Goal: Task Accomplishment & Management: Manage account settings

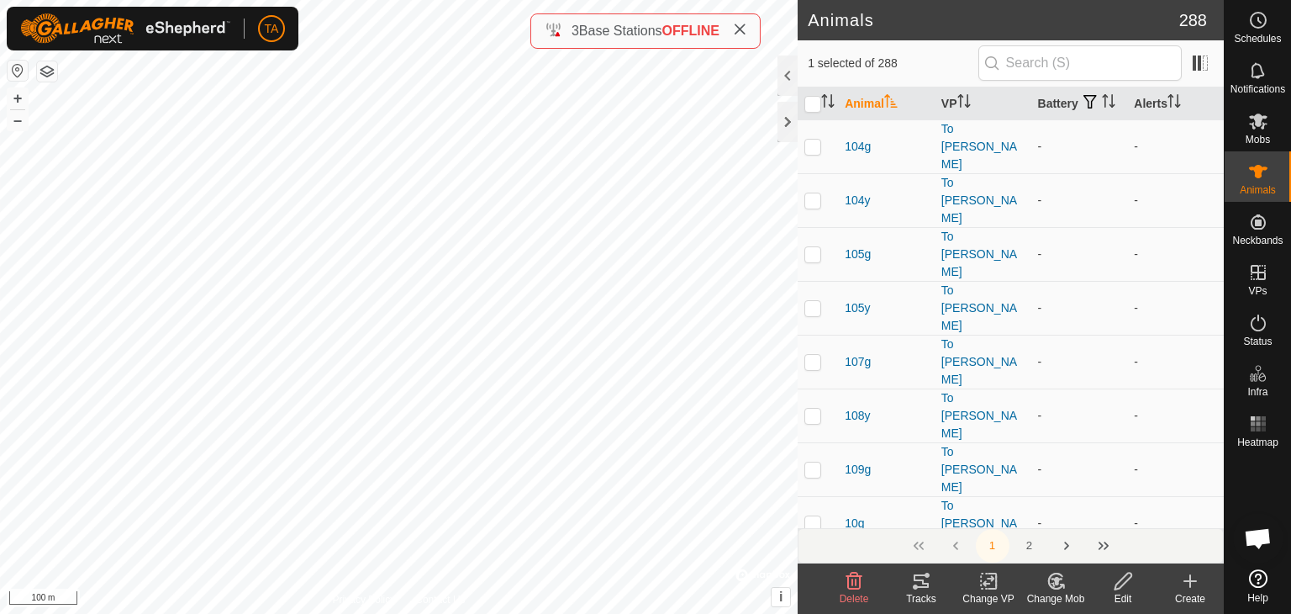
click at [746, 32] on icon at bounding box center [739, 29] width 13 height 13
checkbox input "false"
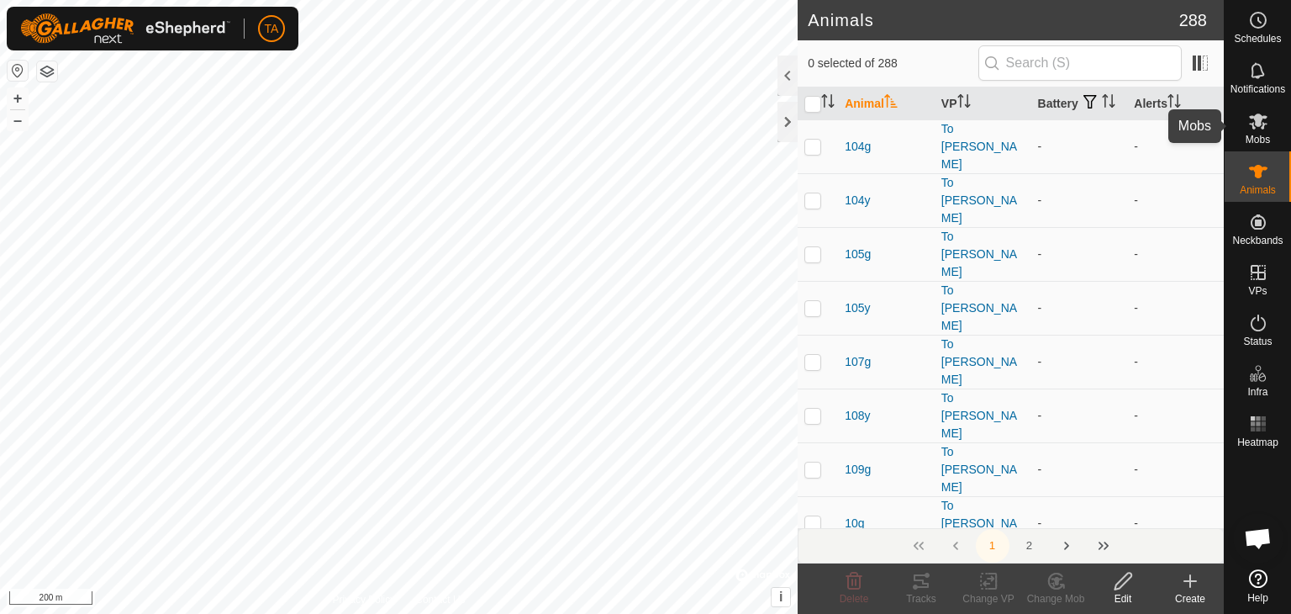
click at [1268, 129] on es-mob-svg-icon at bounding box center [1258, 121] width 30 height 27
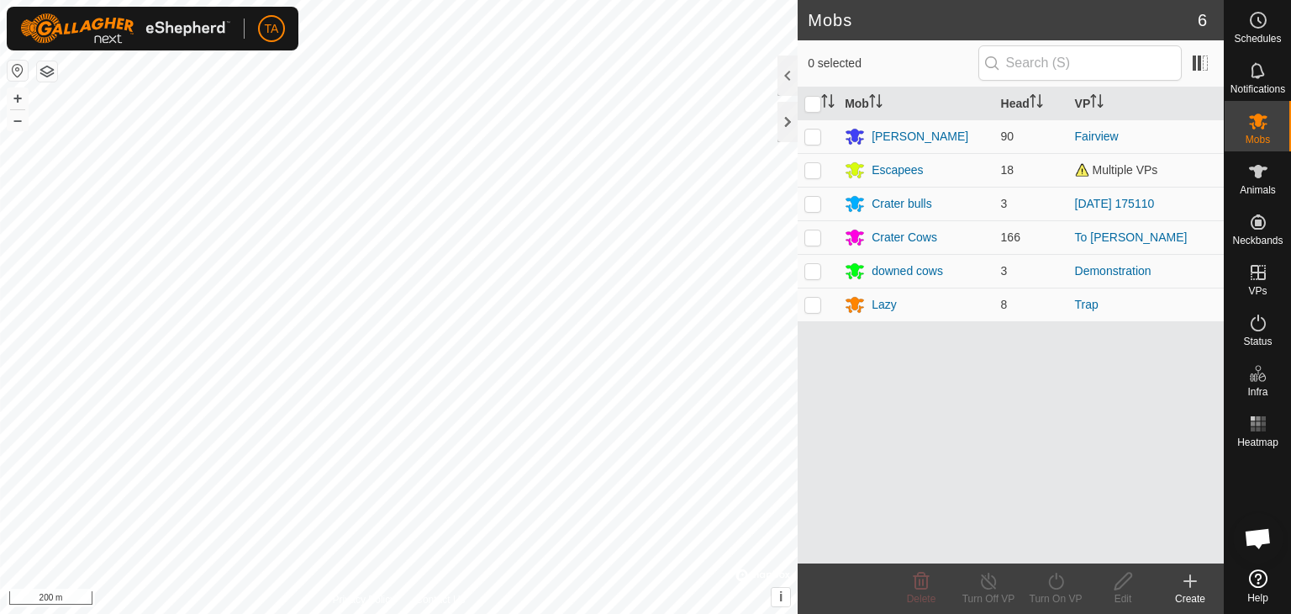
click at [1194, 584] on icon at bounding box center [1190, 581] width 20 height 20
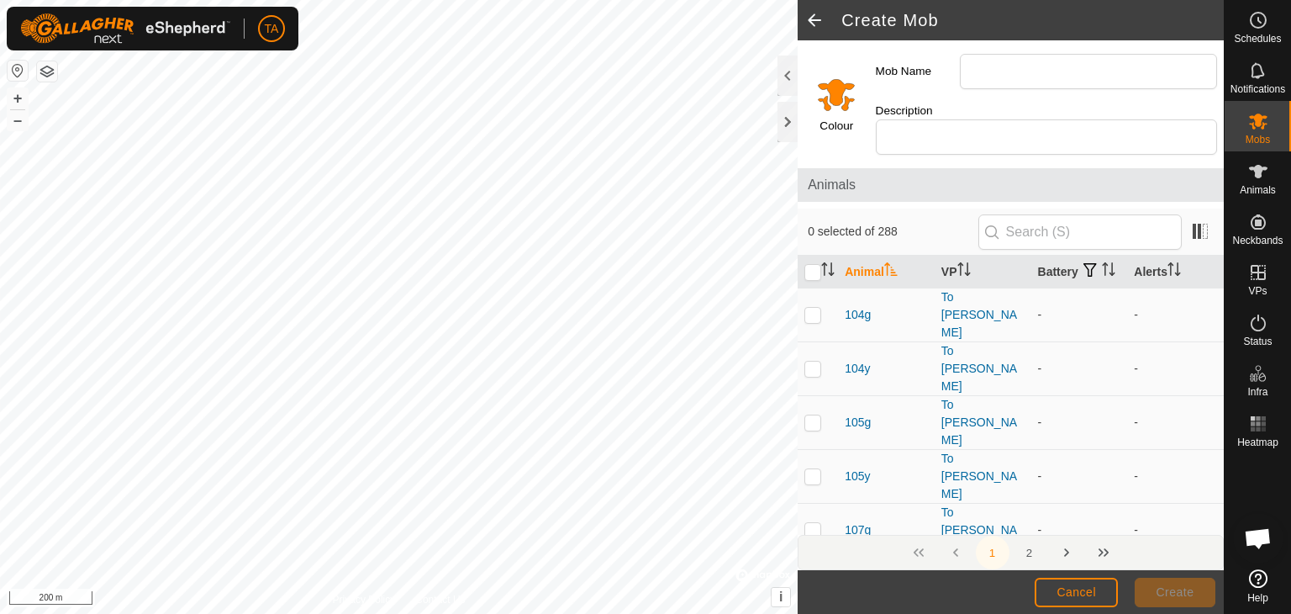
click at [1057, 92] on div "Mob Name" at bounding box center [1046, 71] width 355 height 49
click at [1073, 65] on input "Mob Name" at bounding box center [1088, 71] width 257 height 35
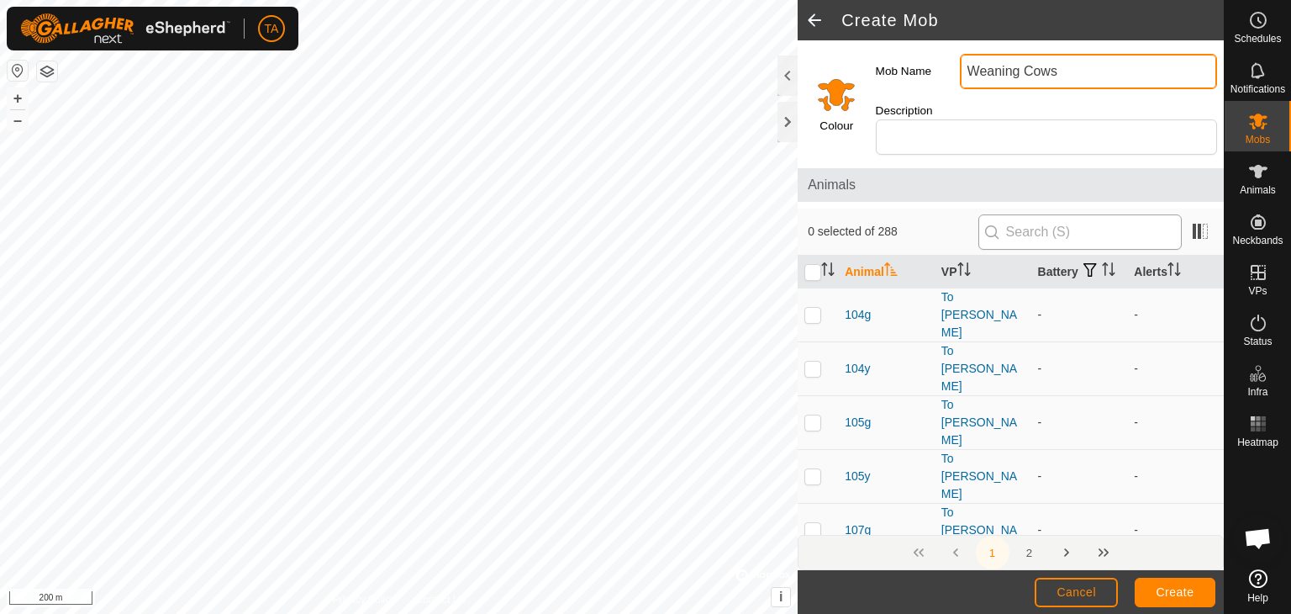
type input "Weaning Cows"
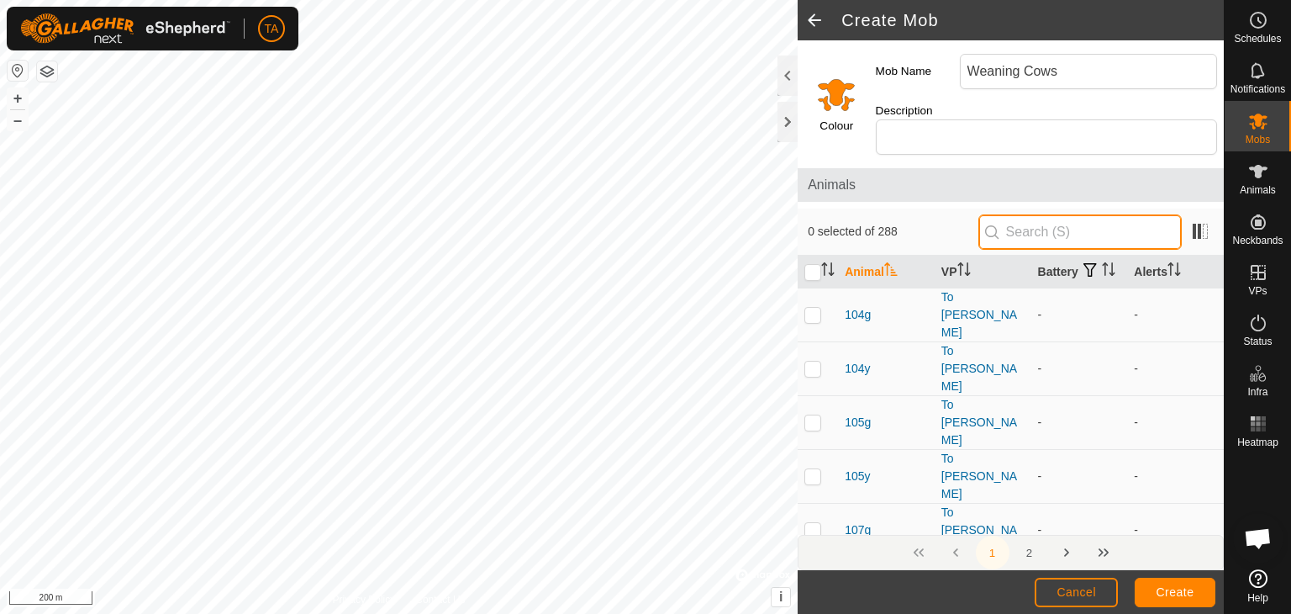
click at [1042, 214] on input "text" at bounding box center [1079, 231] width 203 height 35
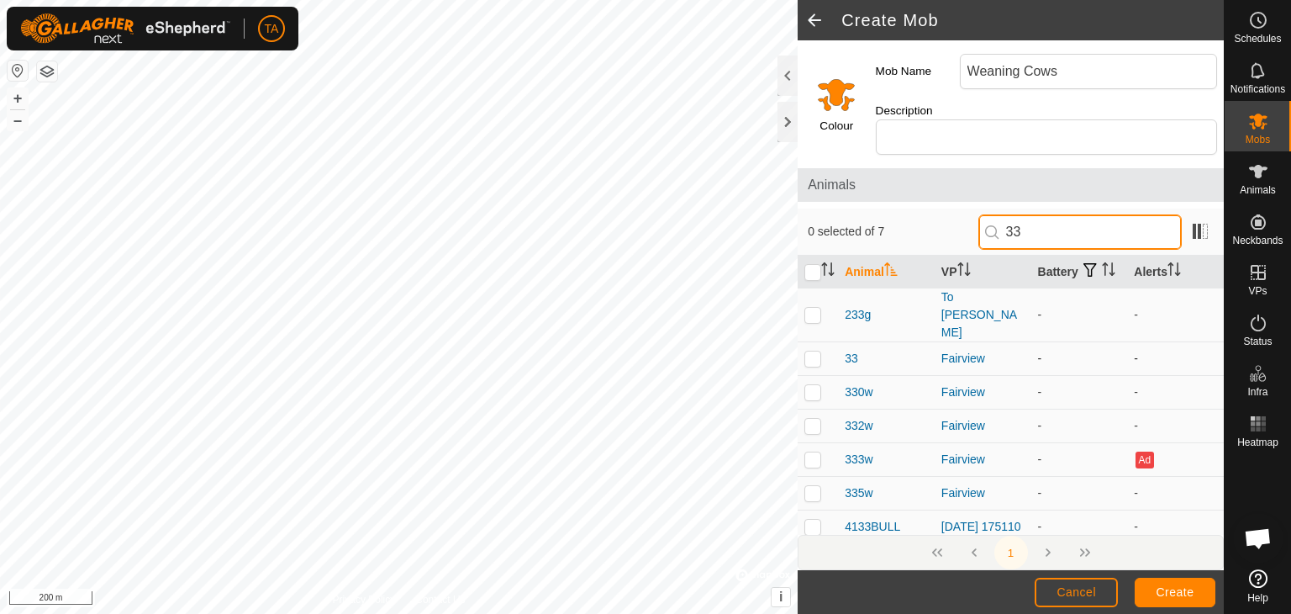
type input "33"
click at [814, 351] on p-checkbox at bounding box center [812, 357] width 17 height 13
checkbox input "true"
click at [1036, 216] on input "33" at bounding box center [1079, 231] width 203 height 35
type input "3"
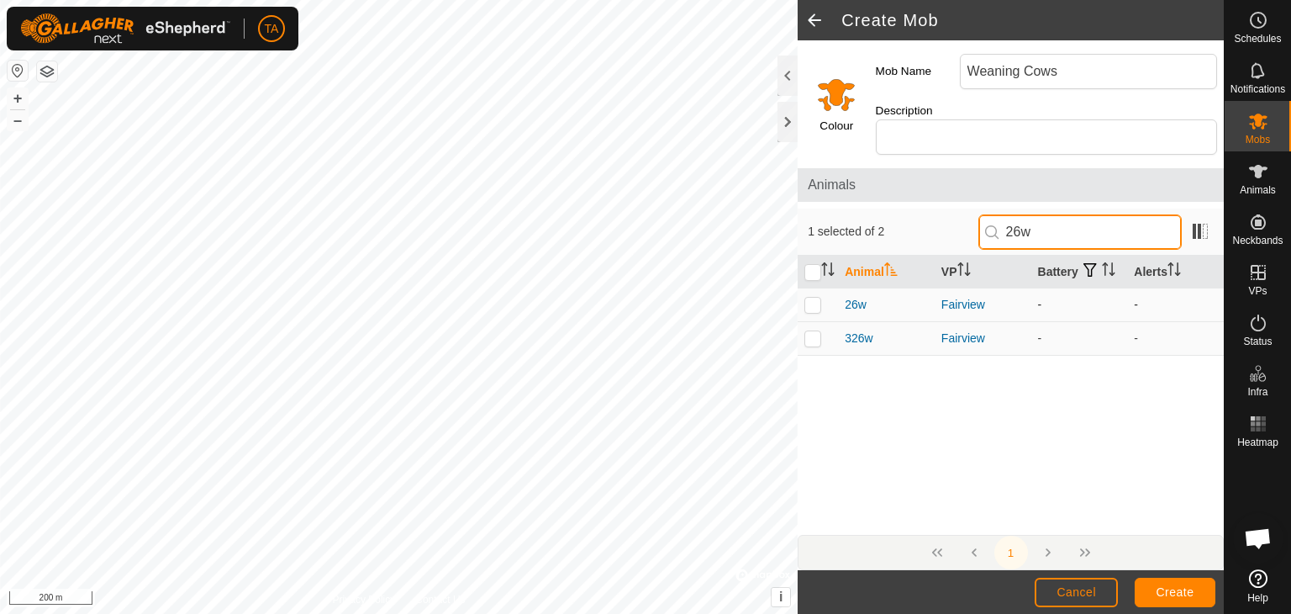
type input "26w"
click at [820, 298] on p-checkbox at bounding box center [812, 304] width 17 height 13
checkbox input "true"
drag, startPoint x: 1042, startPoint y: 205, endPoint x: 1002, endPoint y: 201, distance: 40.6
click at [1006, 214] on input "26w" at bounding box center [1079, 231] width 203 height 35
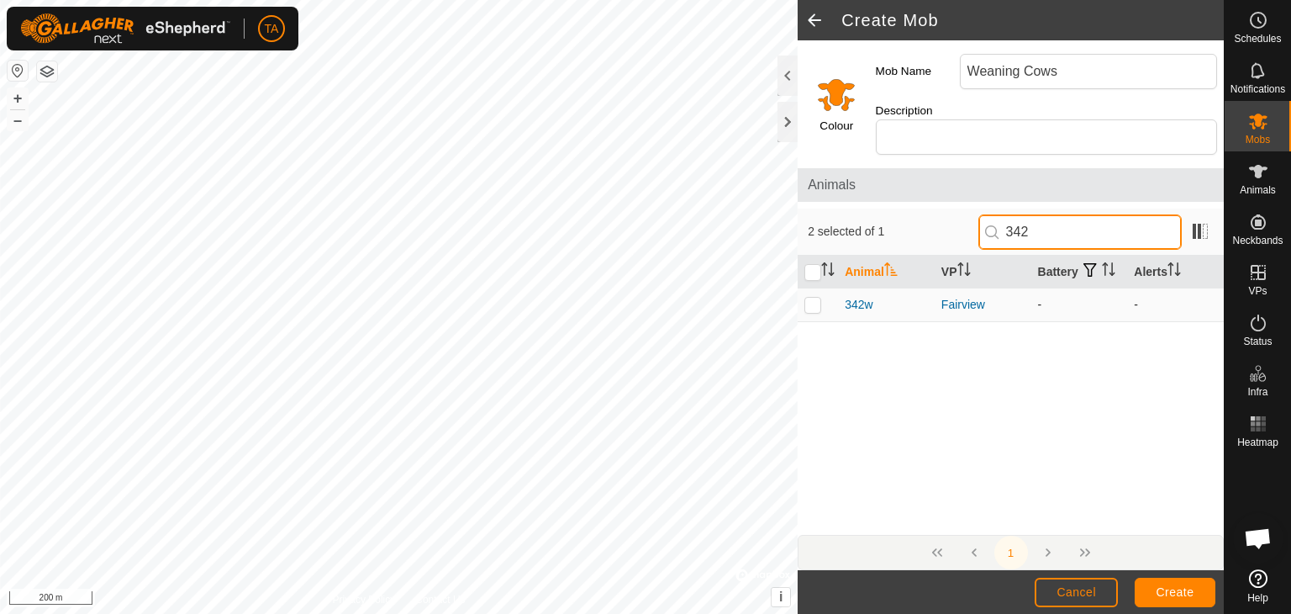
type input "342"
click at [813, 294] on td at bounding box center [818, 305] width 40 height 34
checkbox input "true"
drag, startPoint x: 1051, startPoint y: 209, endPoint x: 1014, endPoint y: 206, distance: 37.1
click at [1014, 214] on input "342" at bounding box center [1079, 231] width 203 height 35
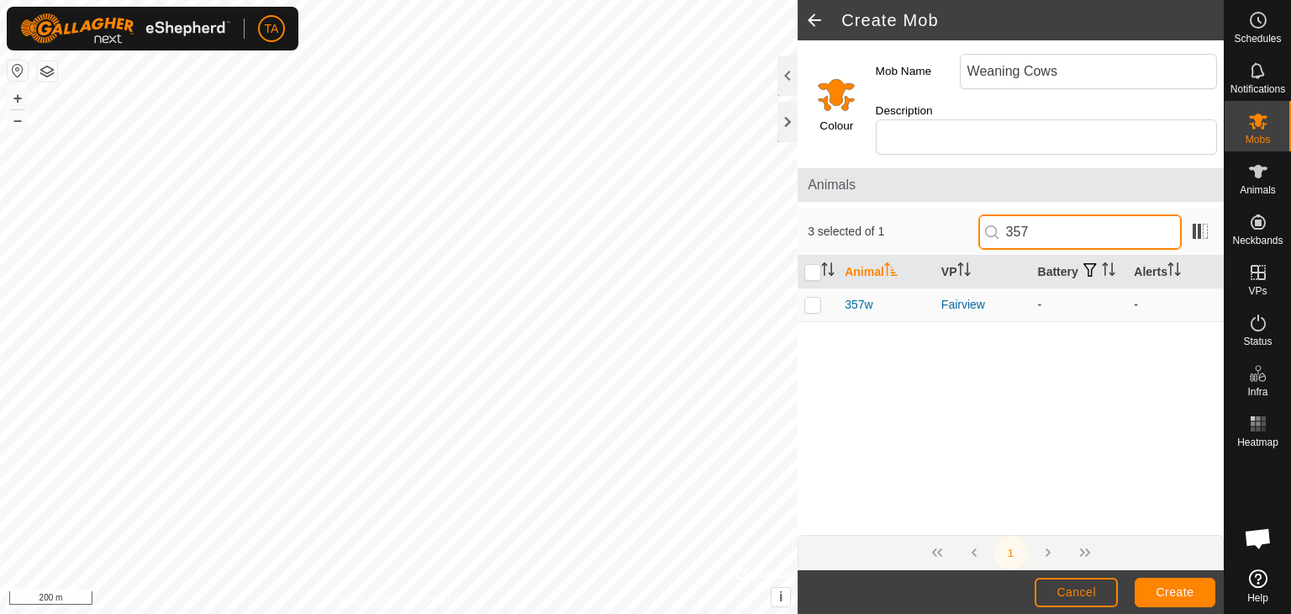
type input "357"
drag, startPoint x: 809, startPoint y: 289, endPoint x: 820, endPoint y: 286, distance: 10.6
click at [809, 298] on p-checkbox at bounding box center [812, 304] width 17 height 13
checkbox input "true"
drag, startPoint x: 1035, startPoint y: 216, endPoint x: 1008, endPoint y: 206, distance: 28.7
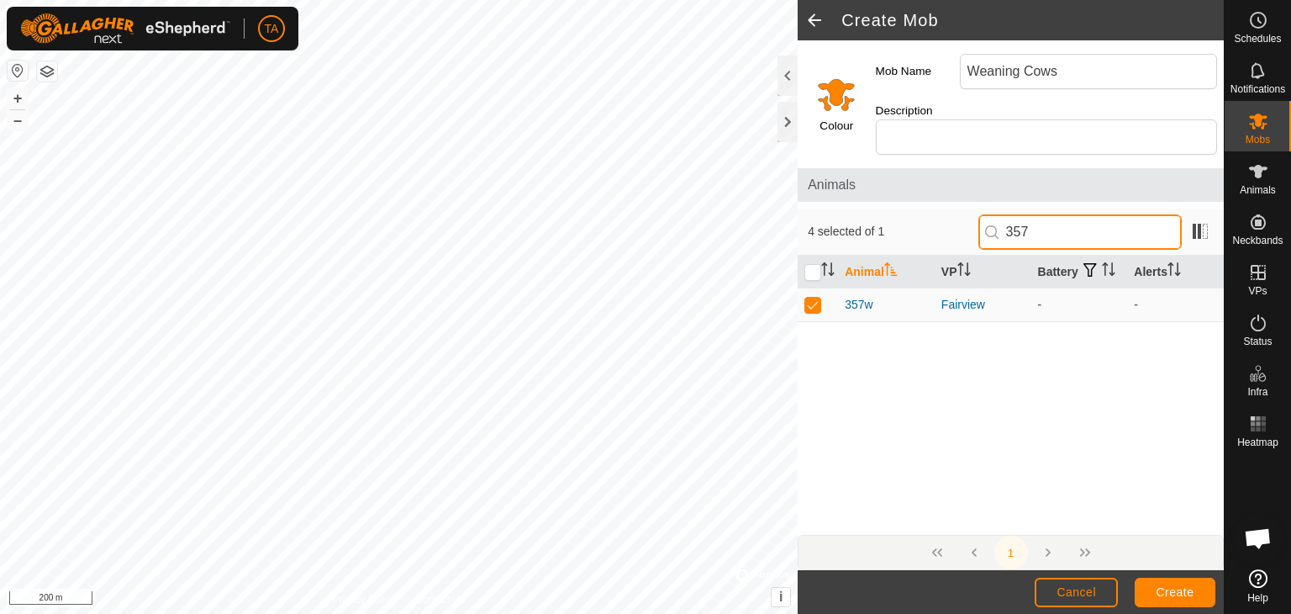
click at [1008, 214] on input "357" at bounding box center [1079, 231] width 203 height 35
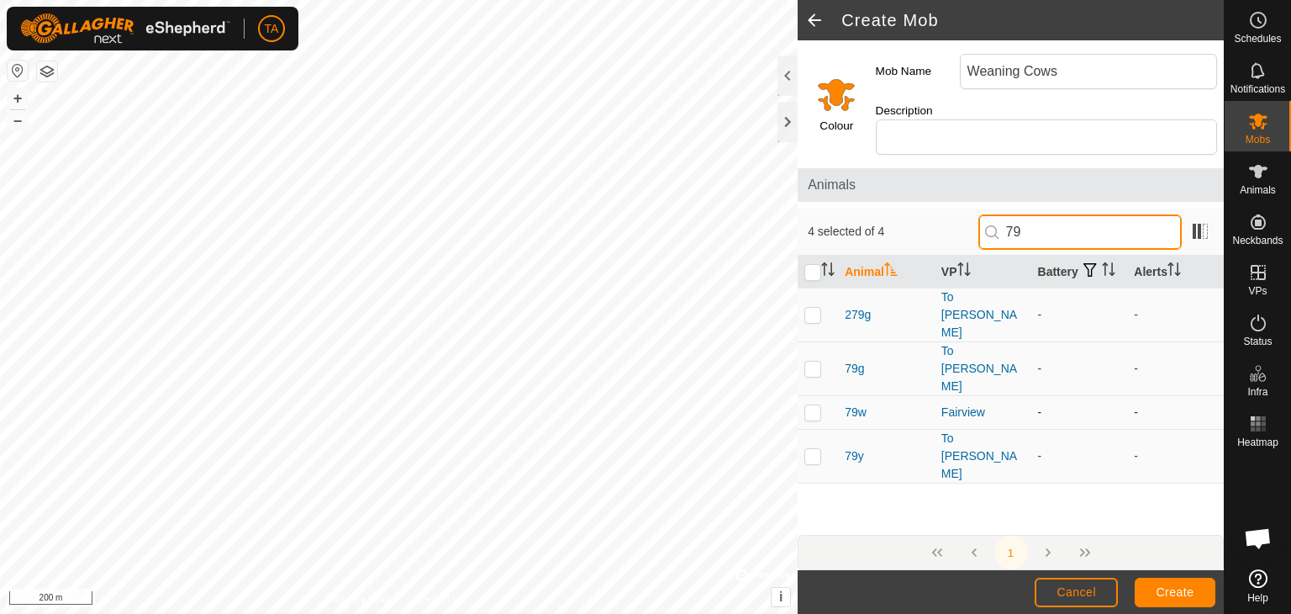
type input "79"
click at [814, 405] on p-checkbox at bounding box center [812, 411] width 17 height 13
checkbox input "true"
drag, startPoint x: 1032, startPoint y: 217, endPoint x: 1012, endPoint y: 209, distance: 21.5
click at [1012, 214] on input "79" at bounding box center [1079, 231] width 203 height 35
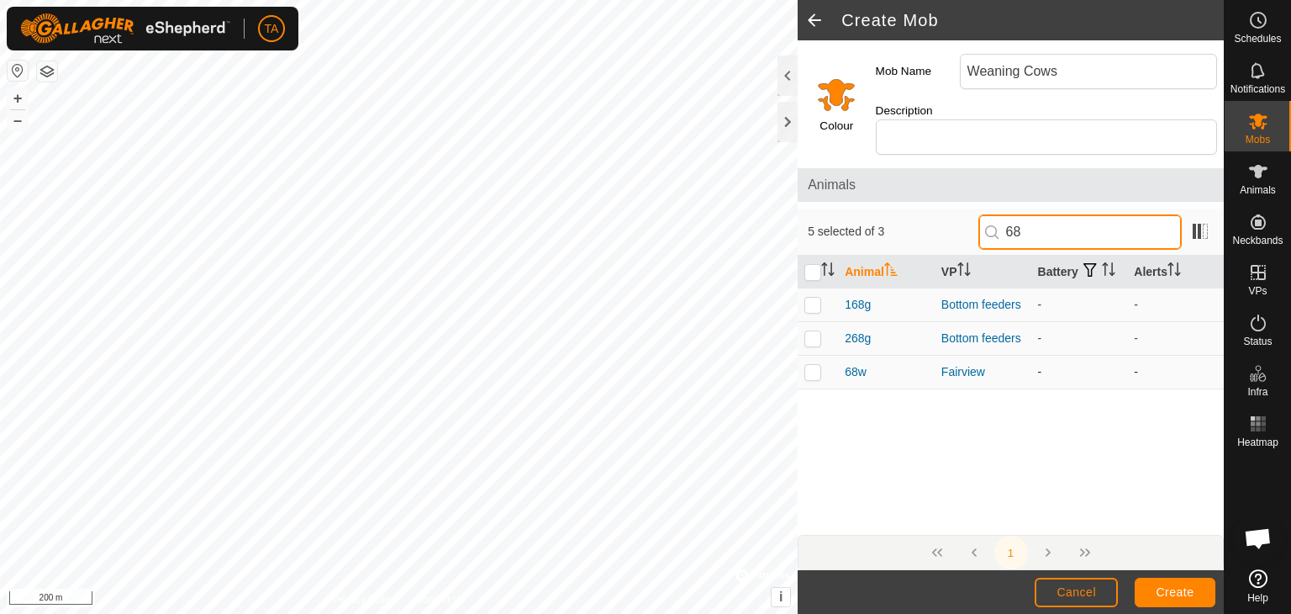
type input "68"
click at [820, 365] on p-tablecheckbox at bounding box center [812, 371] width 17 height 13
checkbox input "true"
drag, startPoint x: 1039, startPoint y: 213, endPoint x: 1009, endPoint y: 206, distance: 31.0
click at [1011, 214] on input "68" at bounding box center [1079, 231] width 203 height 35
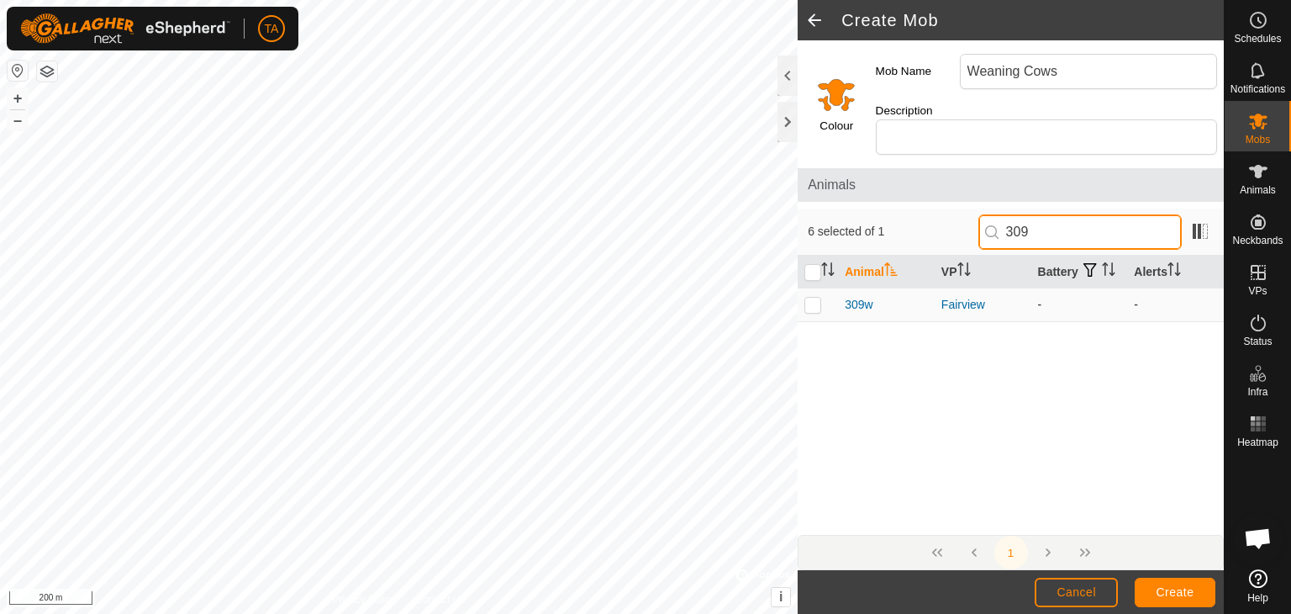
type input "309"
click at [812, 298] on p-checkbox at bounding box center [812, 304] width 17 height 13
checkbox input "true"
drag, startPoint x: 1040, startPoint y: 213, endPoint x: 1005, endPoint y: 208, distance: 34.7
click at [1005, 214] on input "309" at bounding box center [1079, 231] width 203 height 35
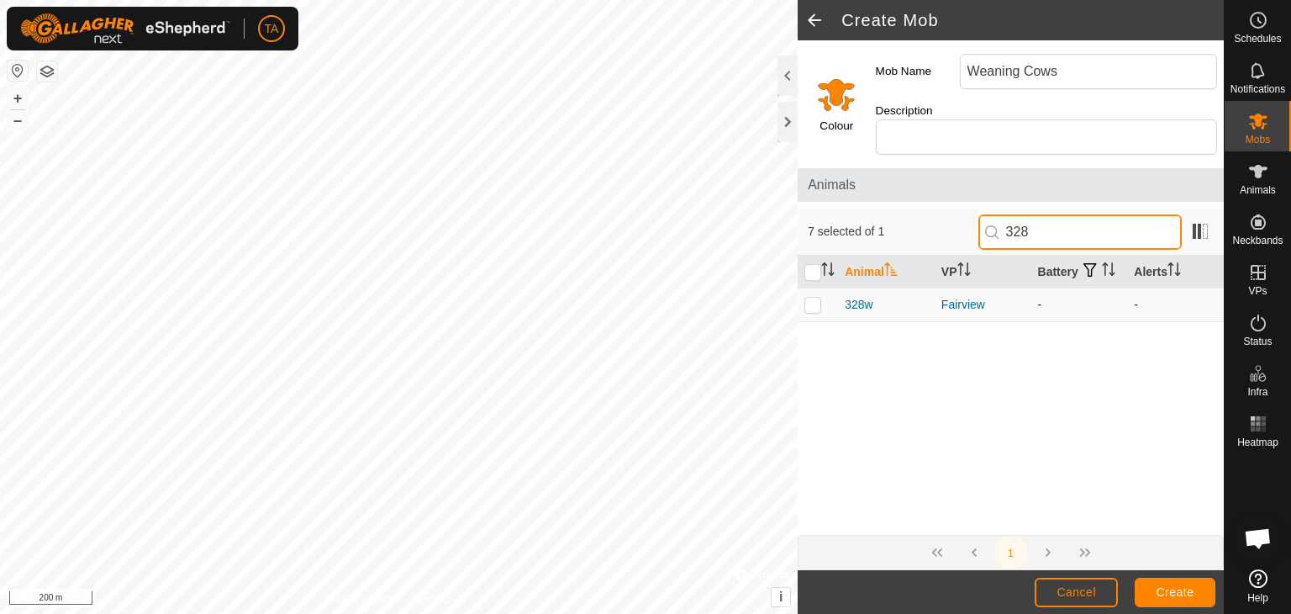
type input "328"
click at [809, 298] on p-checkbox at bounding box center [812, 304] width 17 height 13
checkbox input "true"
drag, startPoint x: 1036, startPoint y: 213, endPoint x: 1000, endPoint y: 201, distance: 38.3
click at [1000, 214] on input "328" at bounding box center [1079, 231] width 203 height 35
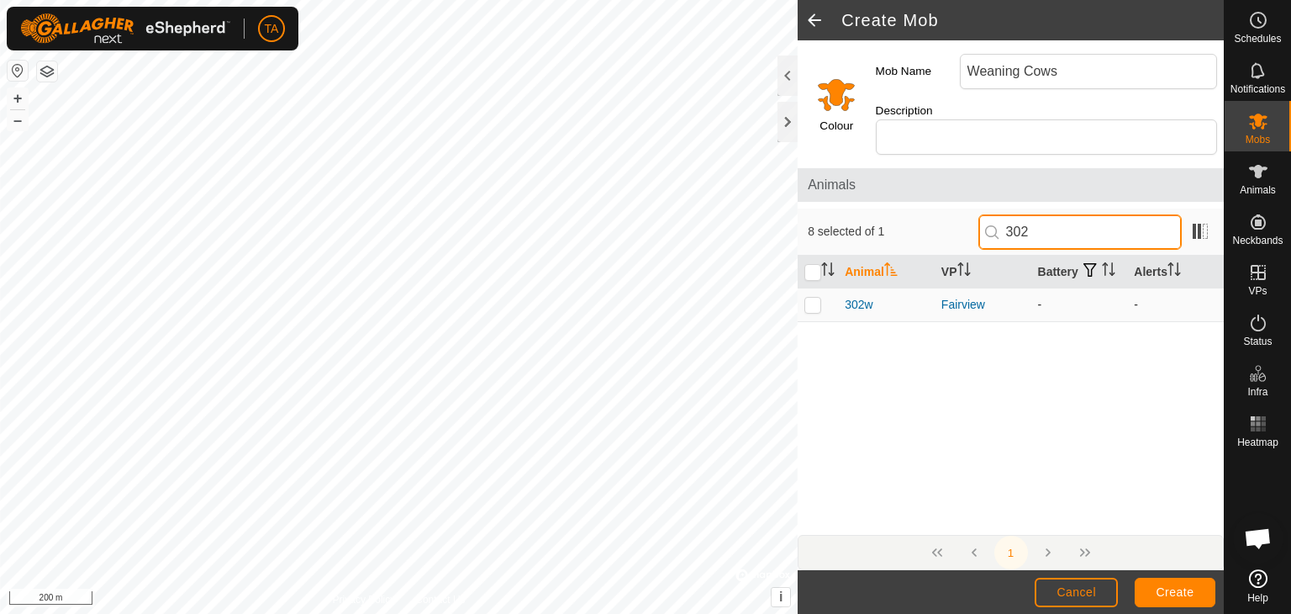
type input "302"
click at [809, 298] on p-checkbox at bounding box center [812, 304] width 17 height 13
checkbox input "true"
drag, startPoint x: 1046, startPoint y: 209, endPoint x: 992, endPoint y: 190, distance: 57.2
click at [996, 208] on div "9 selected of 1 302" at bounding box center [1011, 231] width 426 height 47
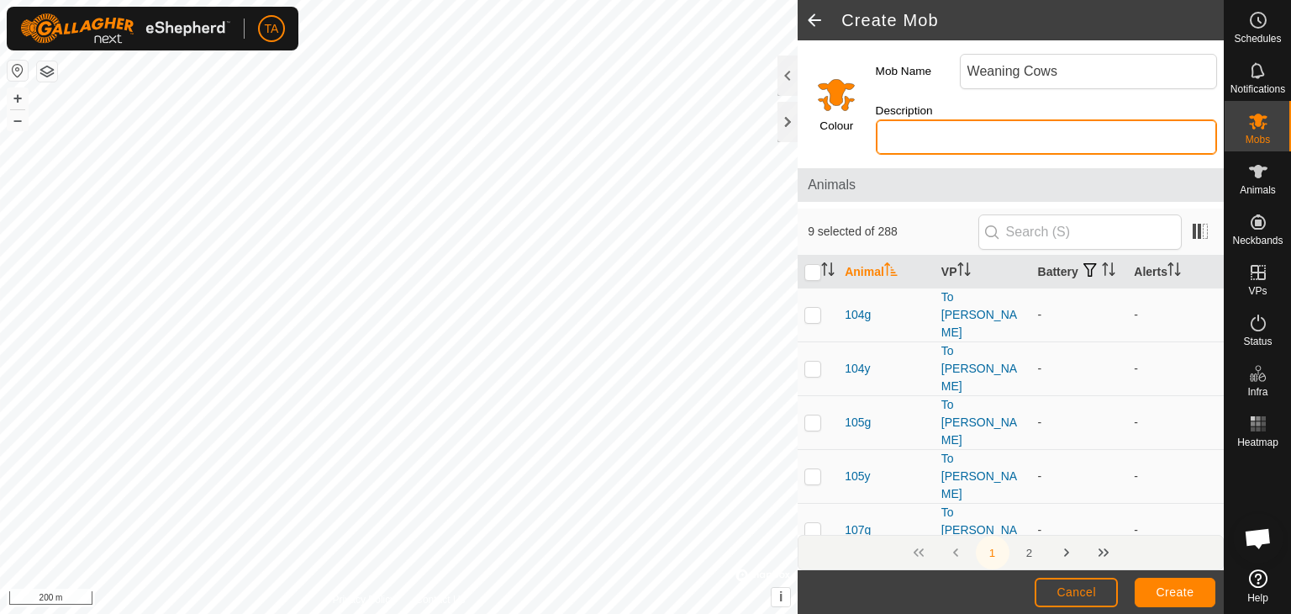
click at [988, 119] on input "Description" at bounding box center [1046, 136] width 341 height 35
type input "cows that need to be weened"
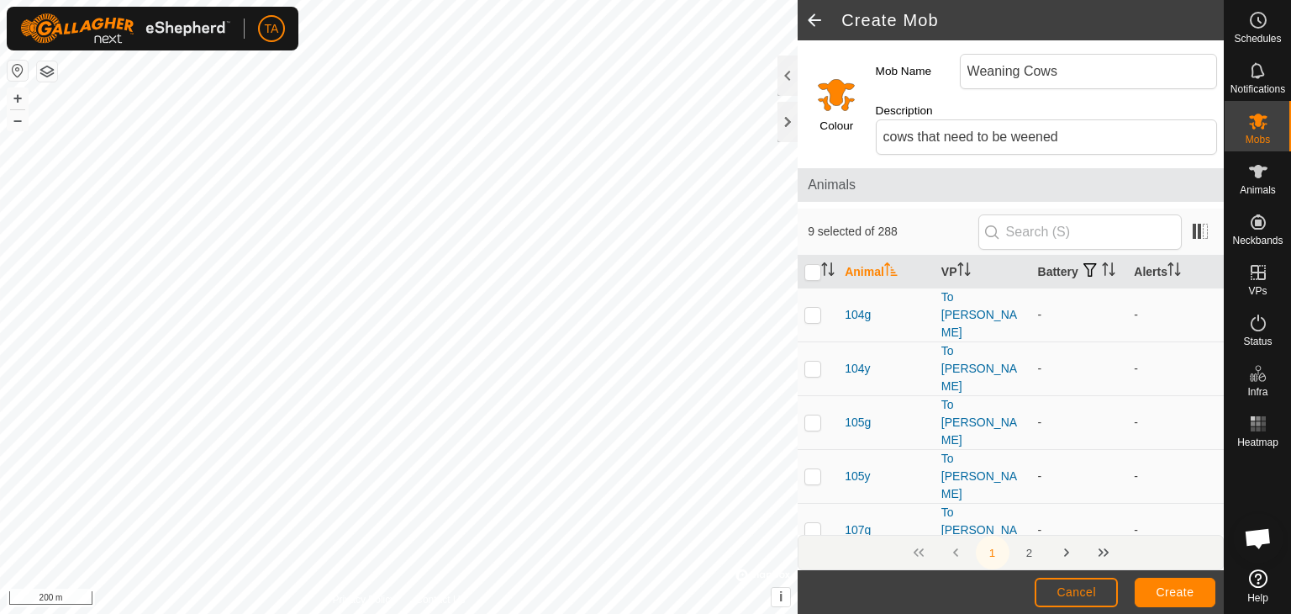
click at [833, 74] on input "Select a color" at bounding box center [836, 94] width 40 height 40
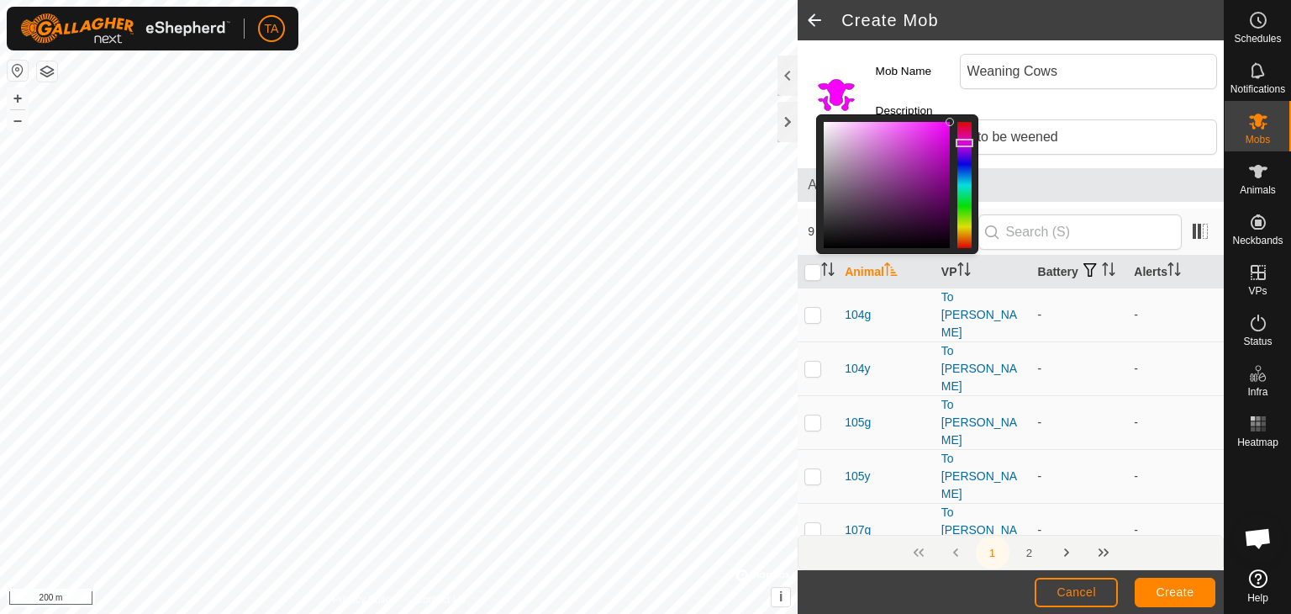
drag, startPoint x: 965, startPoint y: 230, endPoint x: 963, endPoint y: 134, distance: 95.8
click at [963, 139] on div at bounding box center [965, 143] width 18 height 8
click at [948, 122] on div at bounding box center [887, 185] width 126 height 126
click at [1182, 585] on span "Create" at bounding box center [1176, 591] width 38 height 13
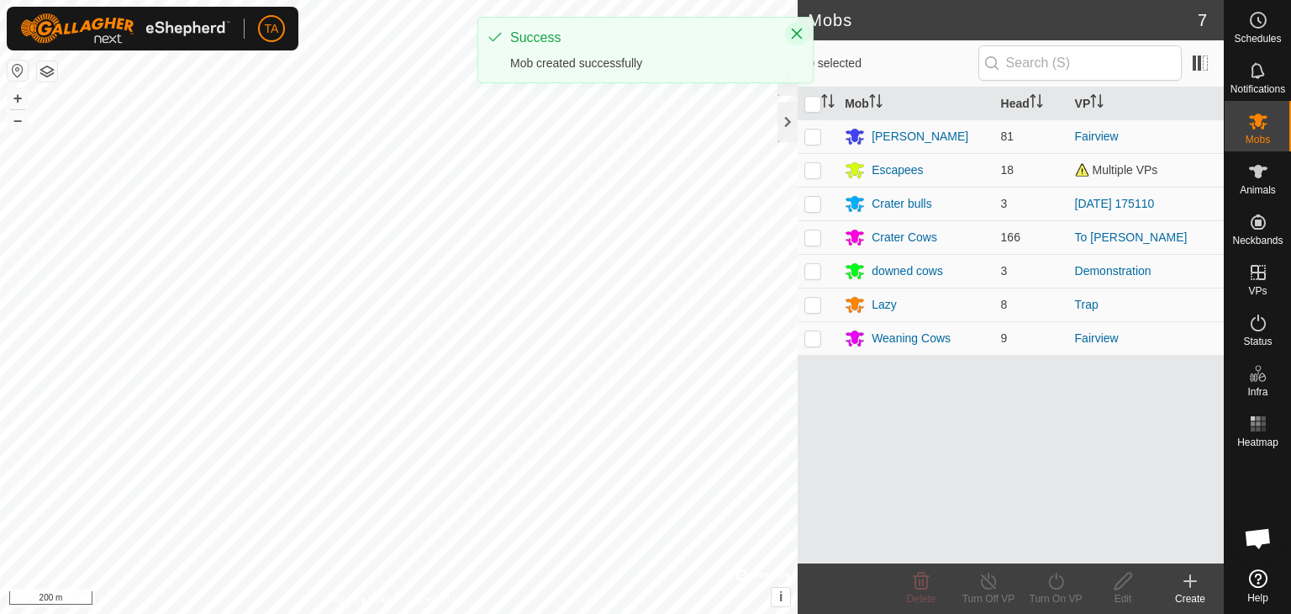
click at [797, 36] on icon "Close" at bounding box center [796, 33] width 13 height 13
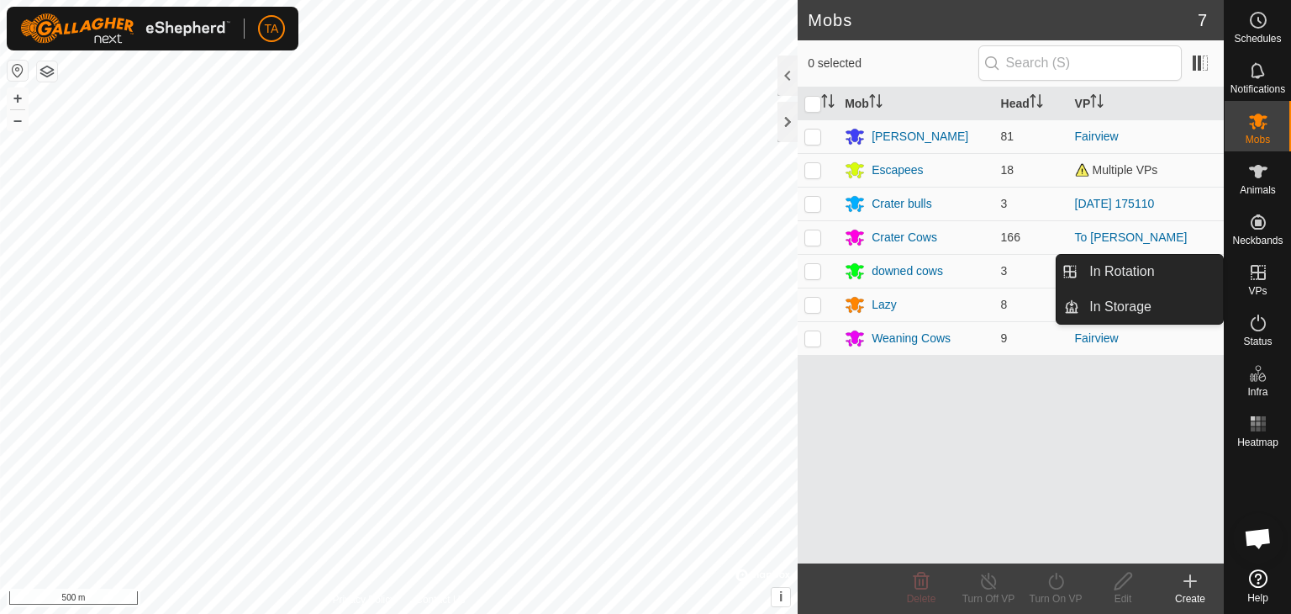
click at [1257, 274] on icon at bounding box center [1258, 272] width 15 height 15
click at [1143, 262] on link "In Rotation" at bounding box center [1151, 272] width 144 height 34
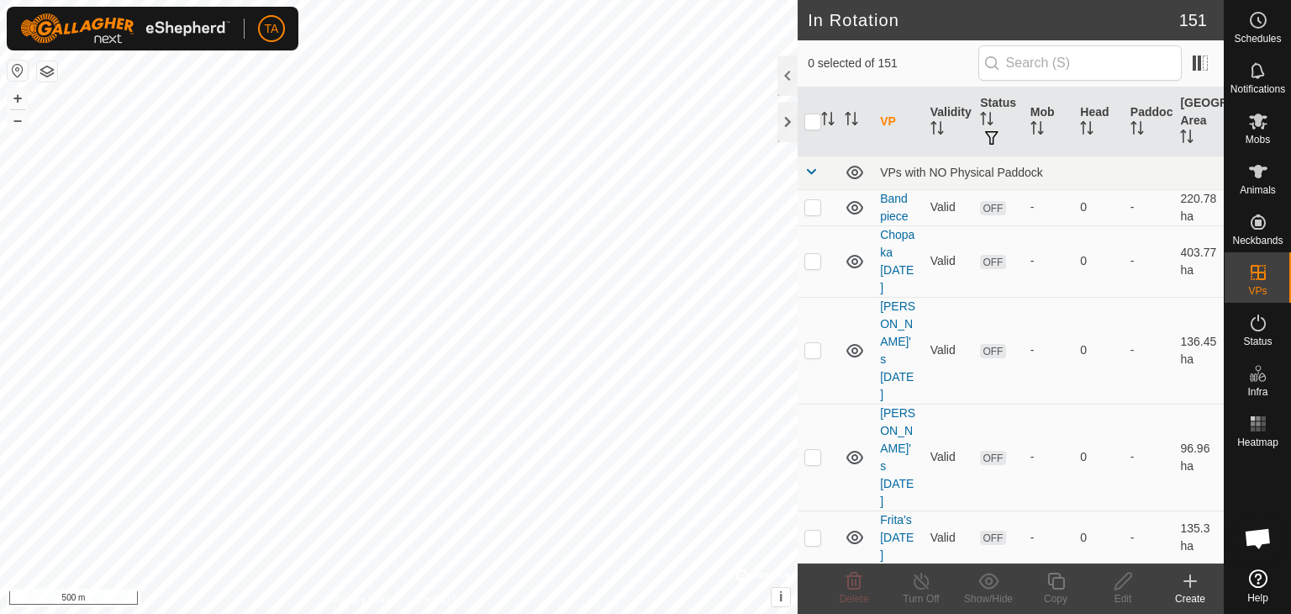
click at [1188, 598] on div "Create" at bounding box center [1190, 598] width 67 height 15
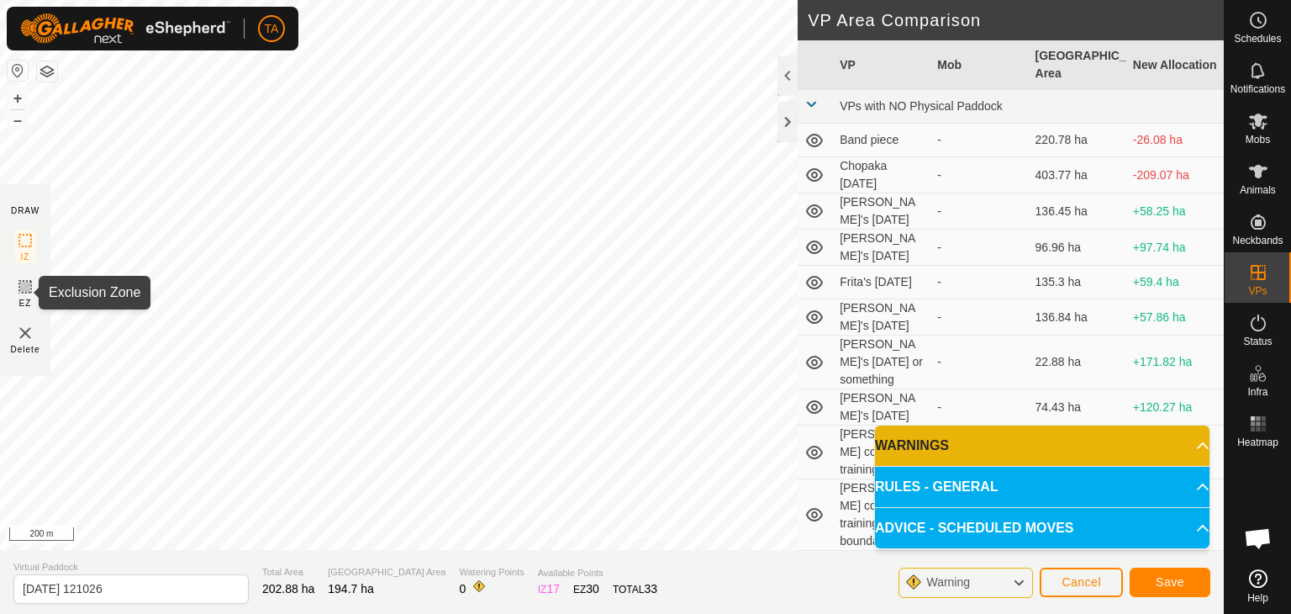
click at [32, 287] on rect at bounding box center [24, 286] width 13 height 13
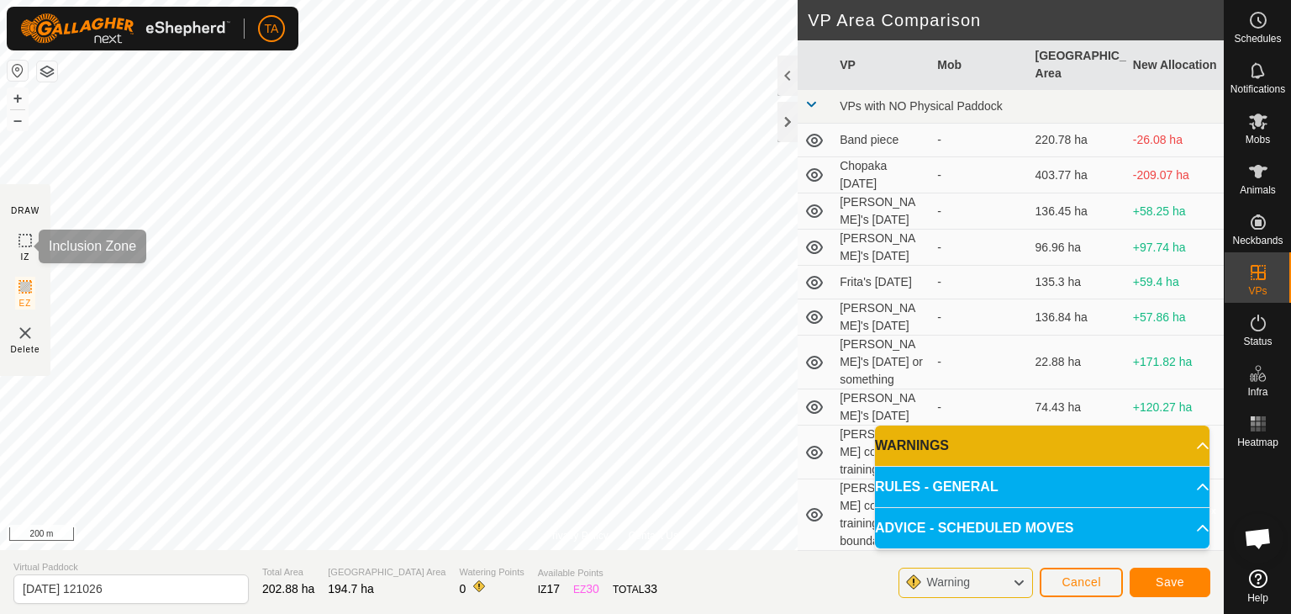
click at [25, 236] on icon at bounding box center [25, 240] width 20 height 20
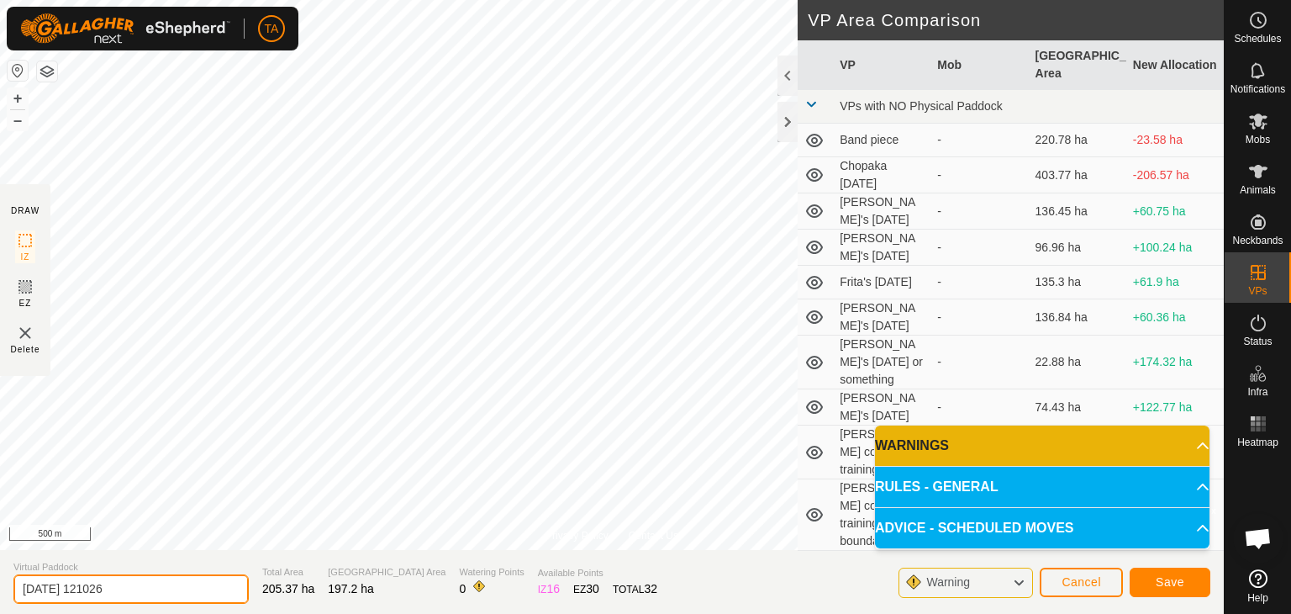
drag, startPoint x: 104, startPoint y: 576, endPoint x: 3, endPoint y: 562, distance: 102.6
click at [3, 556] on section "Virtual Paddock [DATE] 121026 Total Area 205.37 ha Grazing Area 197.2 ha Wateri…" at bounding box center [612, 582] width 1224 height 64
type input "Cows to be Weaned September, 24"
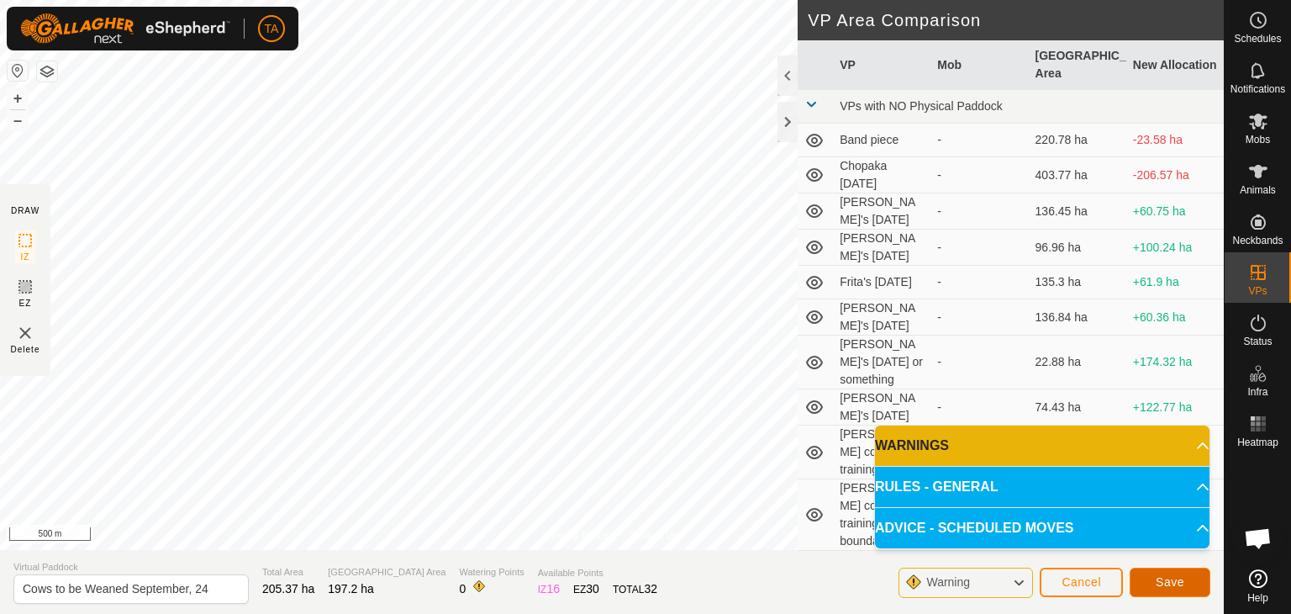
click at [1190, 579] on button "Save" at bounding box center [1170, 581] width 81 height 29
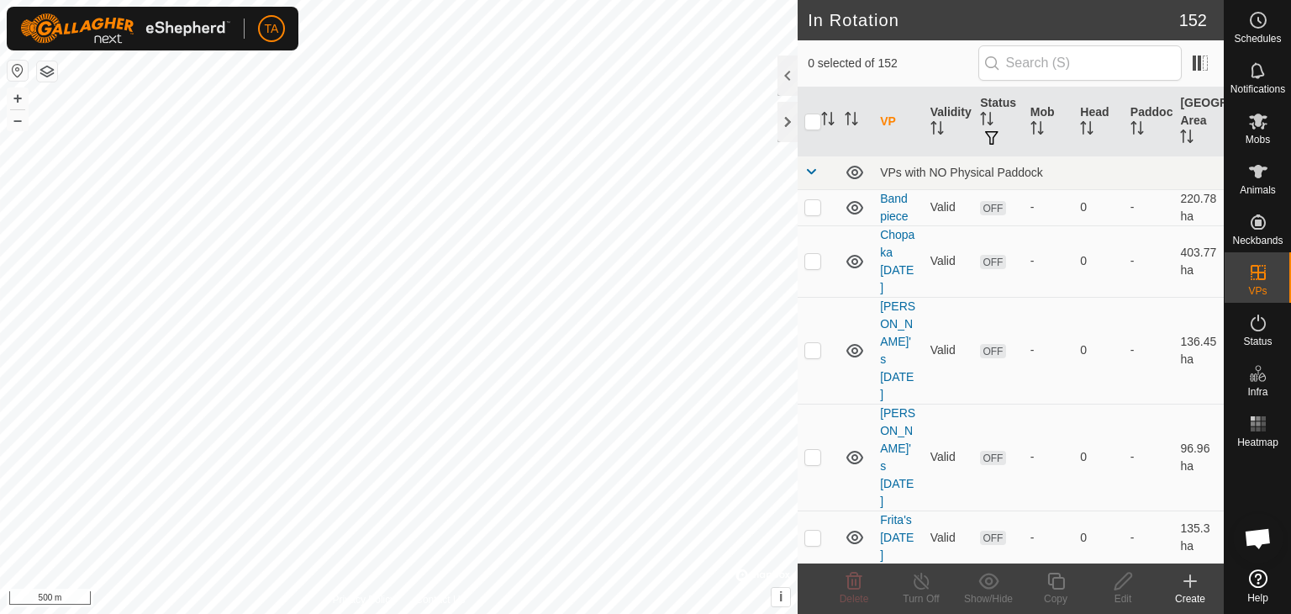
click at [491, 220] on div "TA Schedules Notifications Mobs Animals Neckbands VPs Status Infra Heatmap Help…" at bounding box center [645, 307] width 1291 height 614
click at [1262, 129] on icon at bounding box center [1258, 121] width 20 height 20
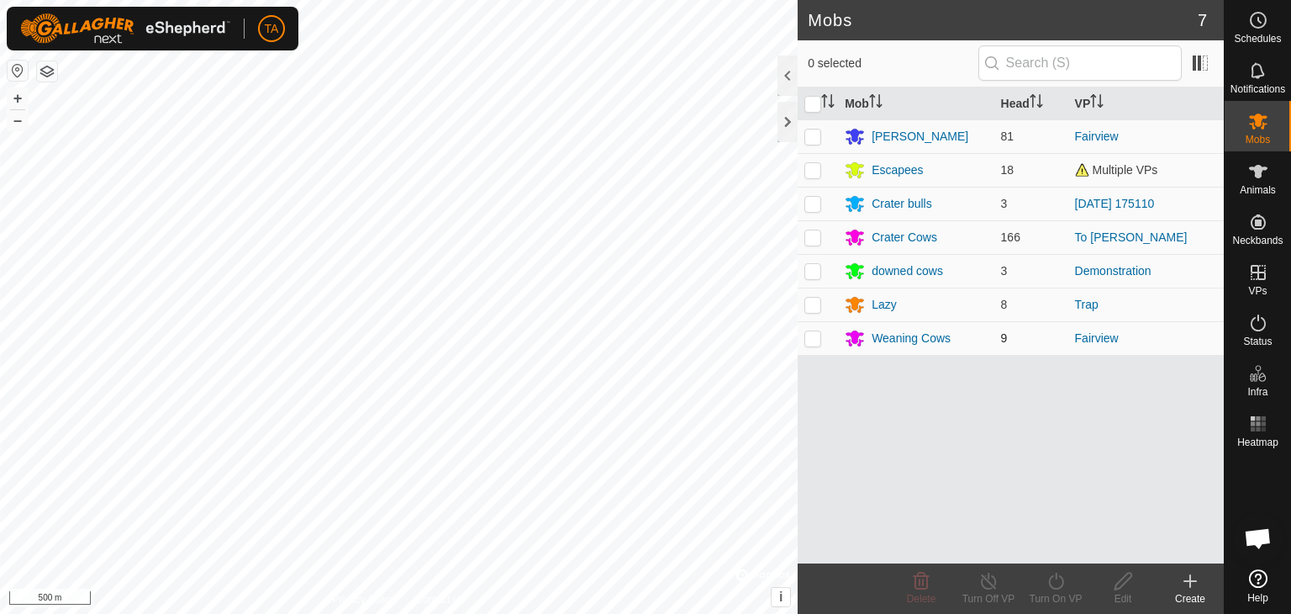
click at [817, 337] on p-checkbox at bounding box center [812, 337] width 17 height 13
checkbox input "true"
click at [1060, 587] on icon at bounding box center [1055, 580] width 15 height 17
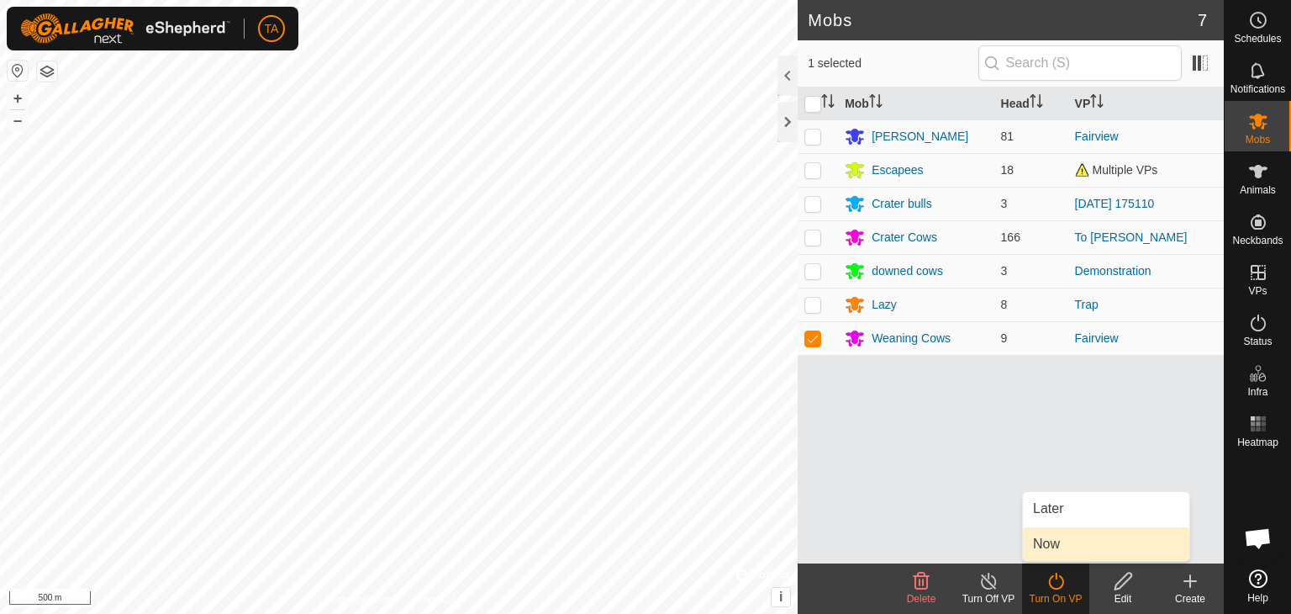
click at [1082, 543] on link "Now" at bounding box center [1106, 544] width 166 height 34
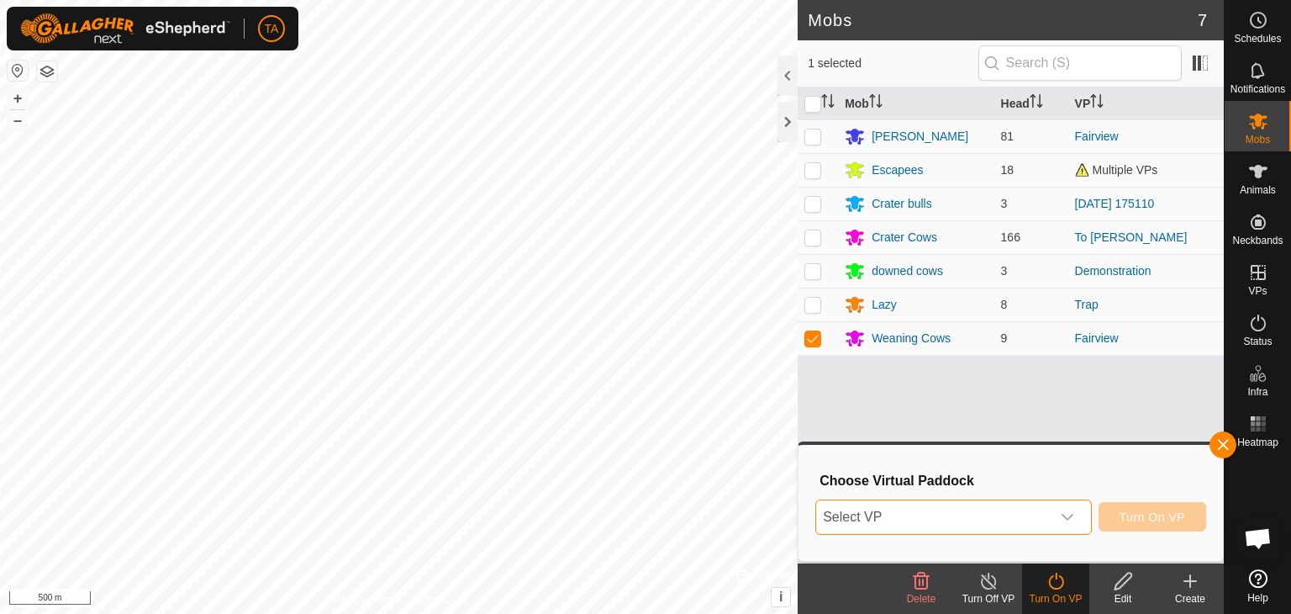
click at [1037, 518] on span "Select VP" at bounding box center [933, 517] width 235 height 34
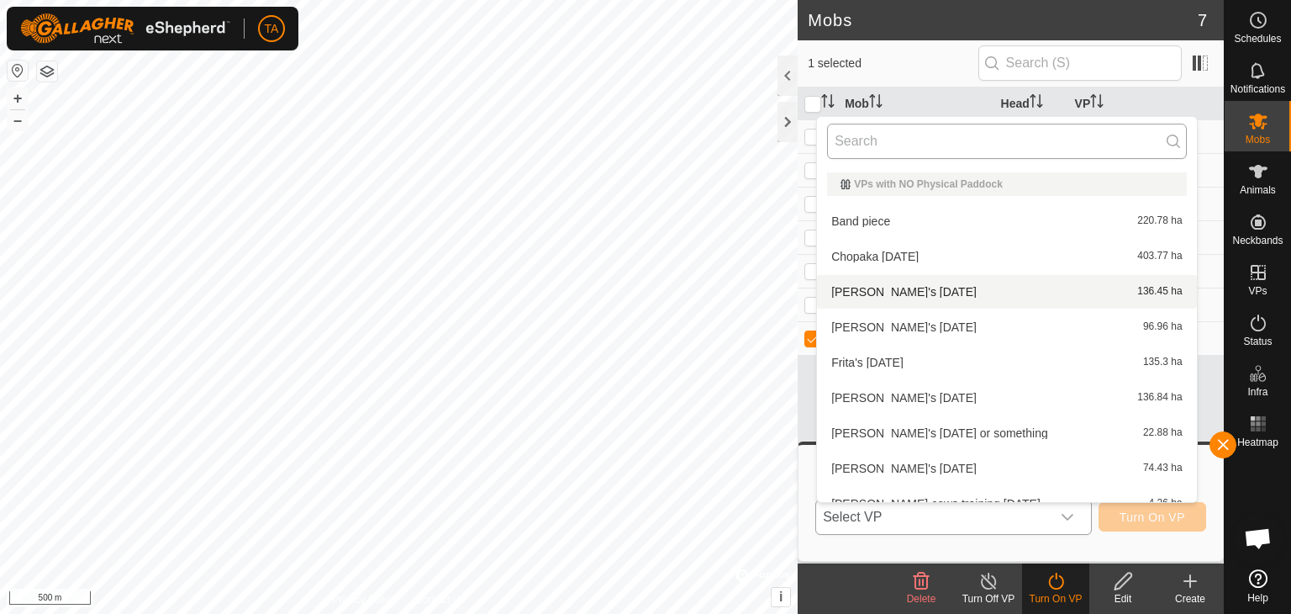
click at [915, 142] on input "text" at bounding box center [1007, 141] width 360 height 35
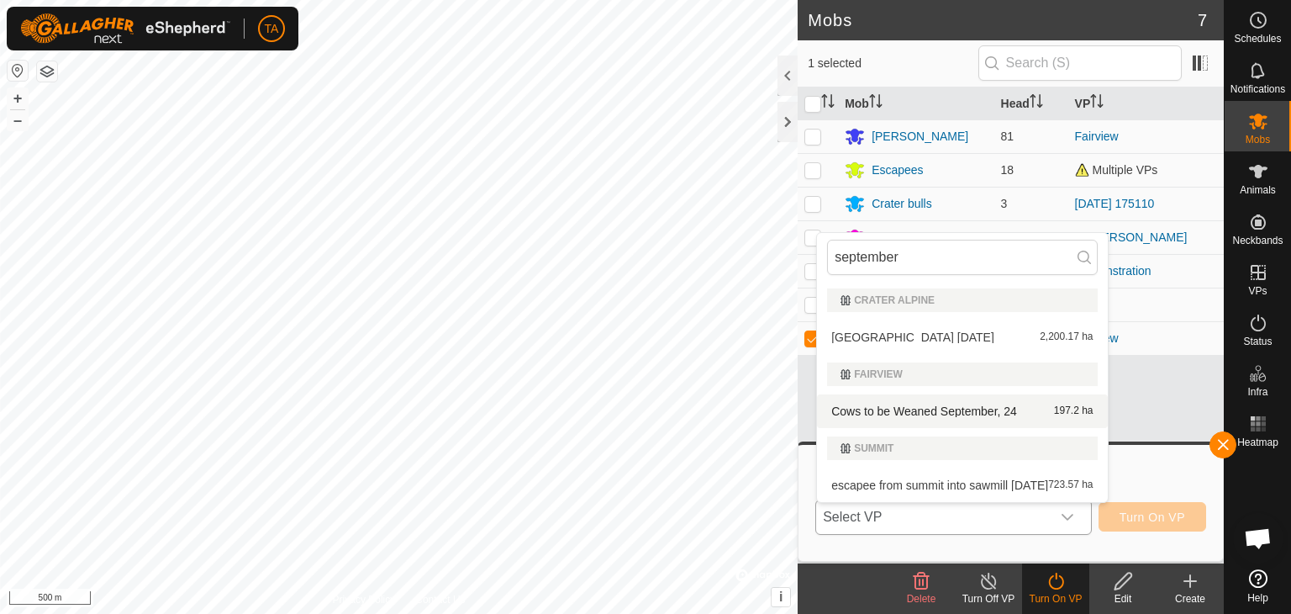
type input "september"
click at [951, 414] on li "Cows to be Weaned September, 24 197.2 ha" at bounding box center [962, 411] width 290 height 34
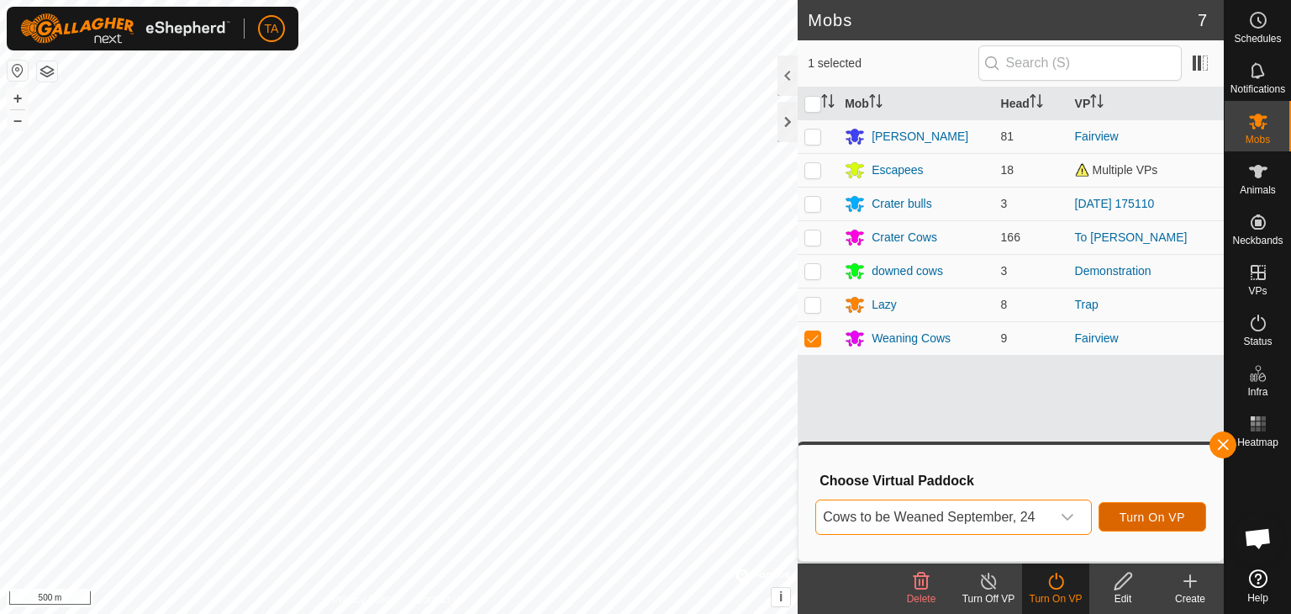
click at [1147, 522] on span "Turn On VP" at bounding box center [1153, 516] width 66 height 13
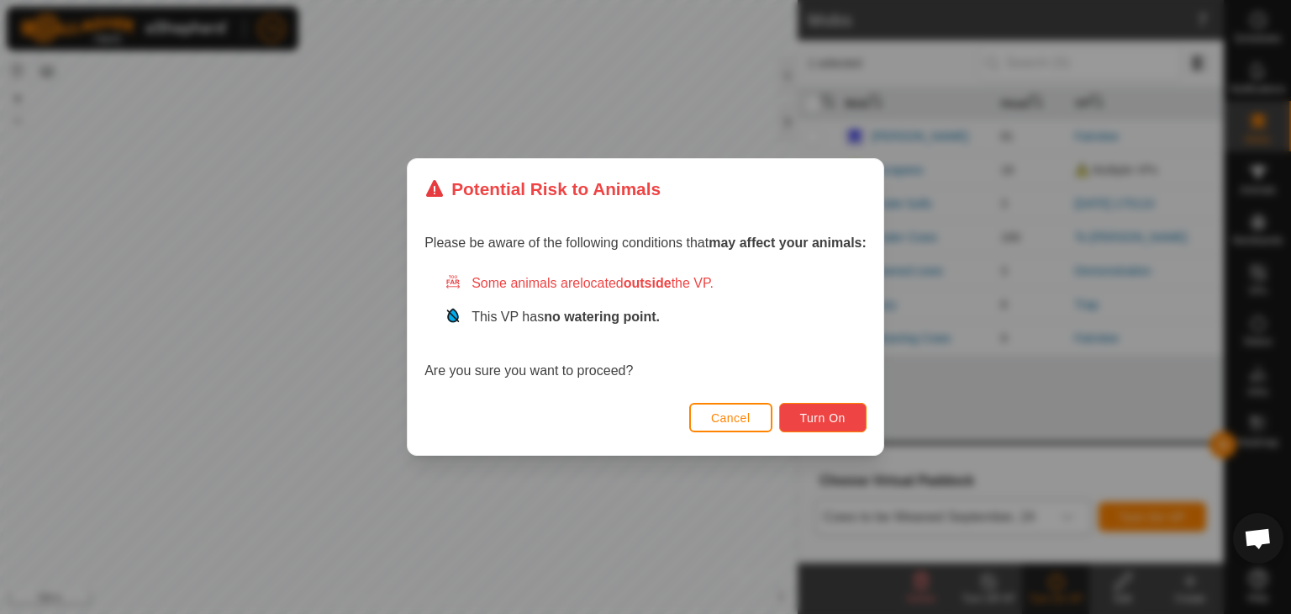
click at [823, 421] on span "Turn On" at bounding box center [822, 417] width 45 height 13
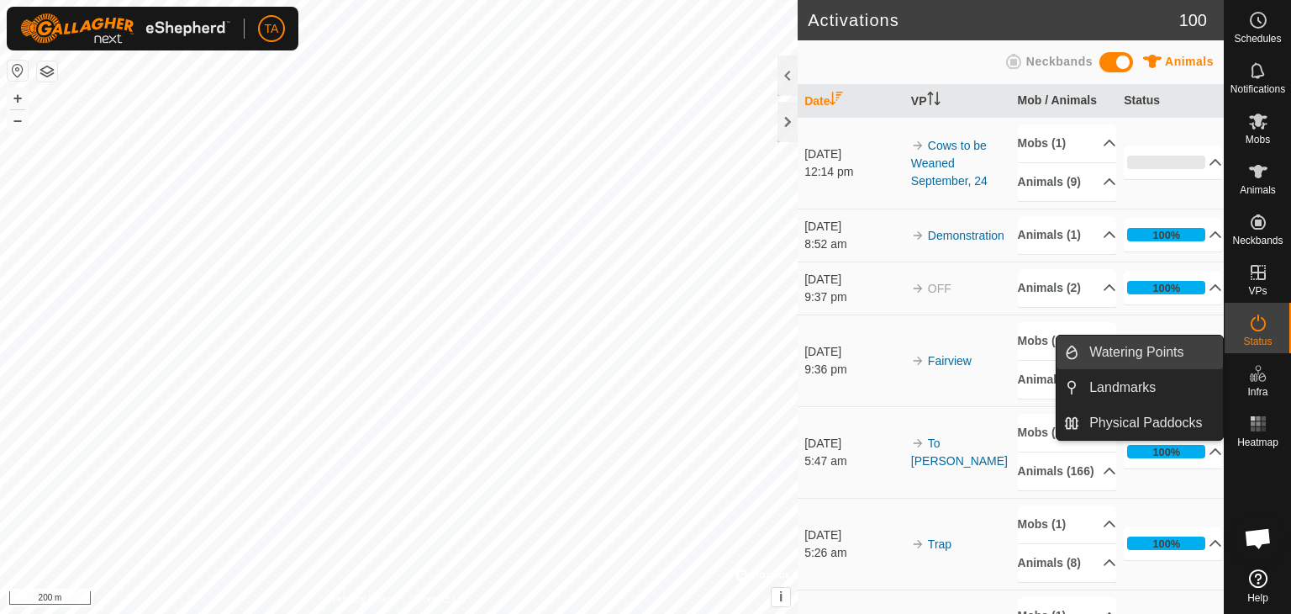
click at [1180, 354] on span "Watering Points" at bounding box center [1136, 352] width 94 height 20
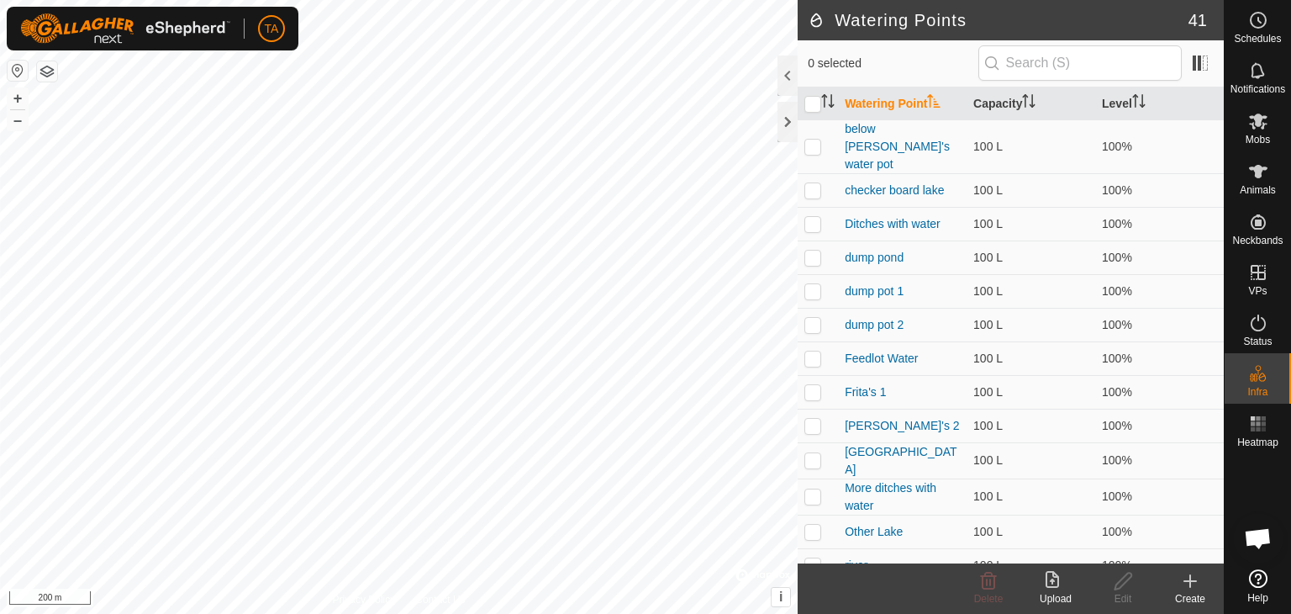
click at [1192, 593] on div "Create" at bounding box center [1190, 598] width 67 height 15
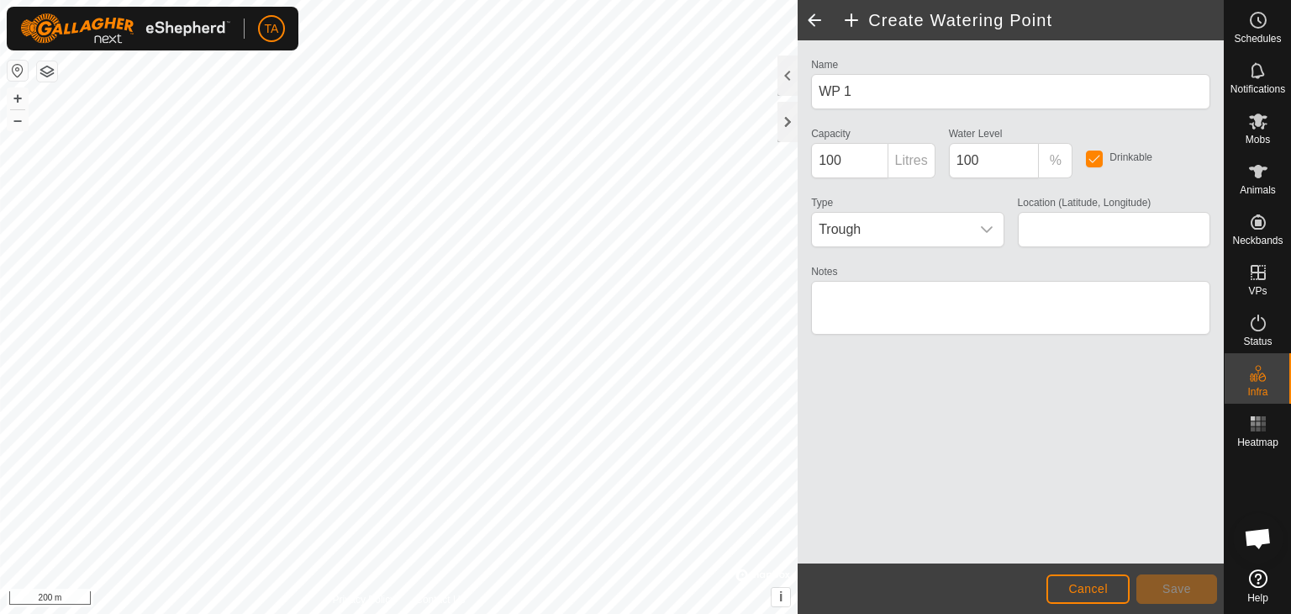
type input "49.206953, -119.616802"
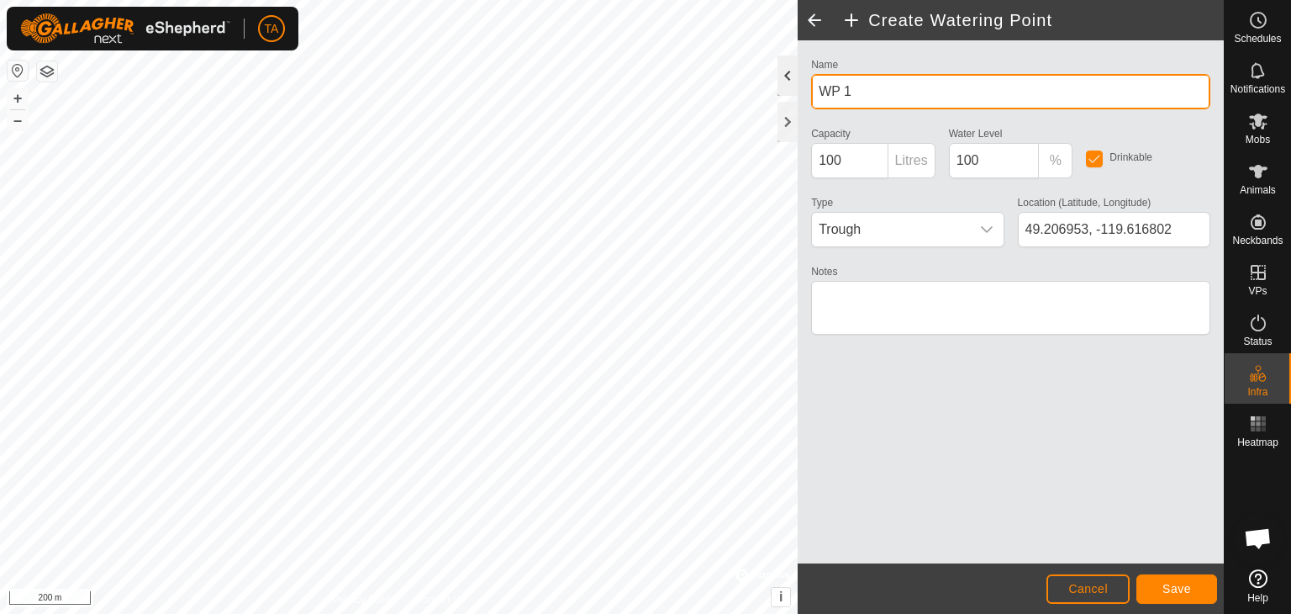
click at [750, 91] on div "Create Watering Point Name WP 1 Capacity 100 Litres Water Level 100 % Drinkable…" at bounding box center [612, 307] width 1224 height 614
drag, startPoint x: 851, startPoint y: 98, endPoint x: 823, endPoint y: 88, distance: 29.5
click at [823, 88] on input "WP 1" at bounding box center [1010, 91] width 399 height 35
type input "[GEOGRAPHIC_DATA] 1"
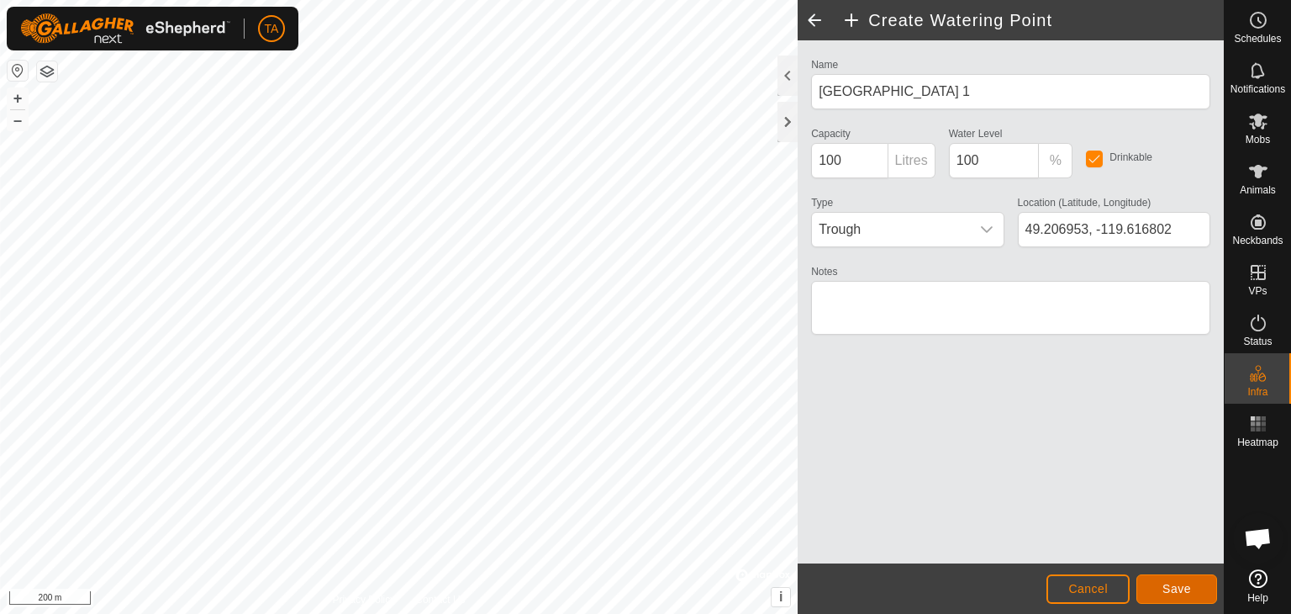
click at [1167, 585] on span "Save" at bounding box center [1176, 588] width 29 height 13
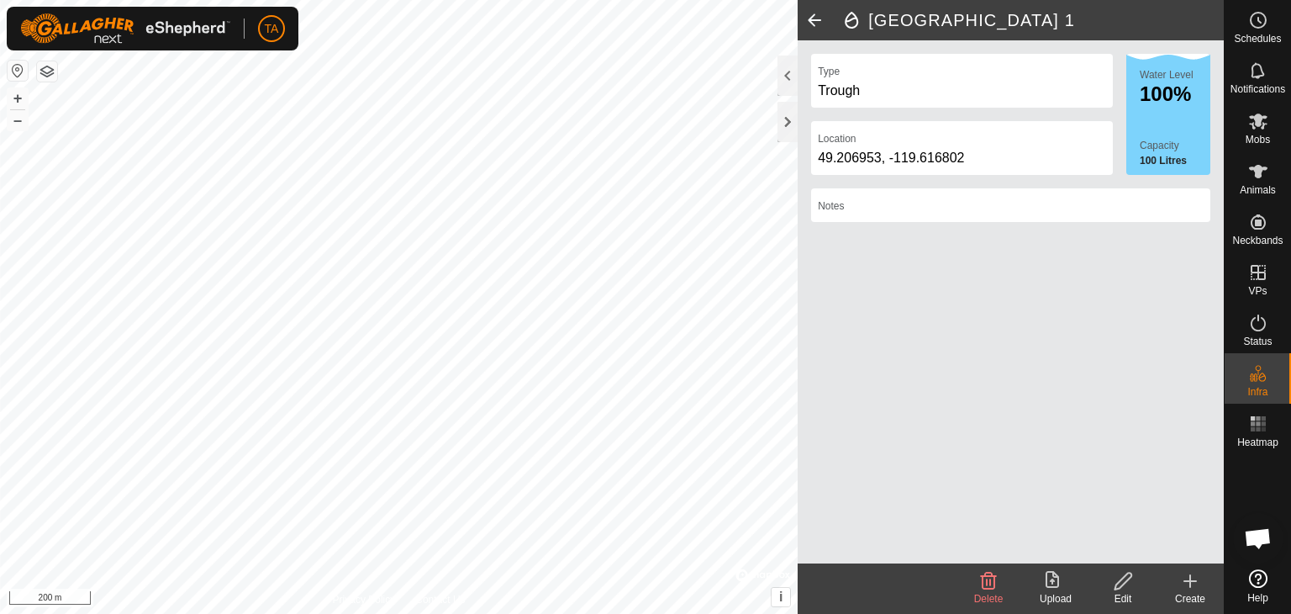
click at [815, 20] on span at bounding box center [815, 20] width 34 height 40
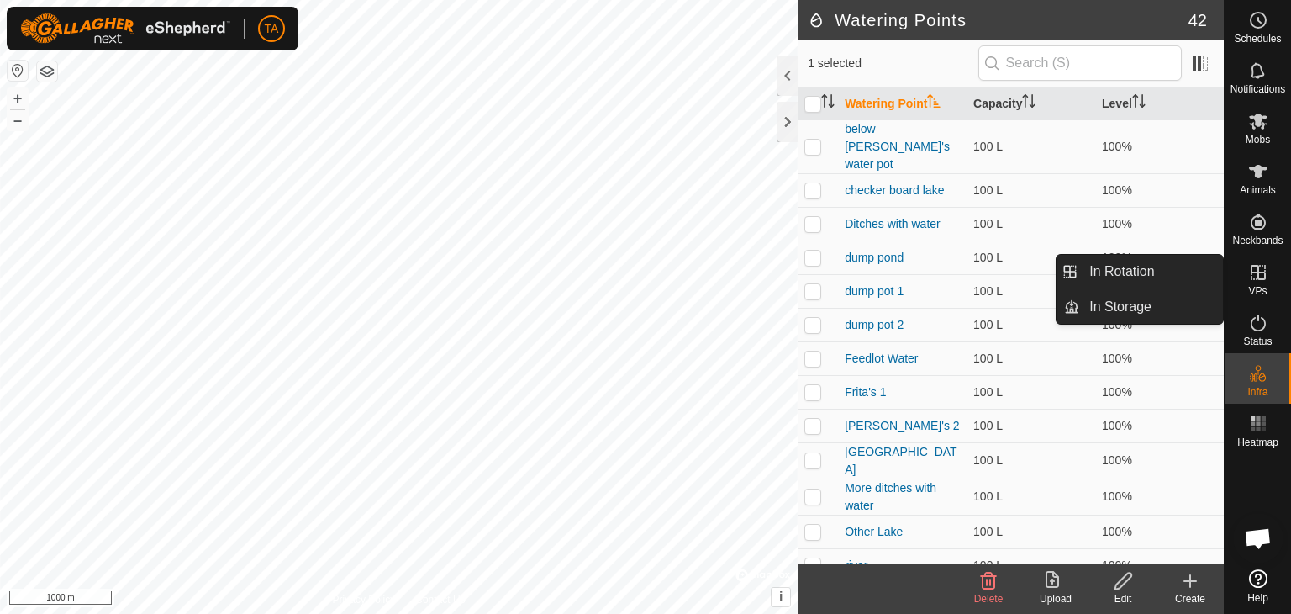
click at [1252, 286] on span "VPs" at bounding box center [1257, 291] width 18 height 10
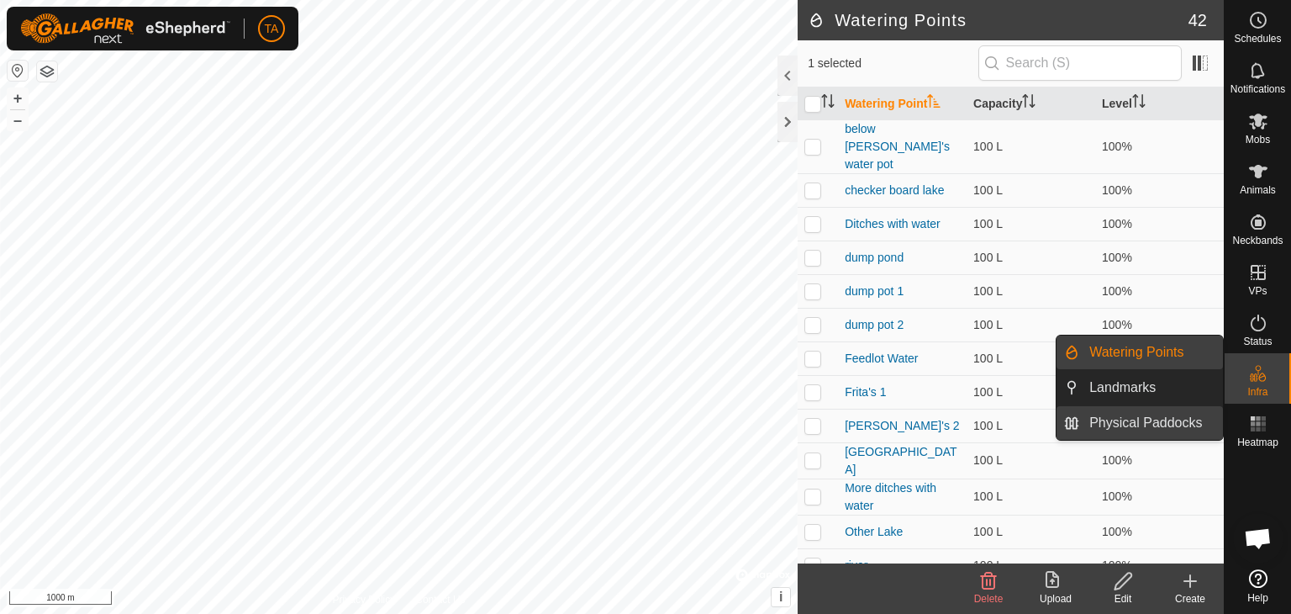
click at [1173, 421] on link "Physical Paddocks" at bounding box center [1151, 423] width 144 height 34
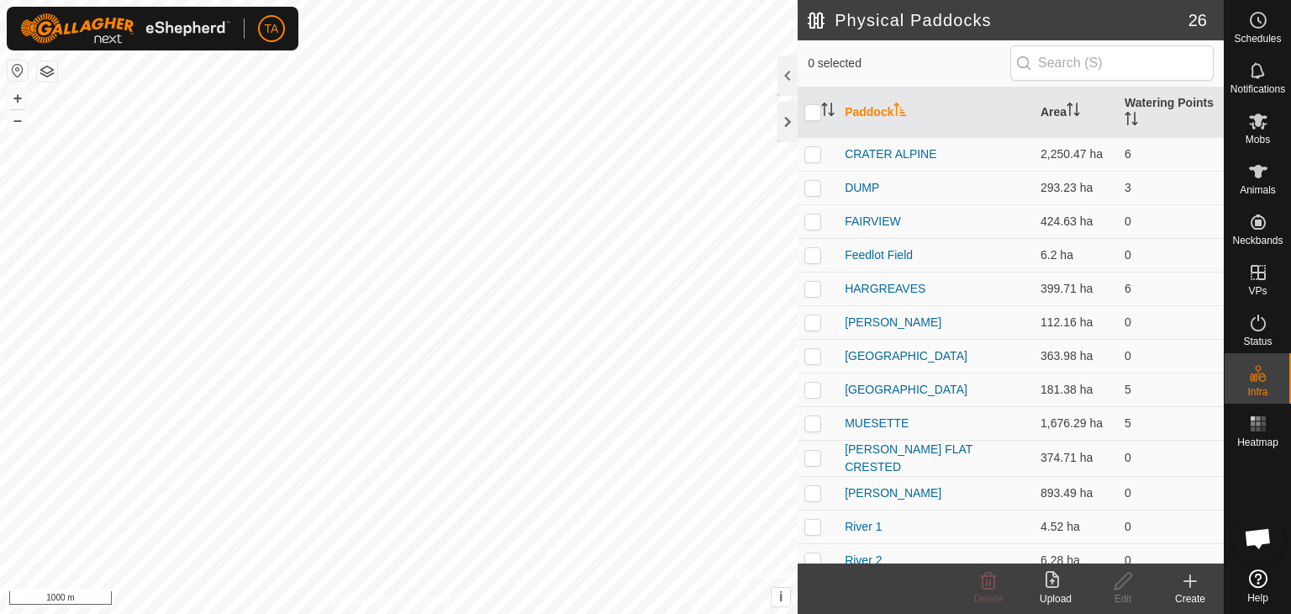
click at [1046, 594] on div "Upload" at bounding box center [1055, 598] width 67 height 15
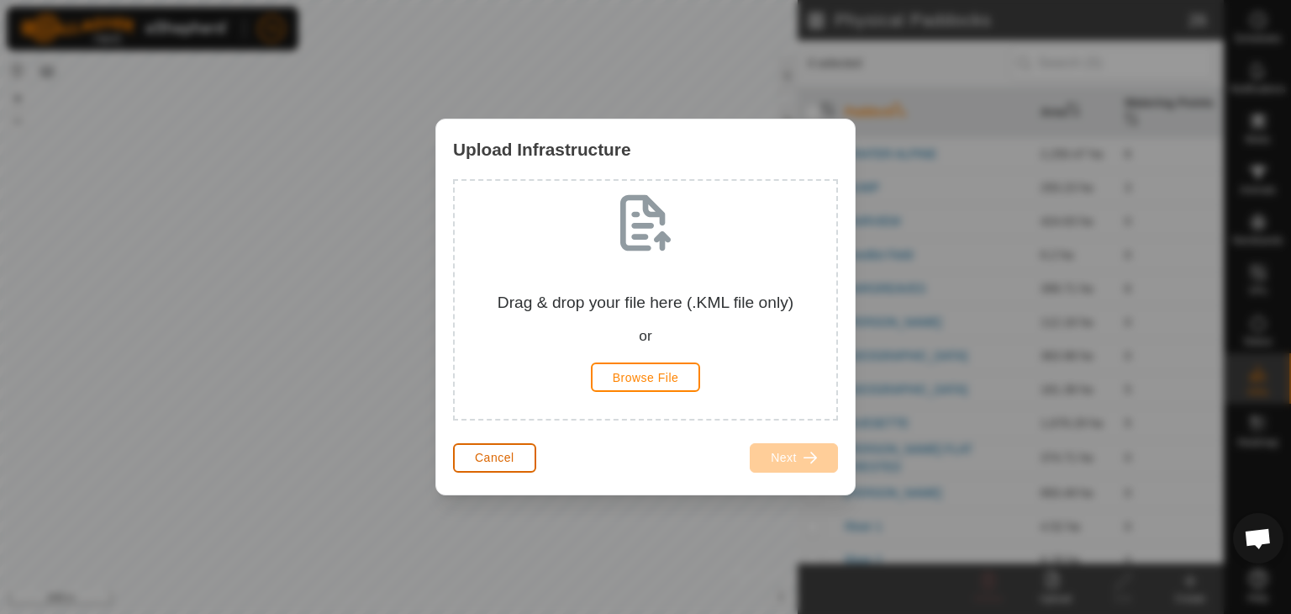
click at [464, 465] on button "Cancel" at bounding box center [494, 457] width 83 height 29
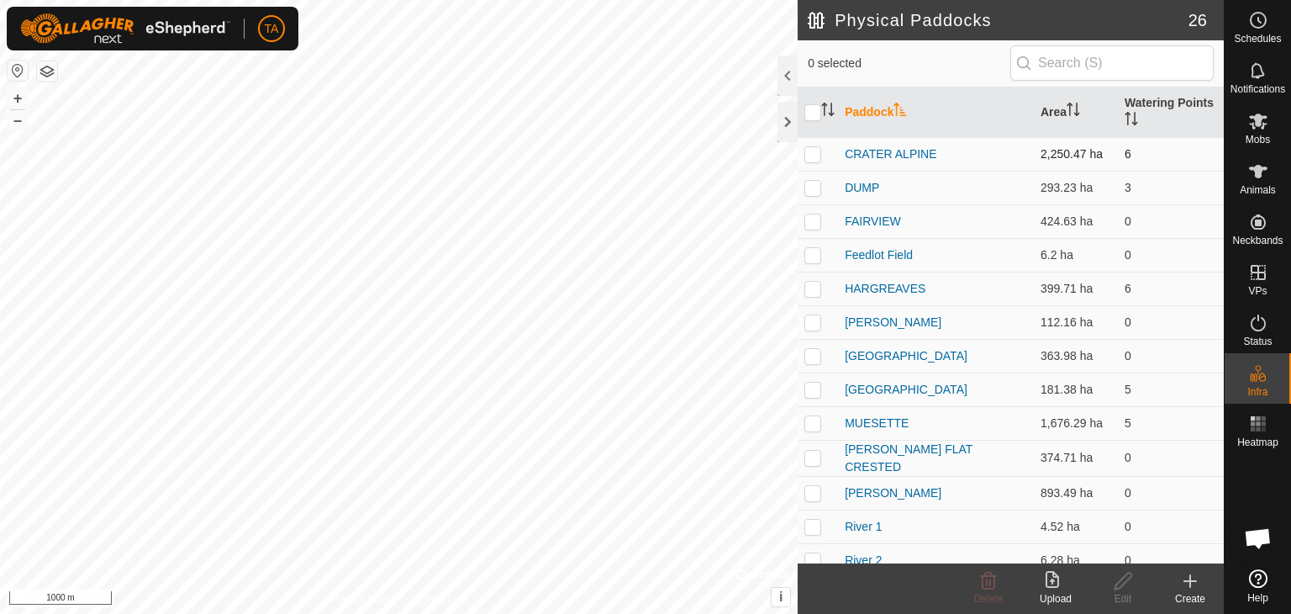
click at [817, 150] on p-checkbox at bounding box center [812, 153] width 17 height 13
checkbox input "true"
click at [1116, 583] on icon at bounding box center [1123, 580] width 17 height 17
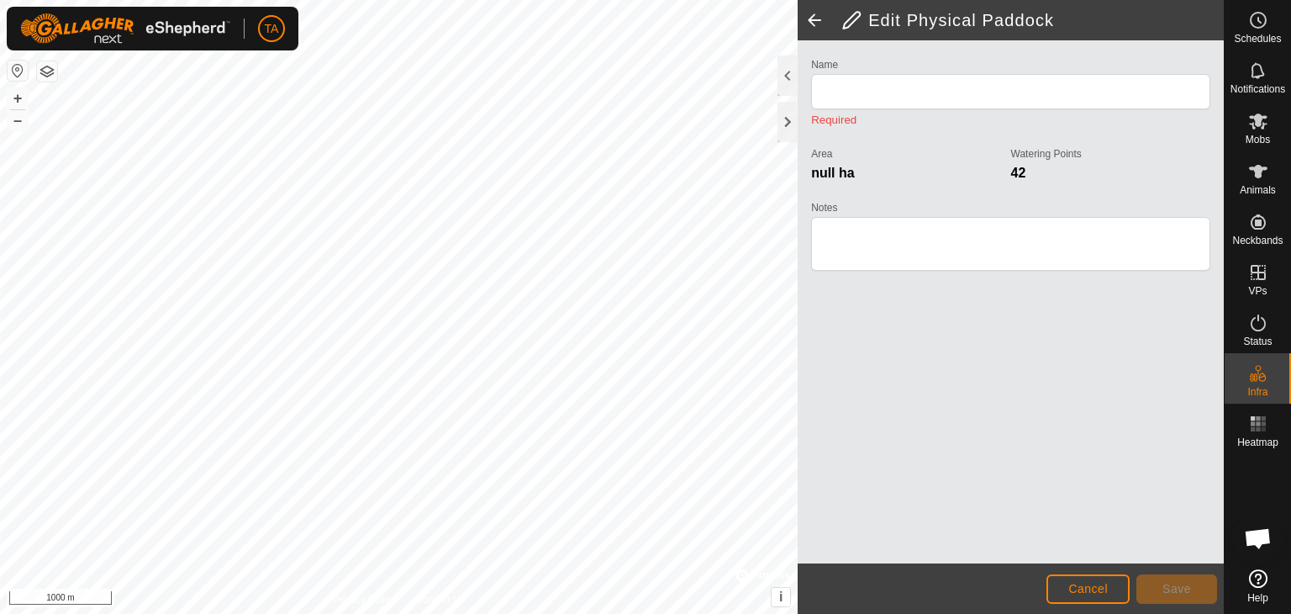
type input "CRATER ALPINE"
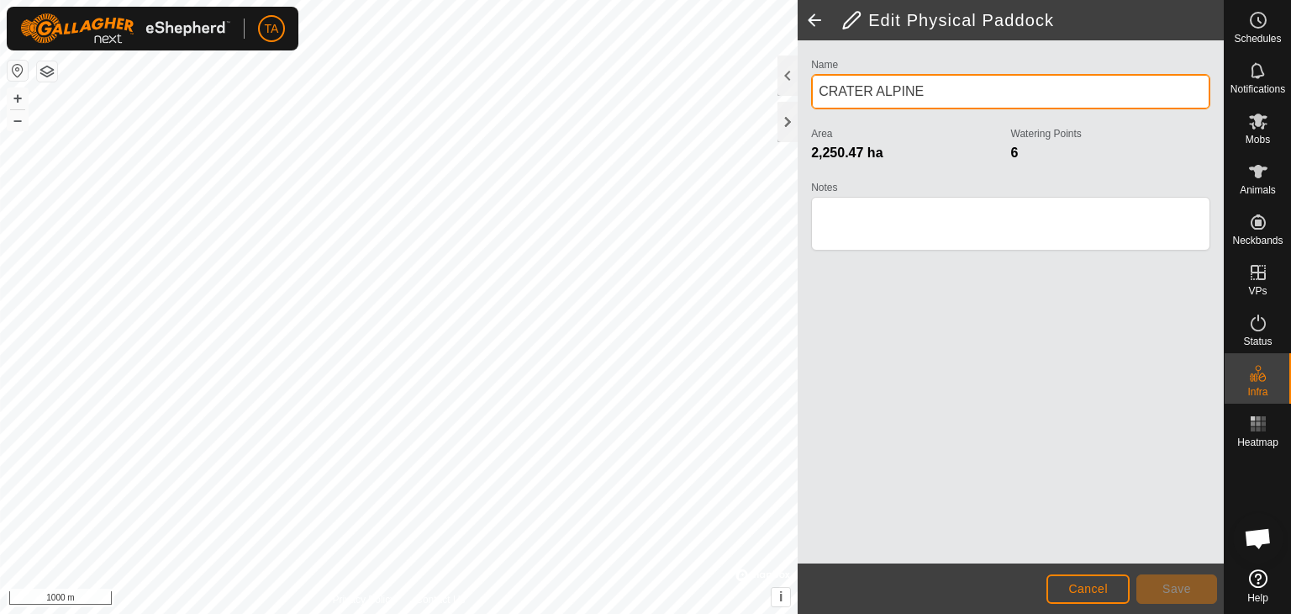
drag, startPoint x: 930, startPoint y: 88, endPoint x: 1010, endPoint y: 42, distance: 93.0
click at [1010, 42] on div "Name CRATER ALPINE Area 2,250.47 ha Watering Points 6 Notes" at bounding box center [1011, 301] width 426 height 523
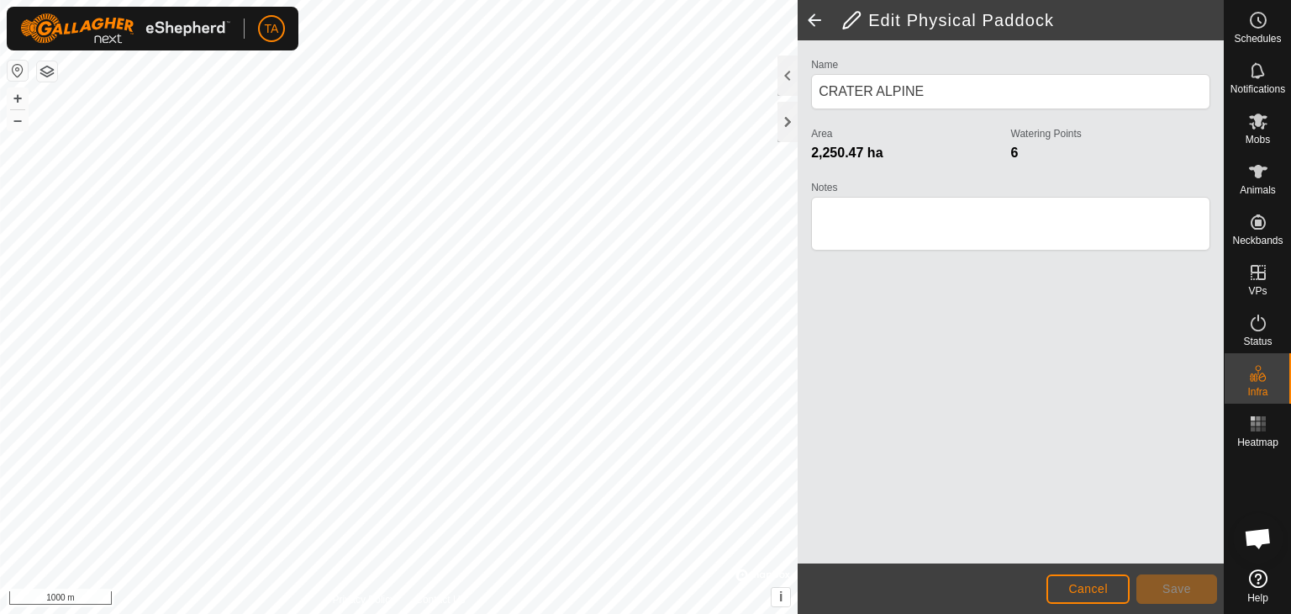
click at [808, 20] on span at bounding box center [815, 20] width 34 height 40
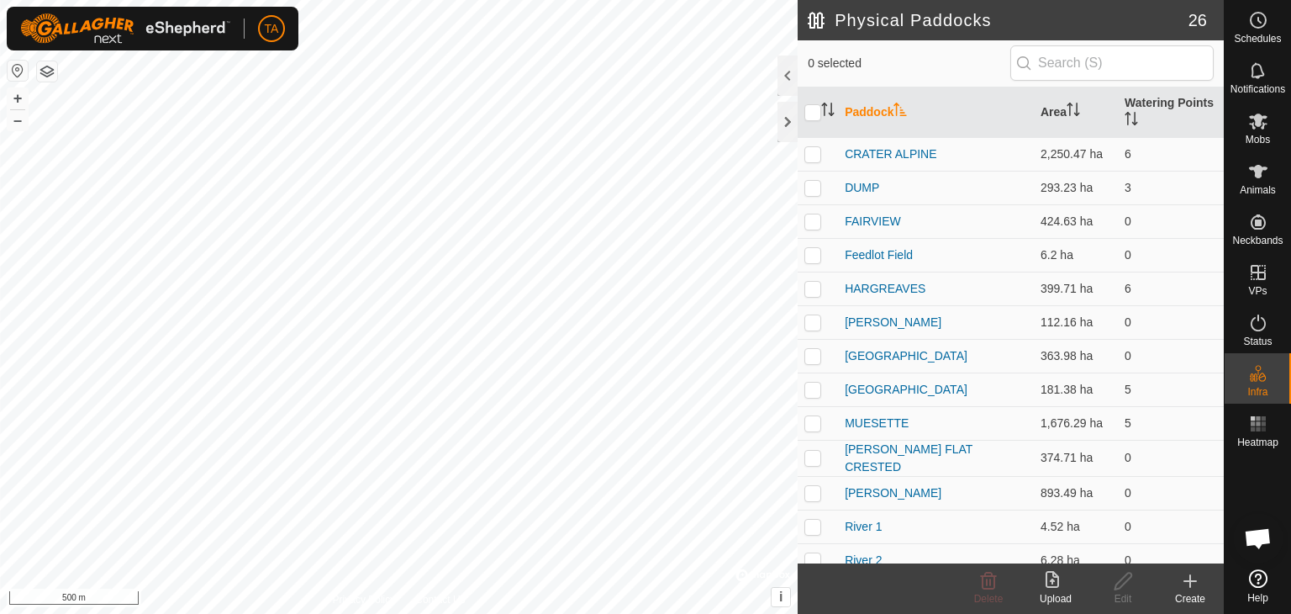
click at [1050, 572] on icon at bounding box center [1056, 581] width 20 height 20
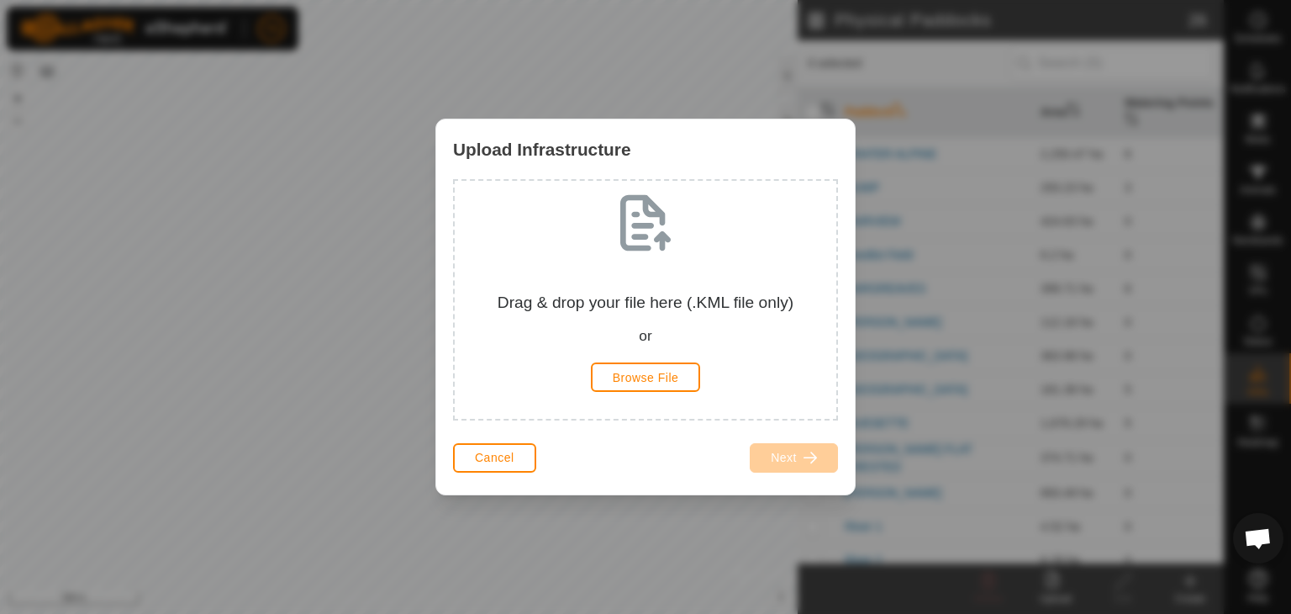
click at [481, 472] on div "Cancel" at bounding box center [494, 457] width 83 height 40
click at [483, 467] on button "Cancel" at bounding box center [494, 457] width 83 height 29
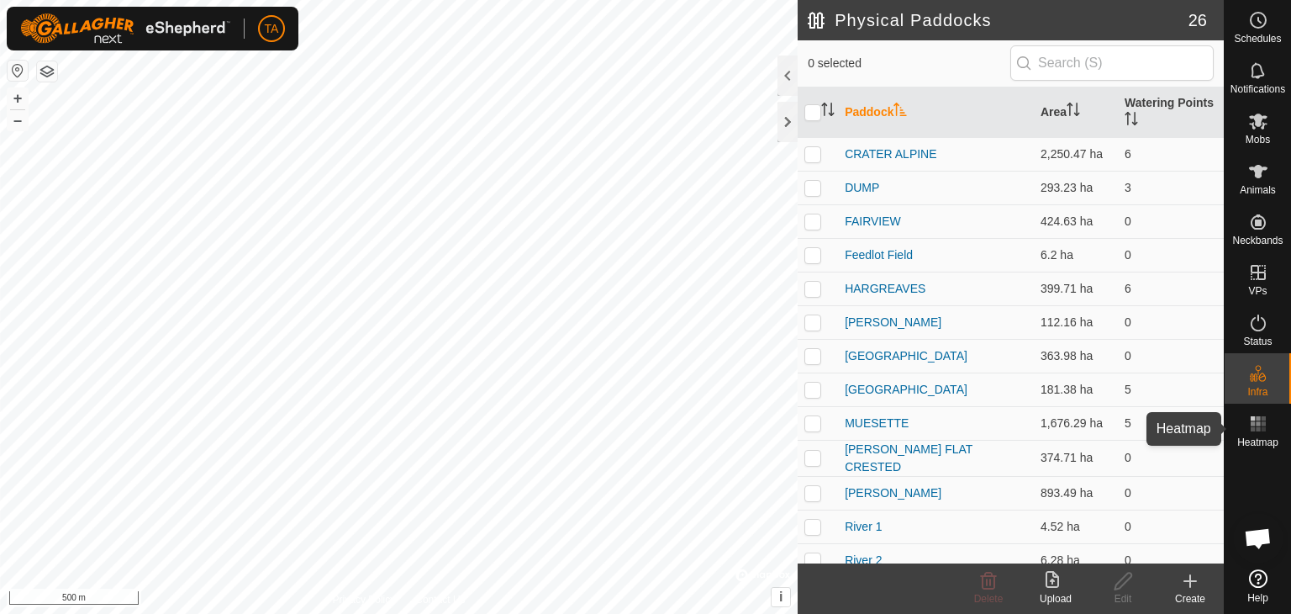
click at [1265, 437] on span "Heatmap" at bounding box center [1257, 442] width 41 height 10
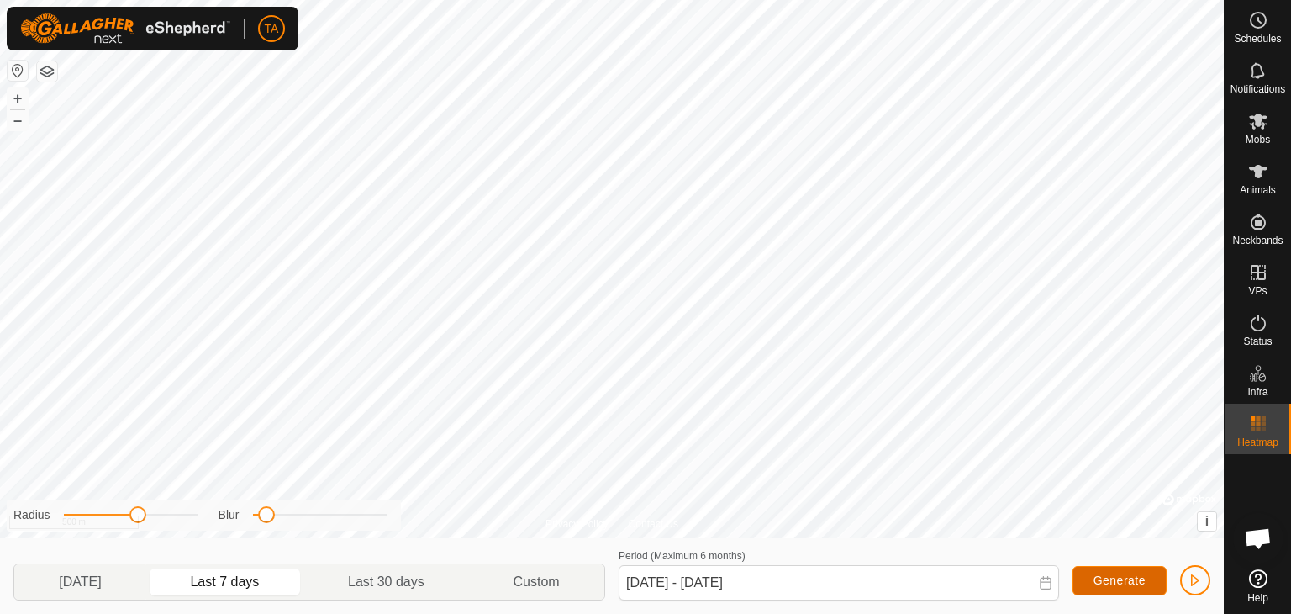
click at [1110, 581] on span "Generate" at bounding box center [1120, 579] width 52 height 13
click at [1264, 182] on es-animals-svg-icon at bounding box center [1258, 171] width 30 height 27
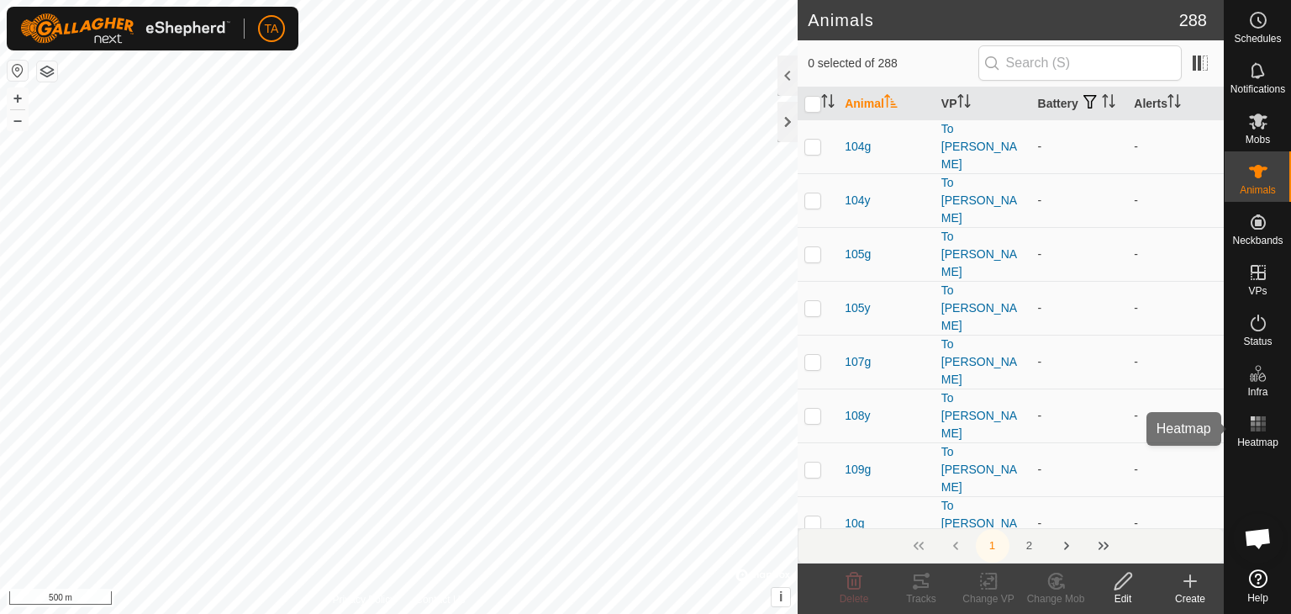
click at [1259, 422] on rect at bounding box center [1258, 423] width 4 height 4
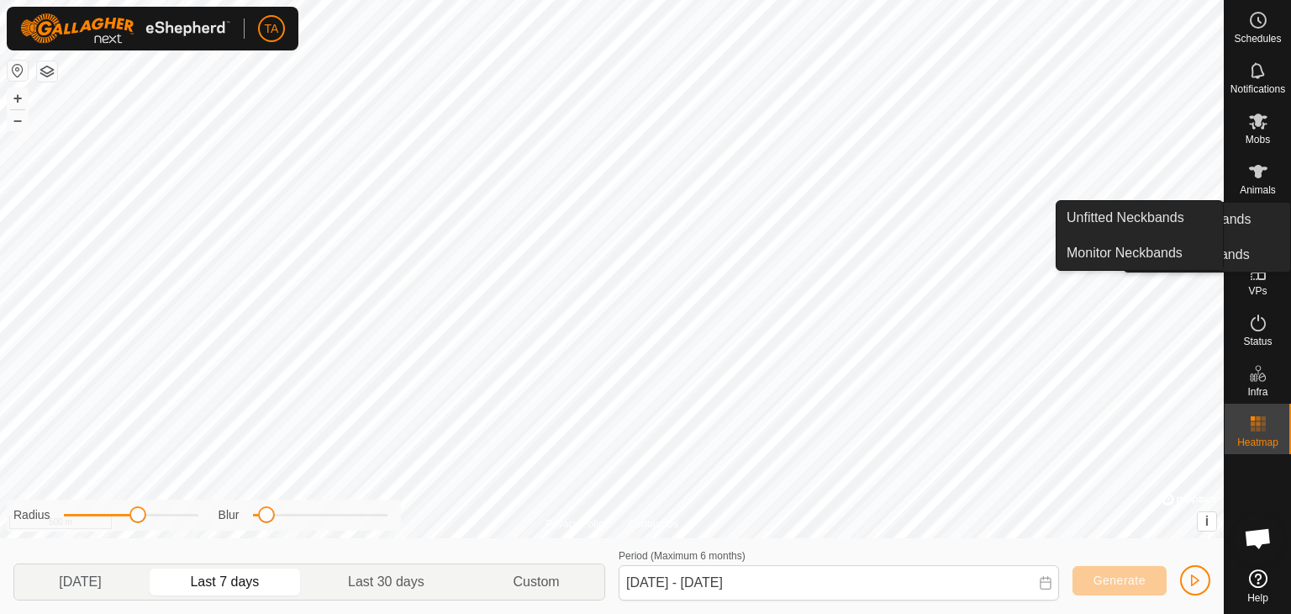
click at [1262, 187] on span "Animals" at bounding box center [1258, 190] width 36 height 10
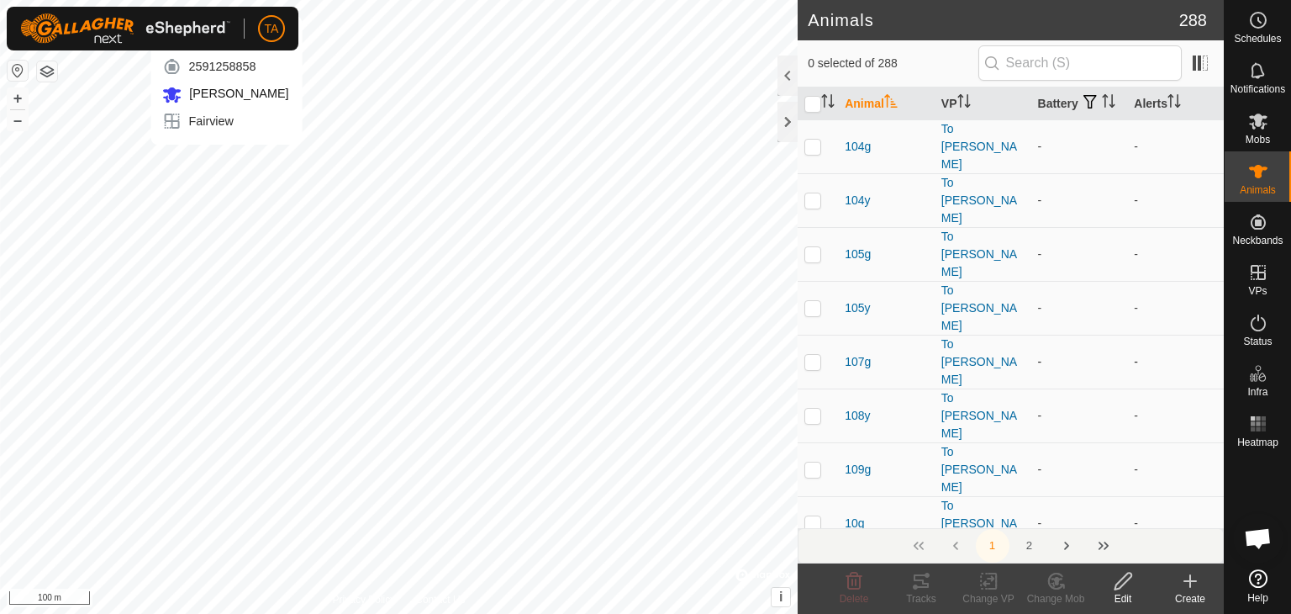
checkbox input "true"
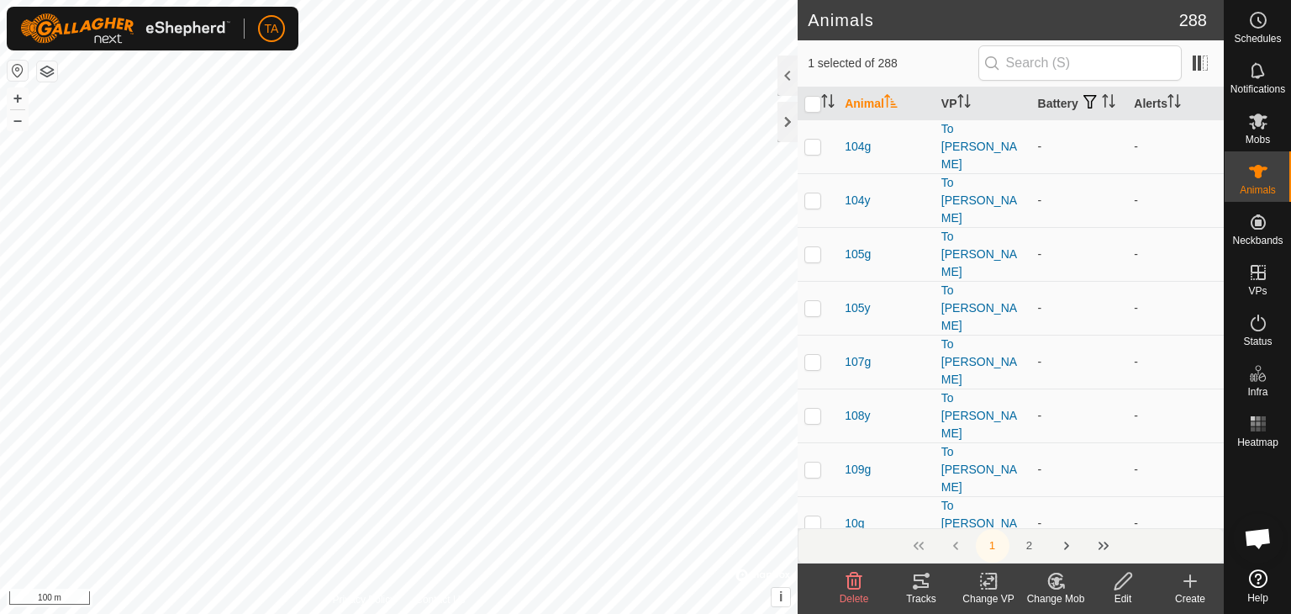
click at [925, 589] on icon at bounding box center [921, 581] width 20 height 20
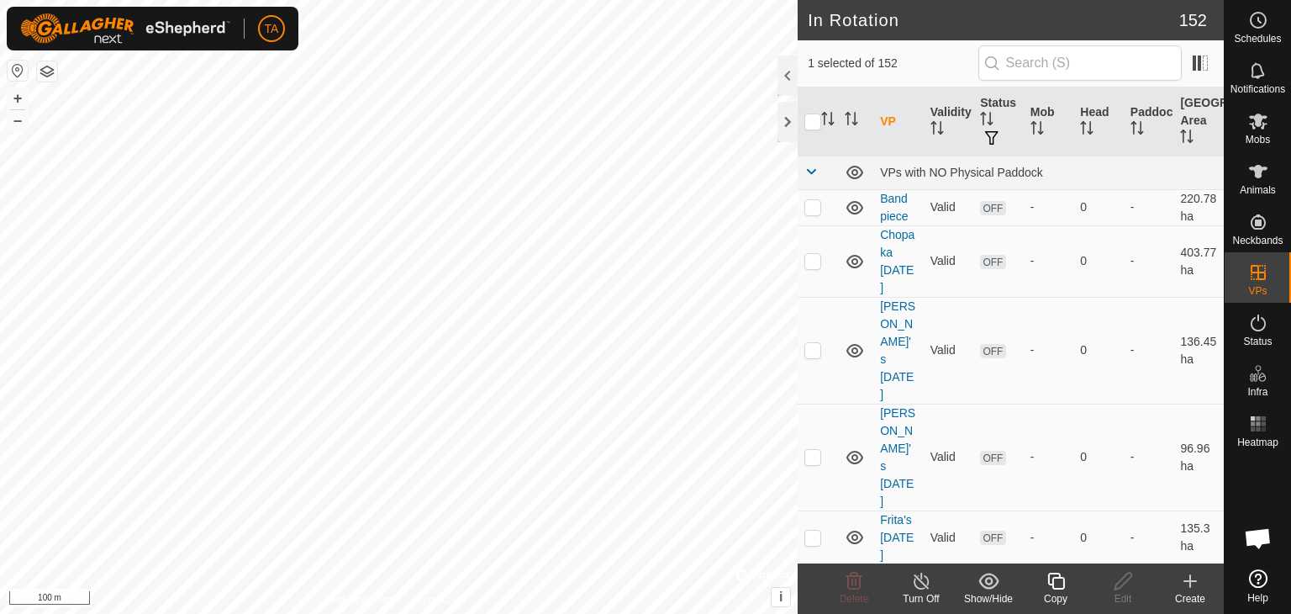
checkbox input "false"
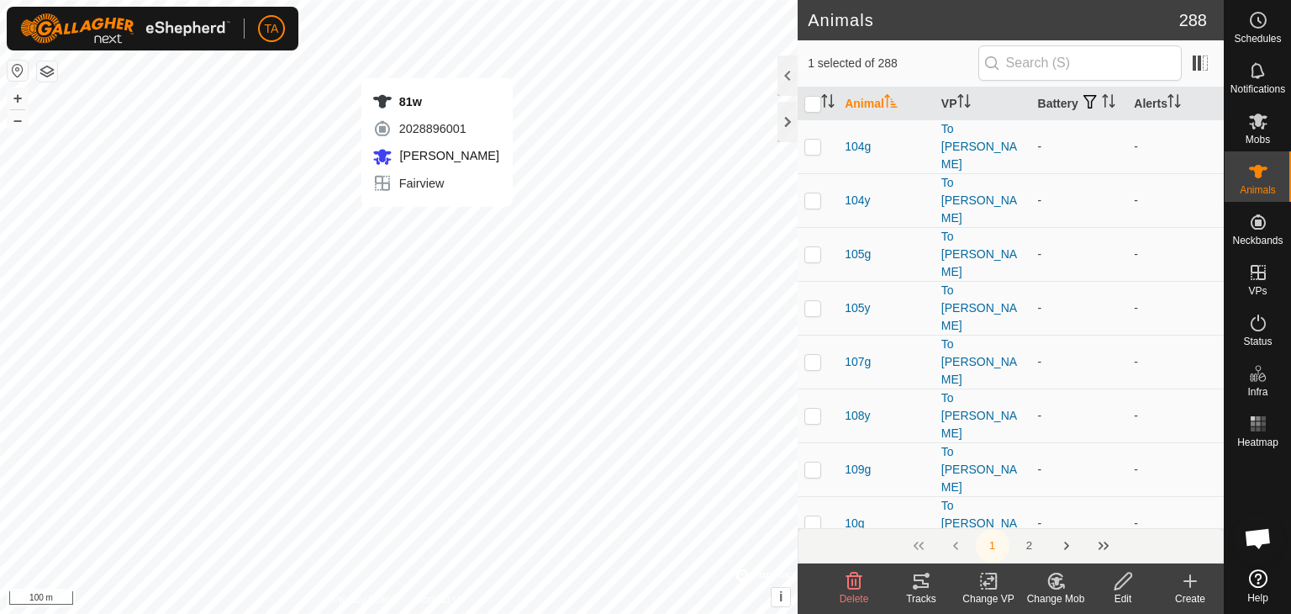
click at [922, 585] on icon at bounding box center [921, 581] width 20 height 20
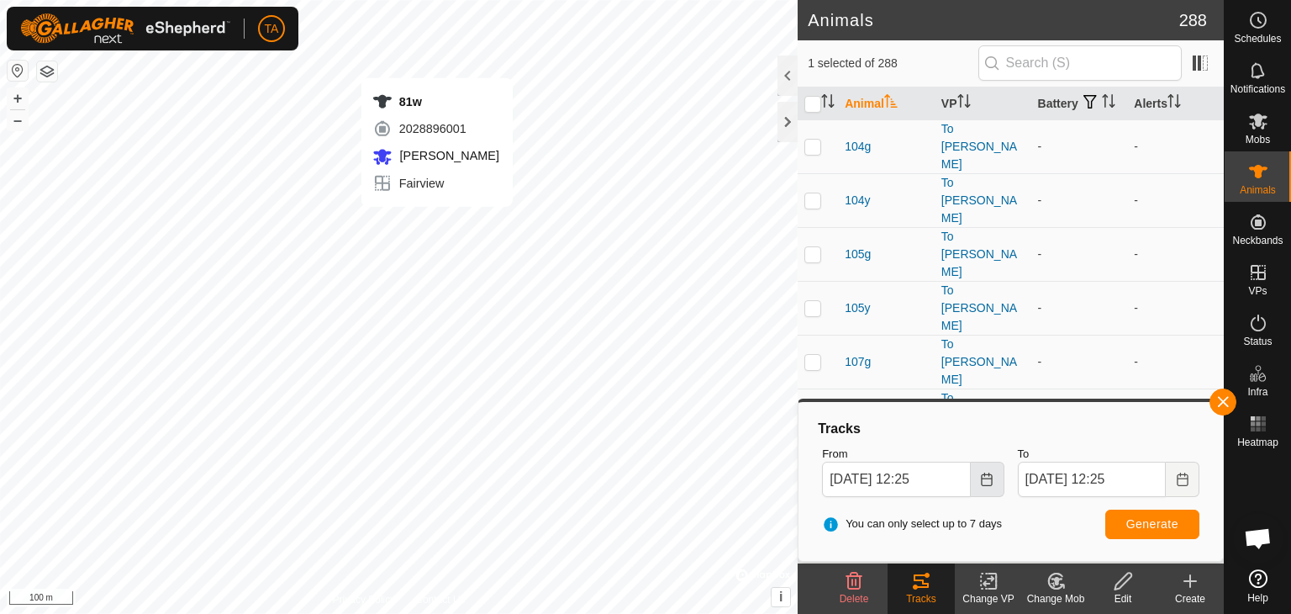
click at [978, 472] on button "Choose Date" at bounding box center [988, 478] width 34 height 35
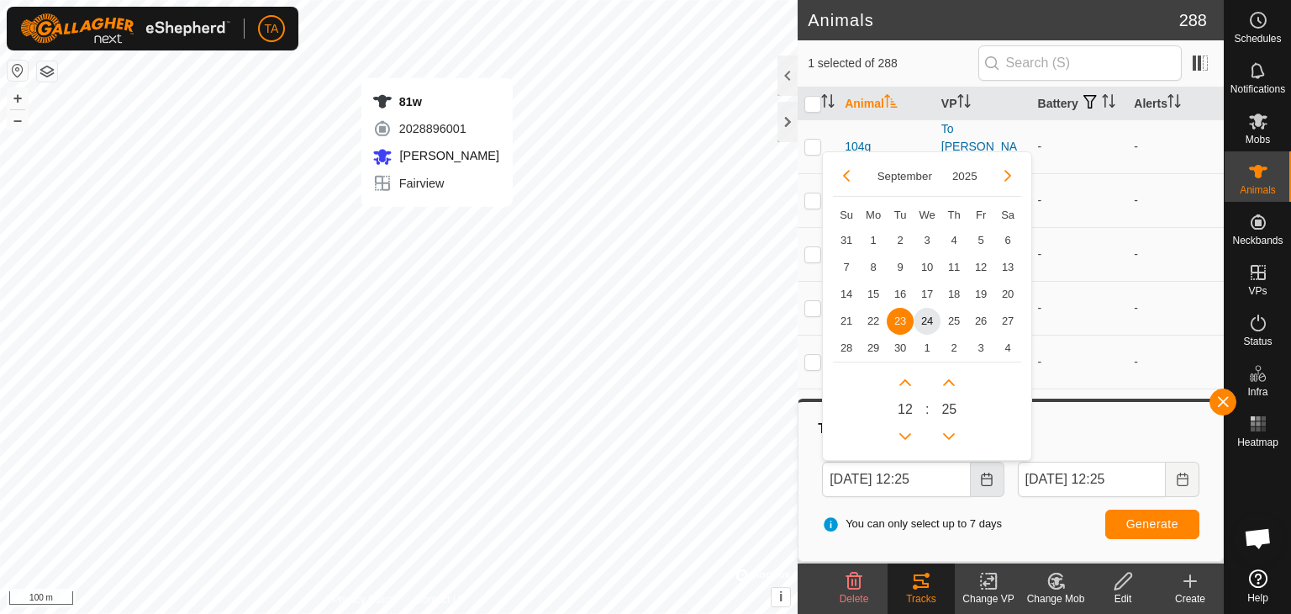
click at [978, 472] on button "Choose Date" at bounding box center [988, 478] width 34 height 35
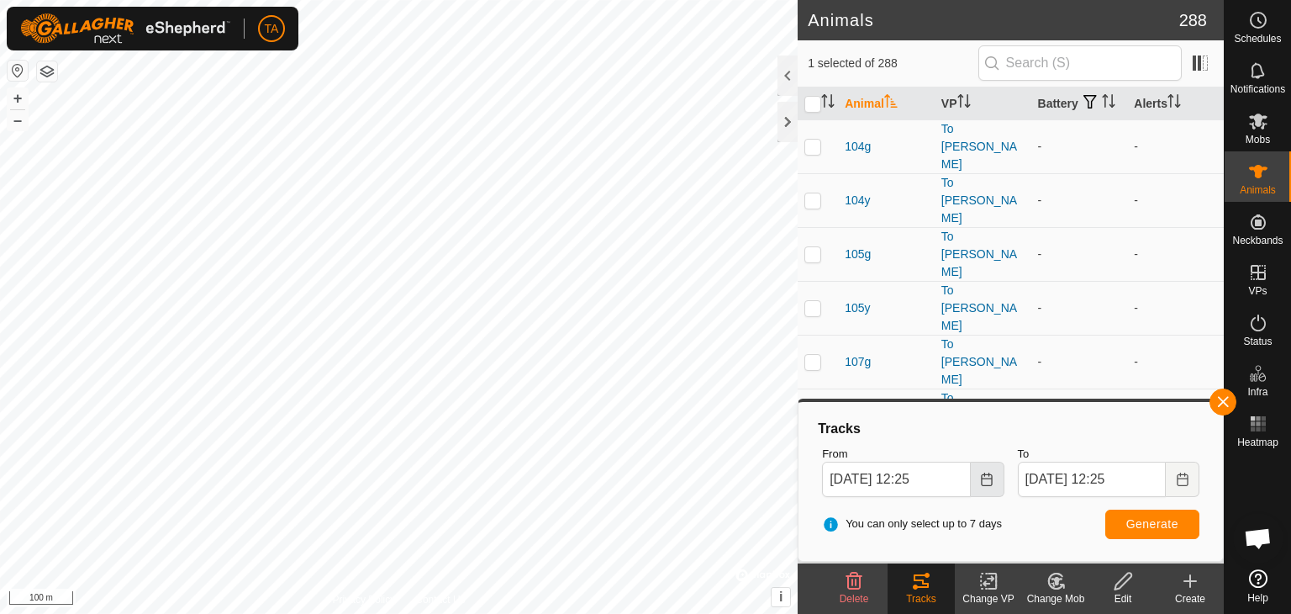
click at [985, 483] on icon "Choose Date" at bounding box center [986, 478] width 13 height 13
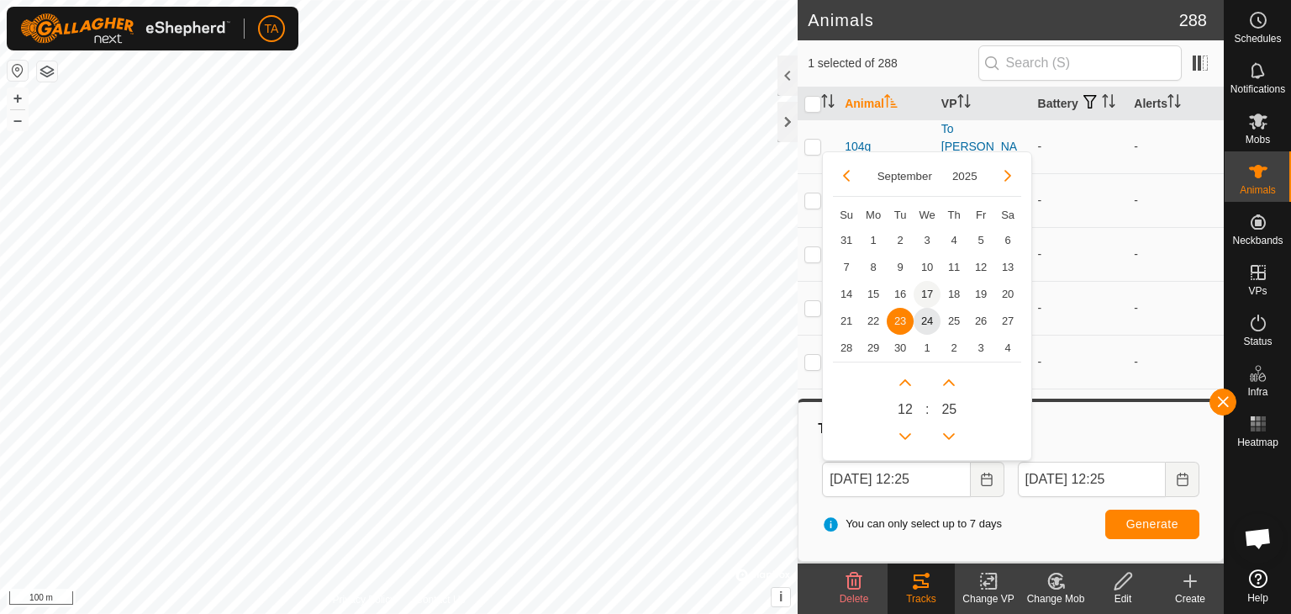
click at [931, 290] on span "17" at bounding box center [927, 294] width 27 height 27
type input "[DATE] 12:25"
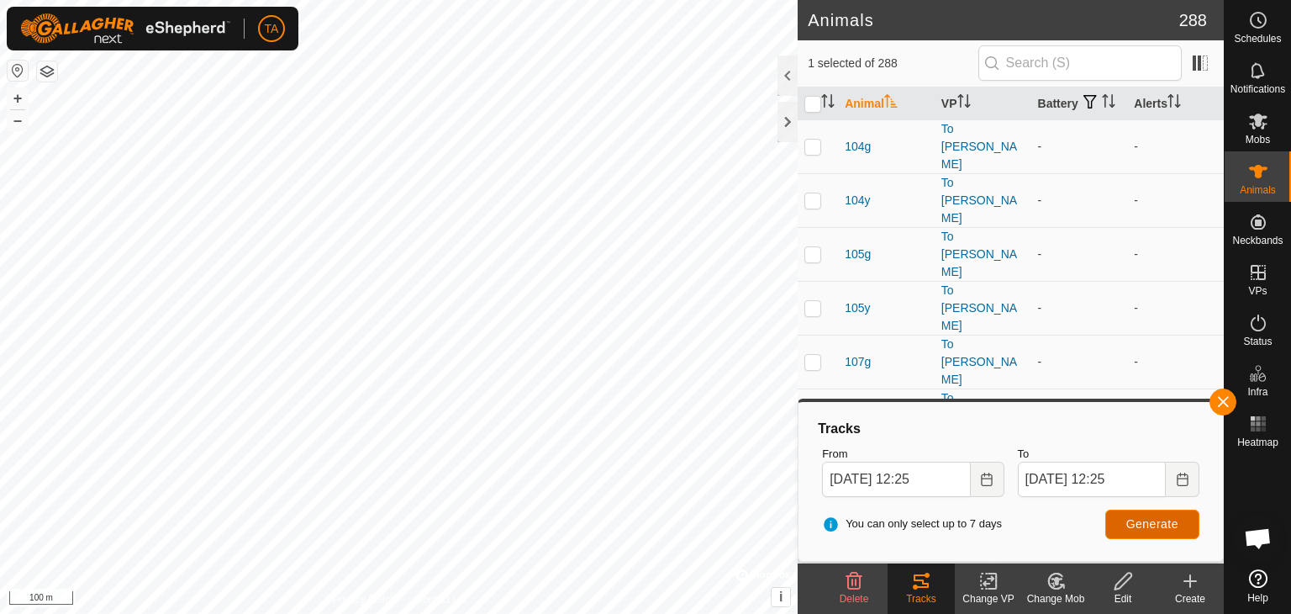
click at [1163, 514] on button "Generate" at bounding box center [1152, 523] width 94 height 29
click at [1218, 398] on button "button" at bounding box center [1223, 401] width 27 height 27
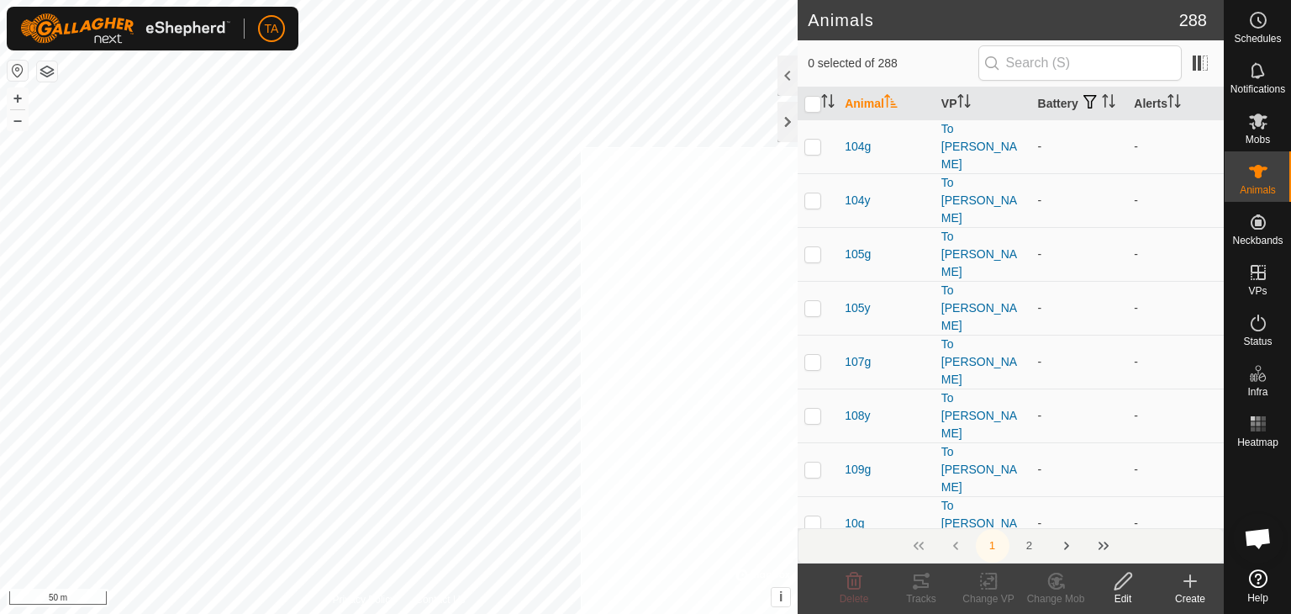
click at [836, 613] on html "TA Schedules Notifications Mobs Animals Neckbands VPs Status Infra Heatmap Help…" at bounding box center [645, 307] width 1291 height 614
checkbox input "true"
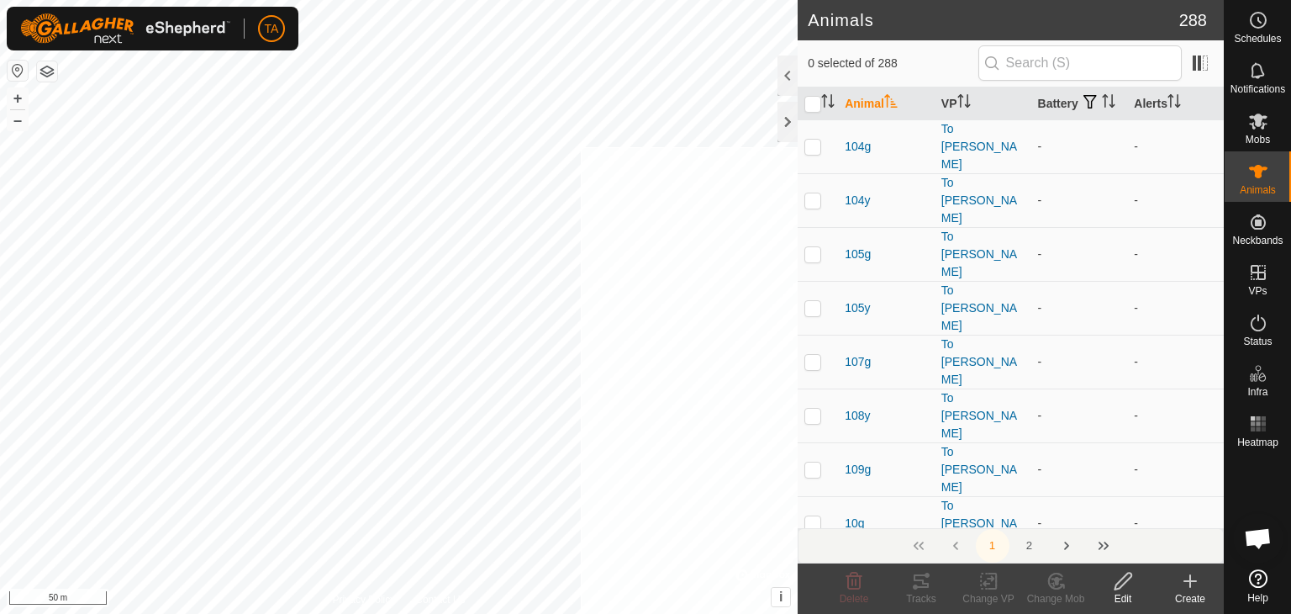
checkbox input "true"
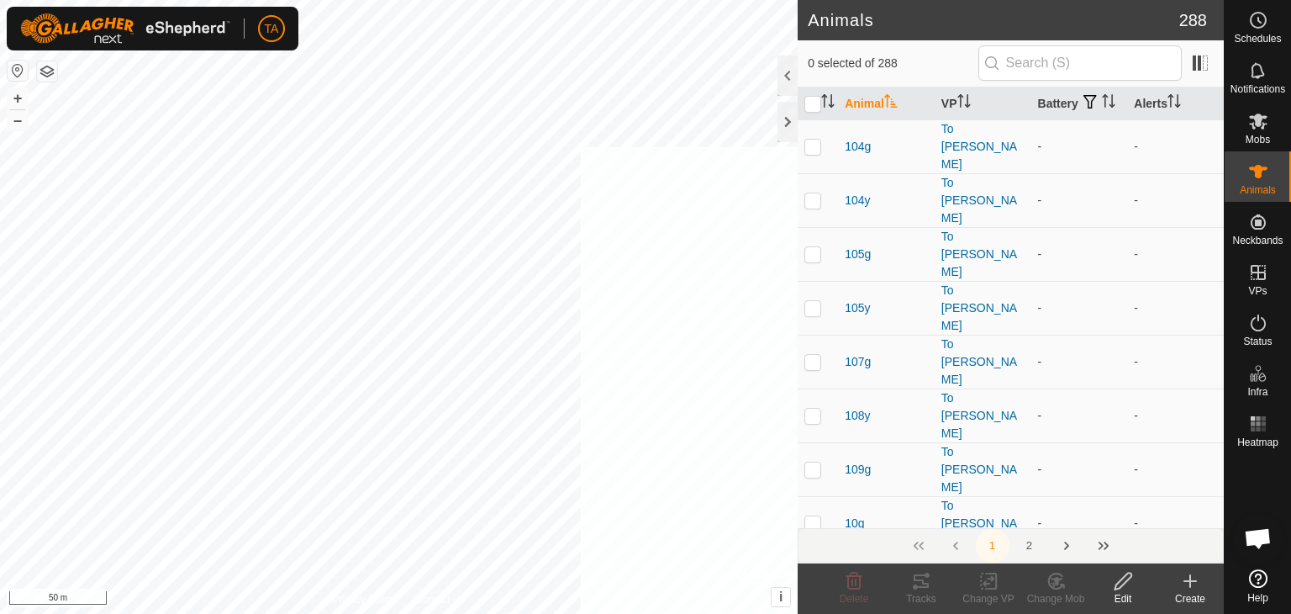
checkbox input "true"
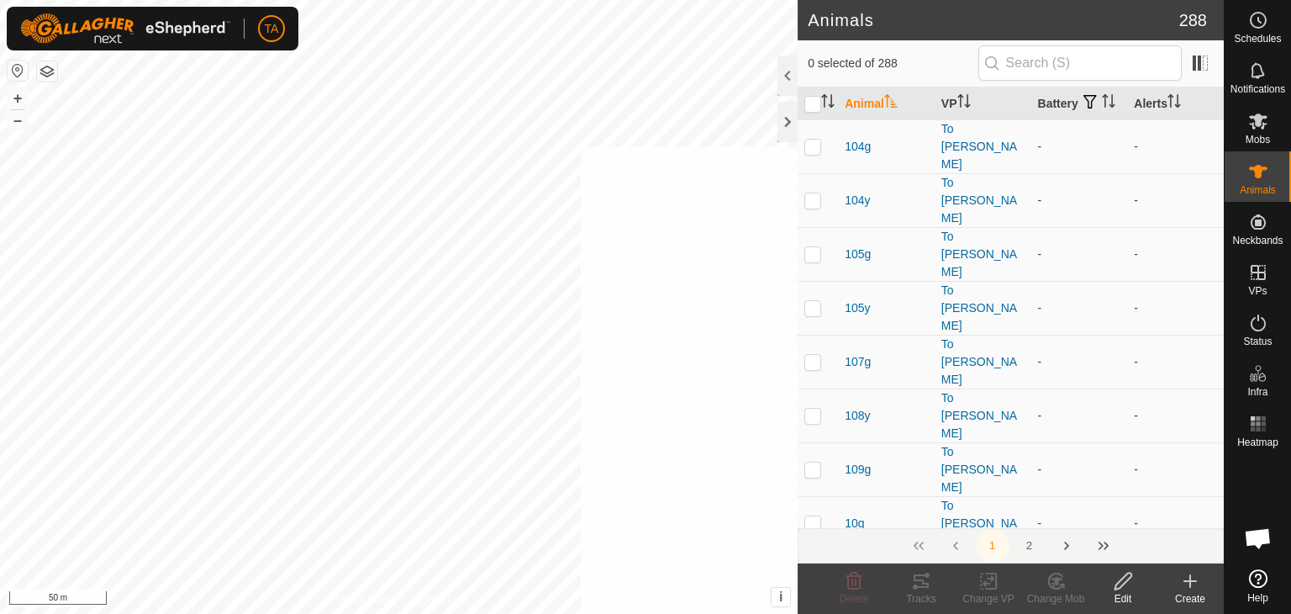
checkbox input "true"
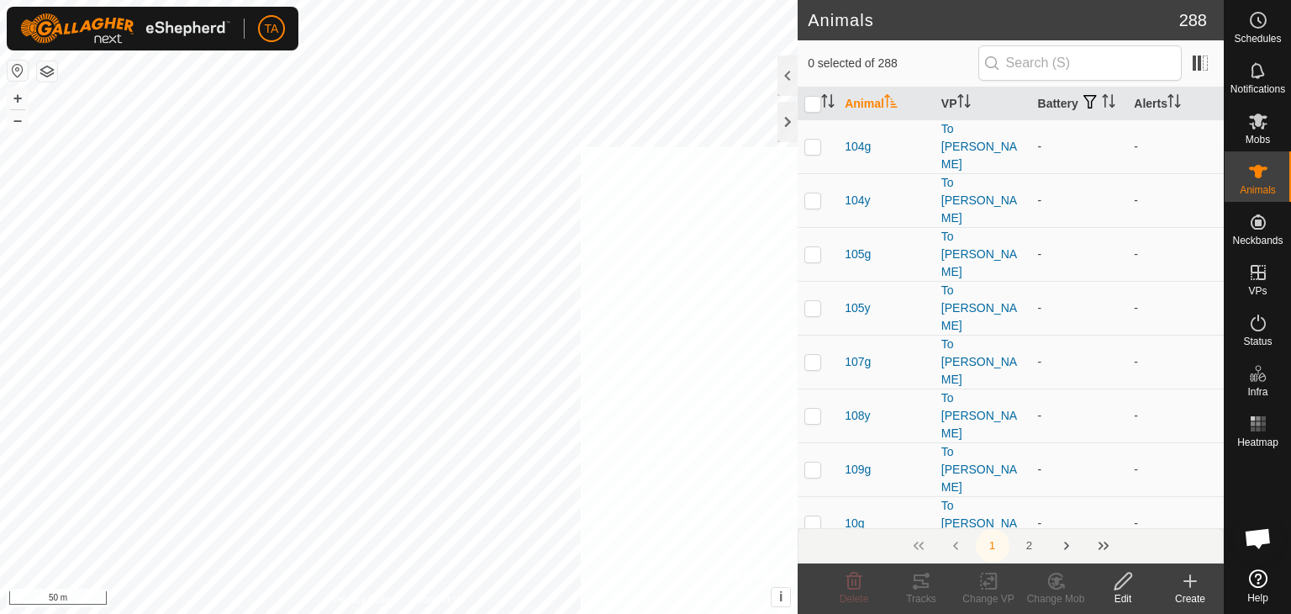
checkbox input "true"
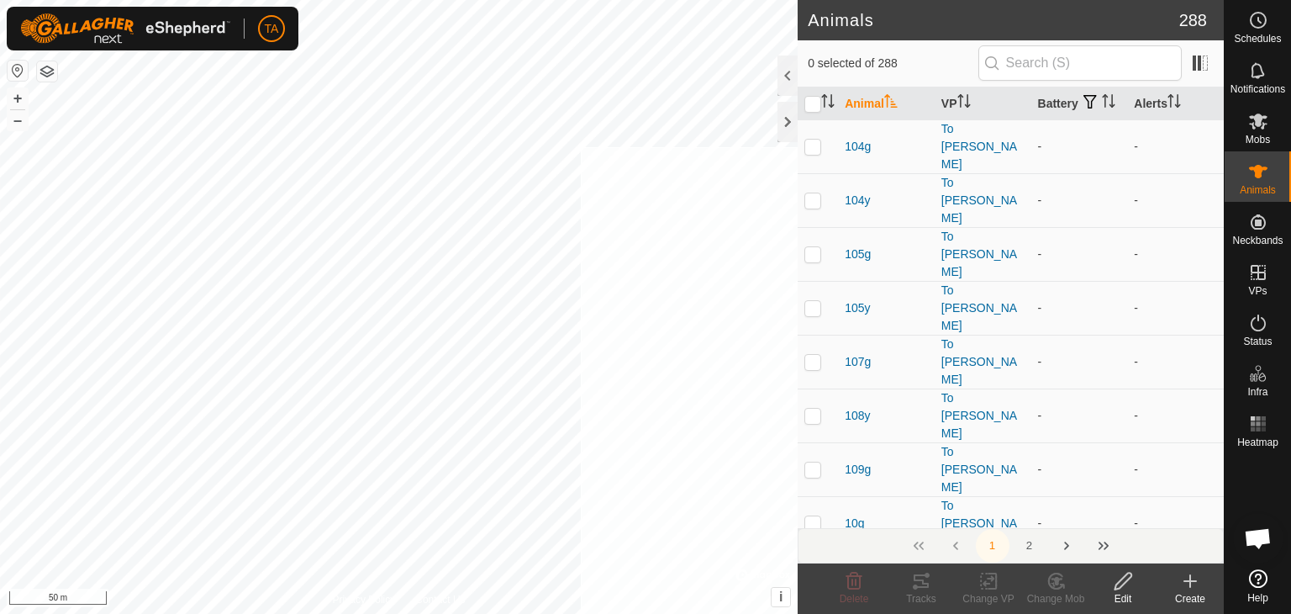
checkbox input "true"
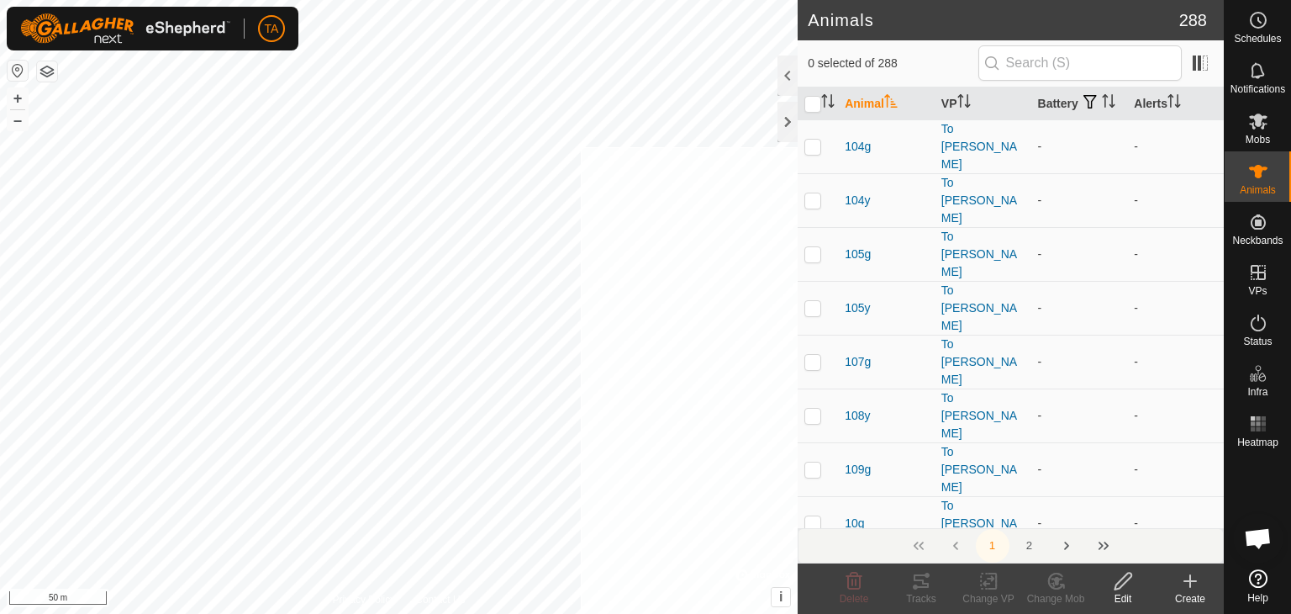
checkbox input "true"
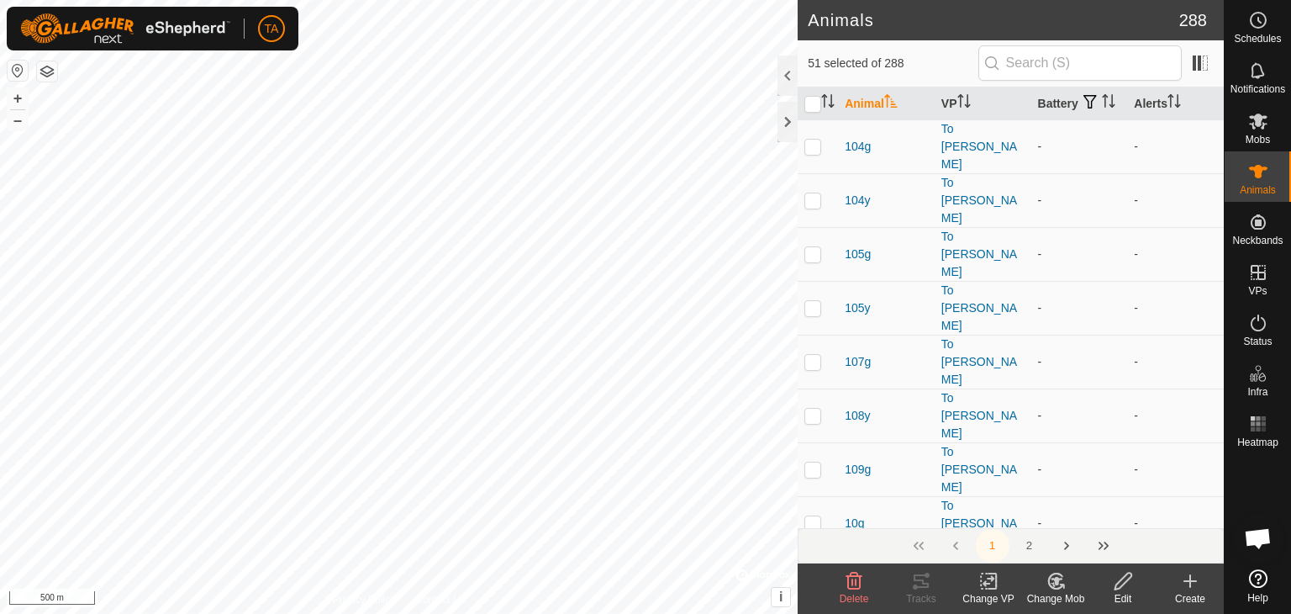
click at [962, 585] on div "Animals 288 51 selected of 288 Animal VP Battery Alerts 104g To [PERSON_NAME] -…" at bounding box center [612, 307] width 1224 height 614
click at [935, 253] on div "Animals 288 51 selected of 288 Animal VP Battery Alerts 104g To [PERSON_NAME] -…" at bounding box center [612, 307] width 1224 height 614
checkbox input "false"
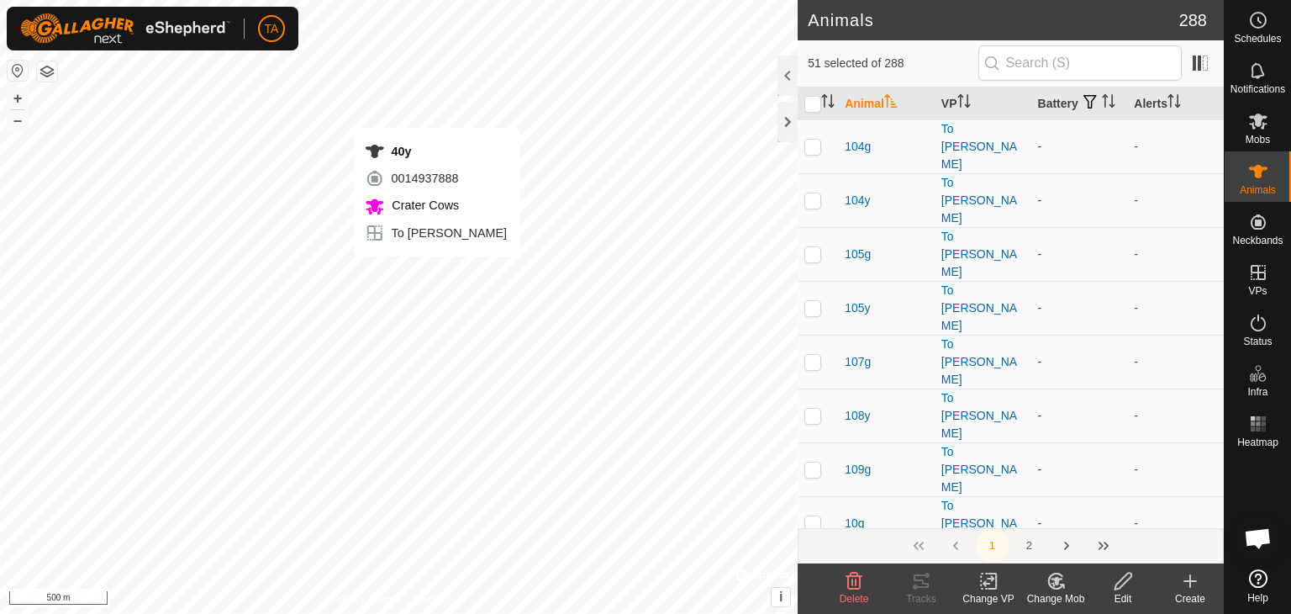
checkbox input "false"
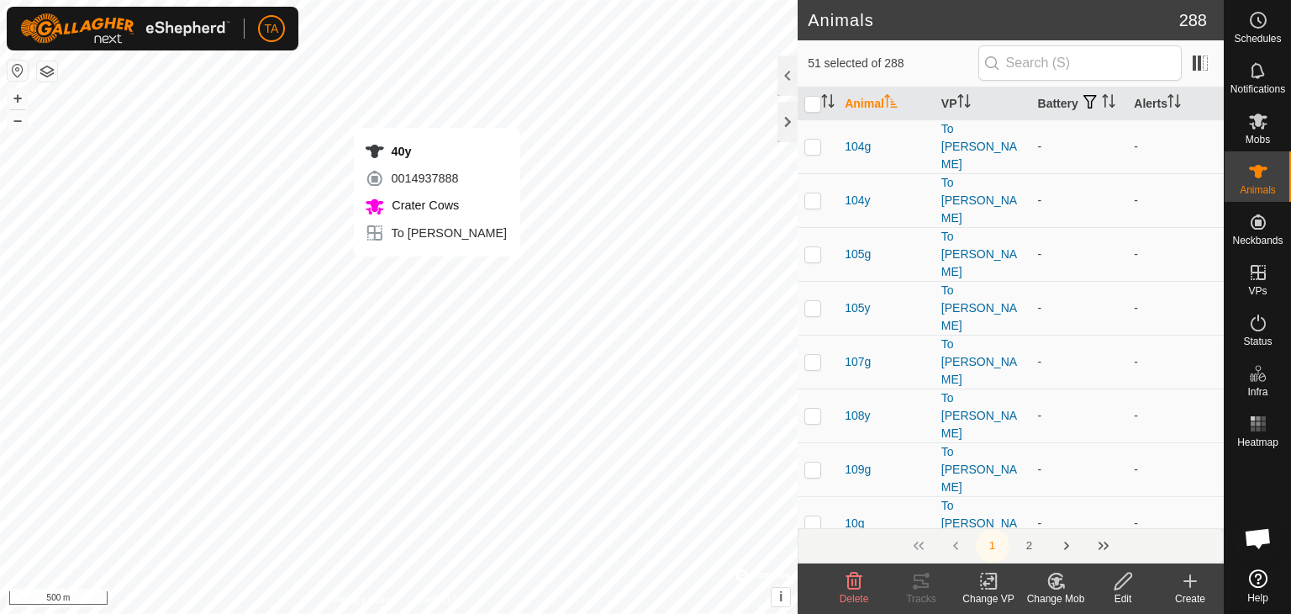
checkbox input "false"
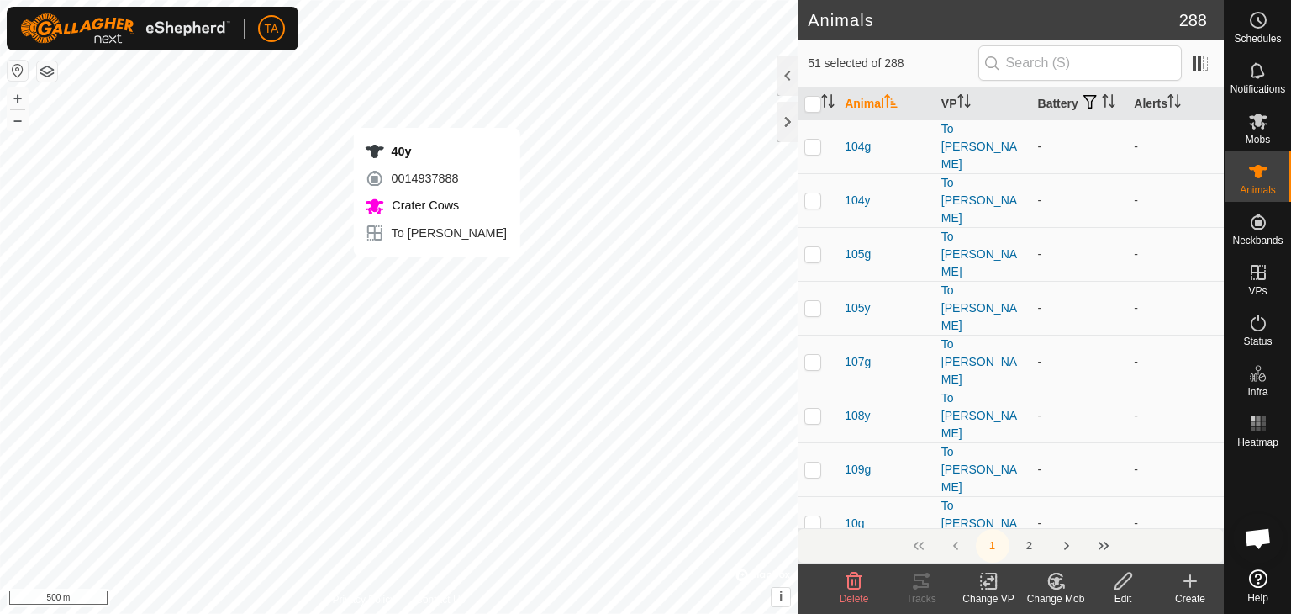
checkbox input "false"
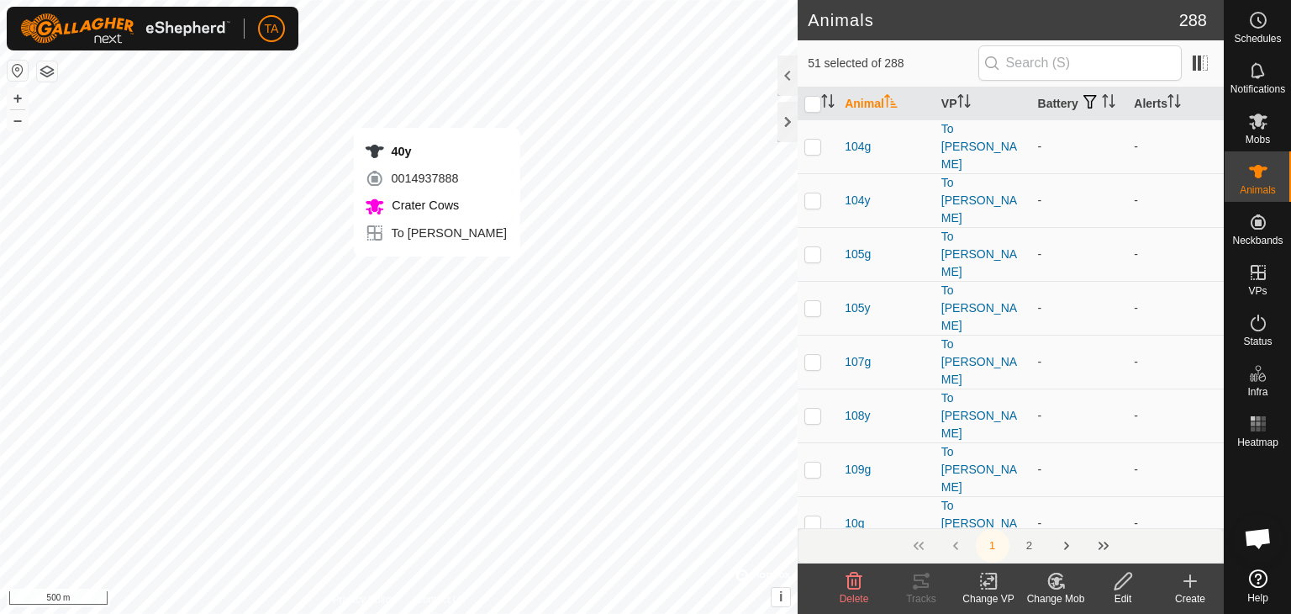
checkbox input "false"
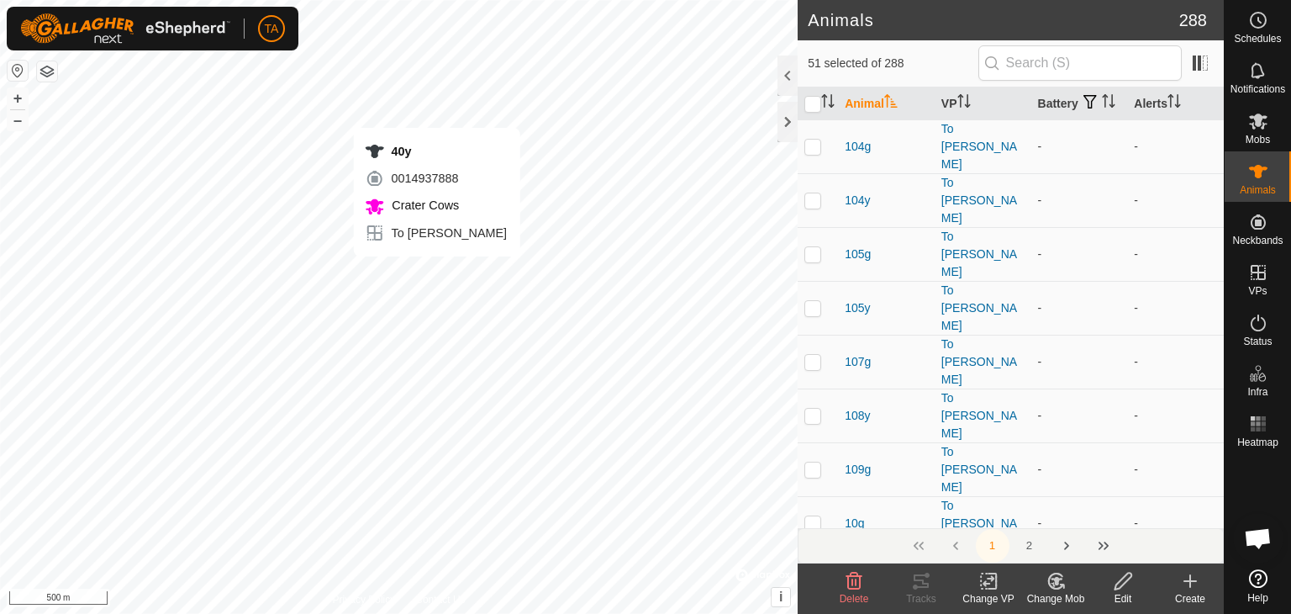
checkbox input "false"
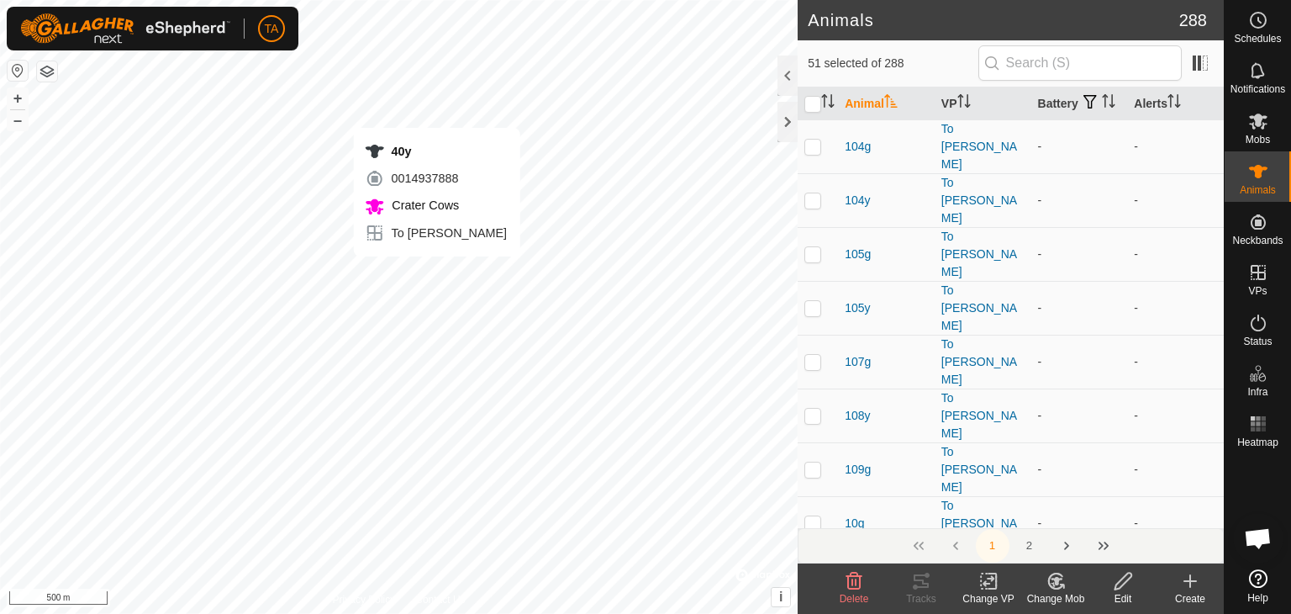
checkbox input "false"
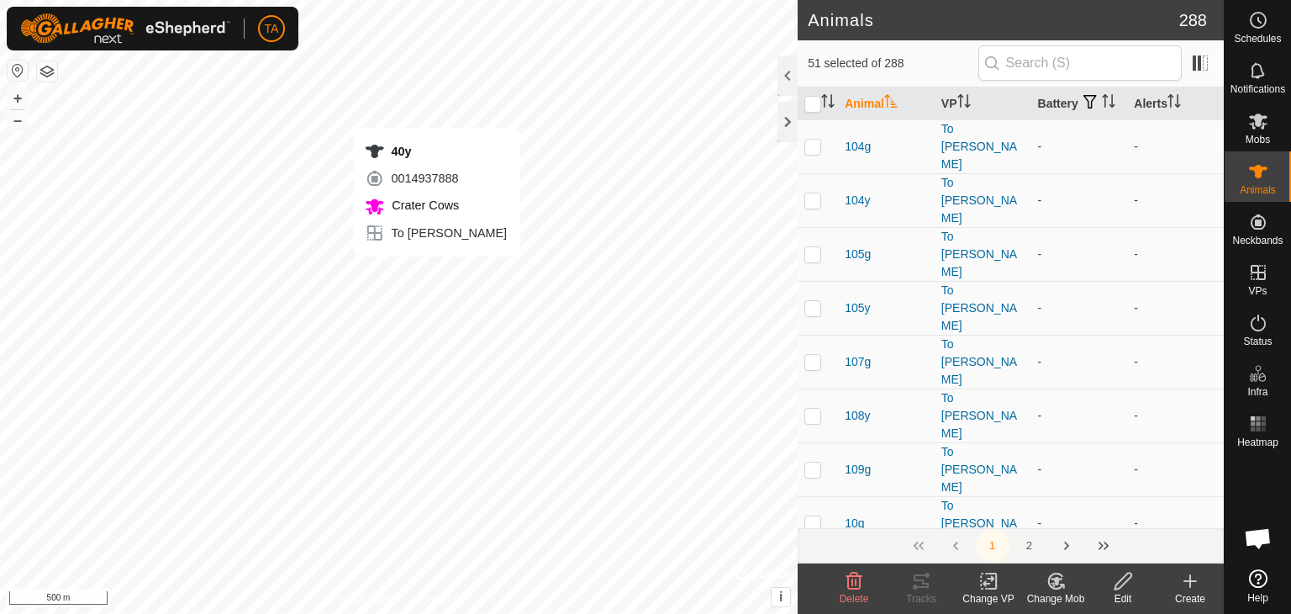
checkbox input "true"
checkbox input "false"
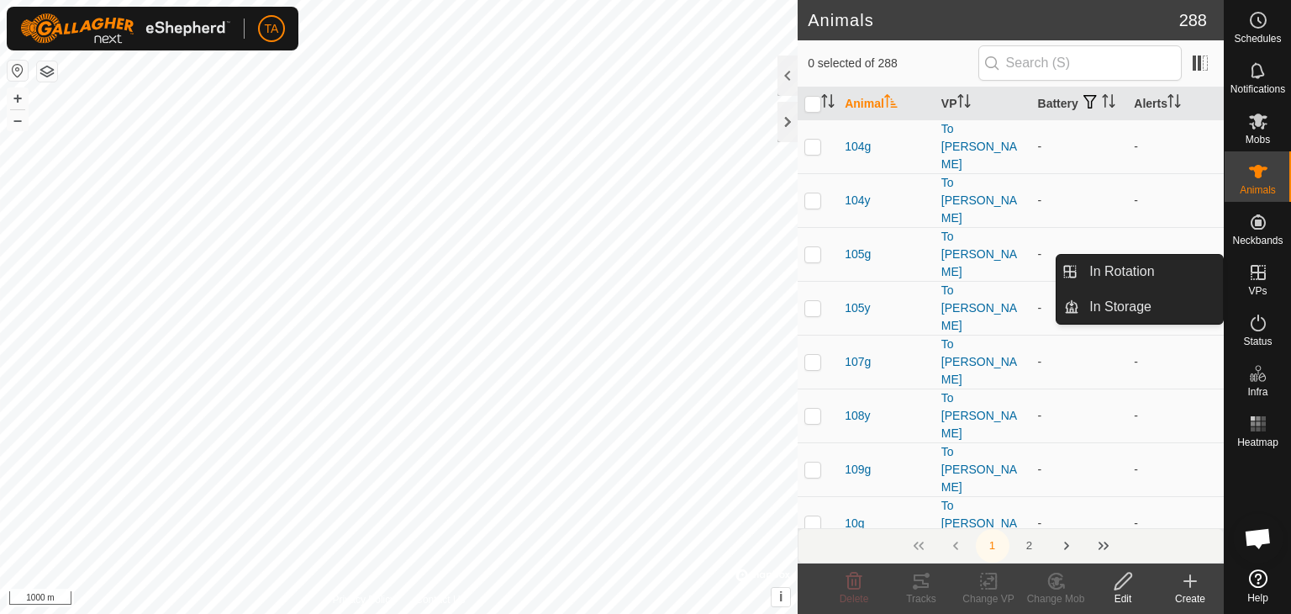
click at [1259, 277] on icon at bounding box center [1258, 272] width 20 height 20
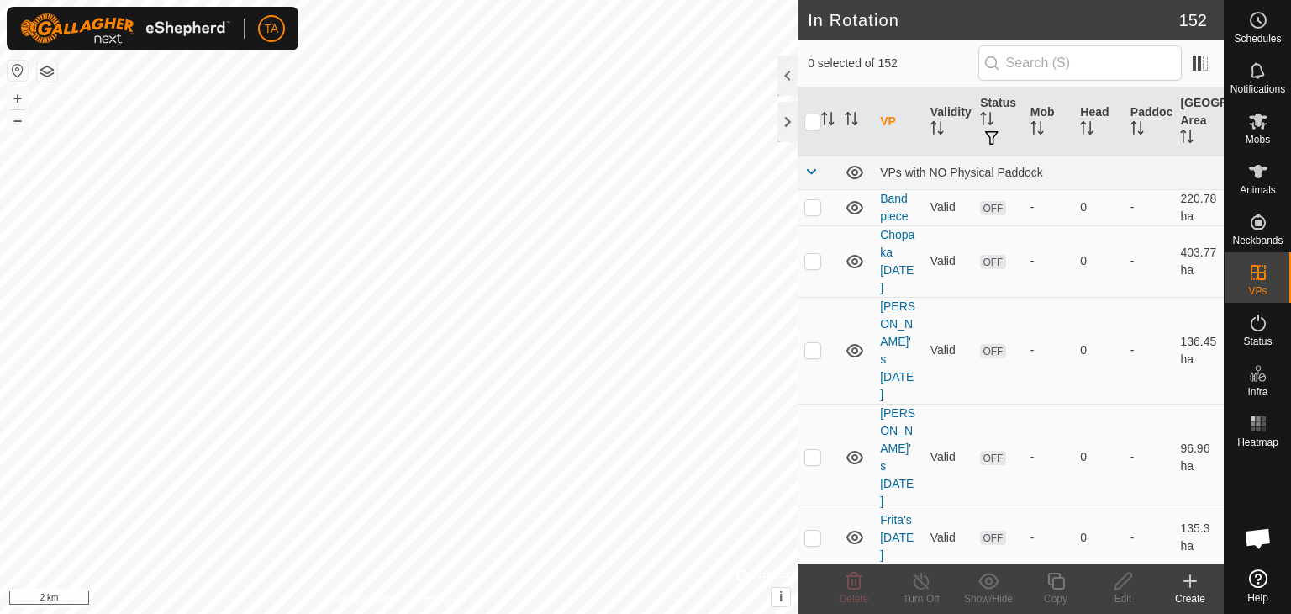
click at [49, 72] on button "button" at bounding box center [47, 71] width 20 height 20
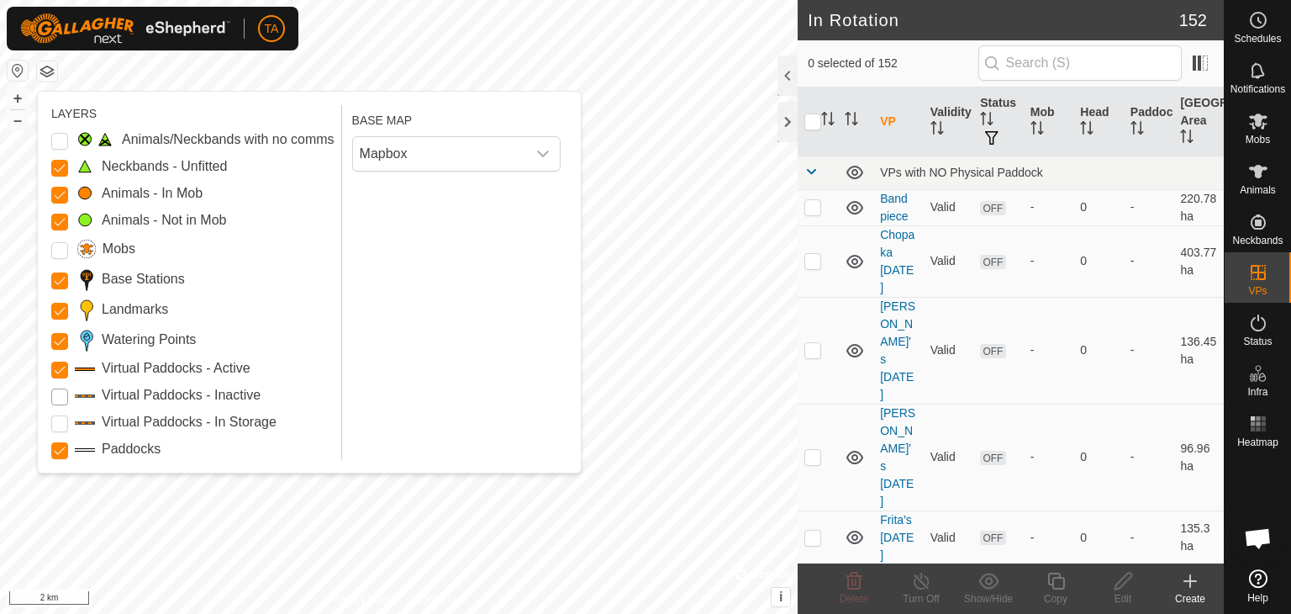
click at [59, 398] on Inactive "Virtual Paddocks - Inactive" at bounding box center [59, 396] width 17 height 17
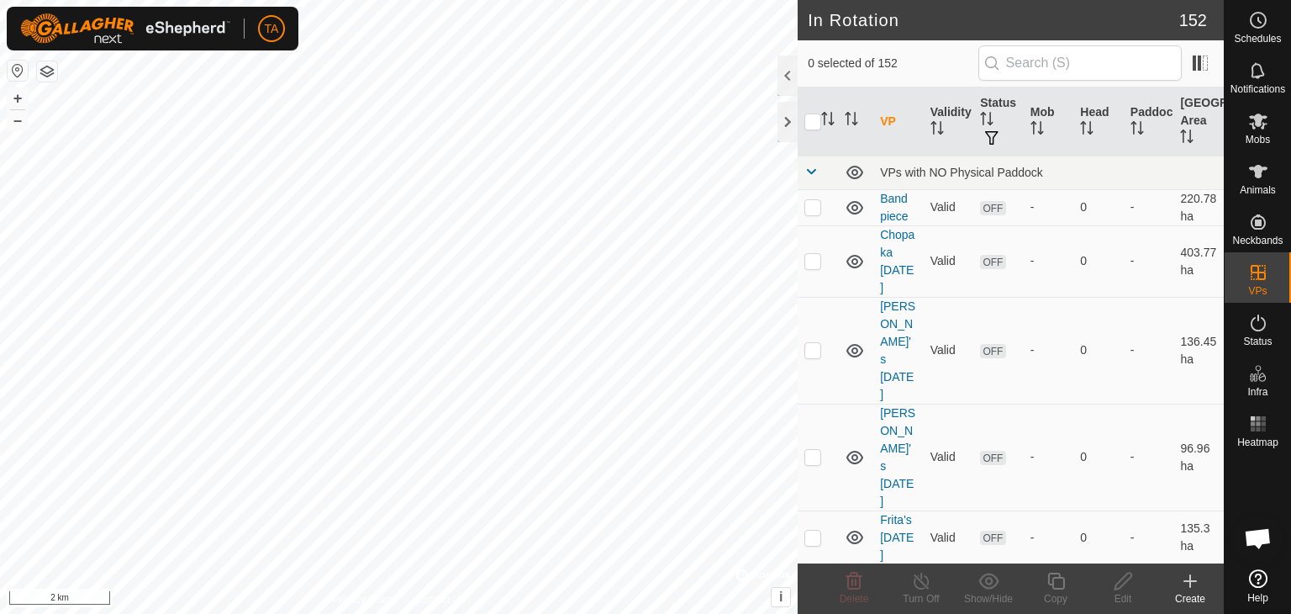
click at [53, 72] on button "button" at bounding box center [47, 71] width 20 height 20
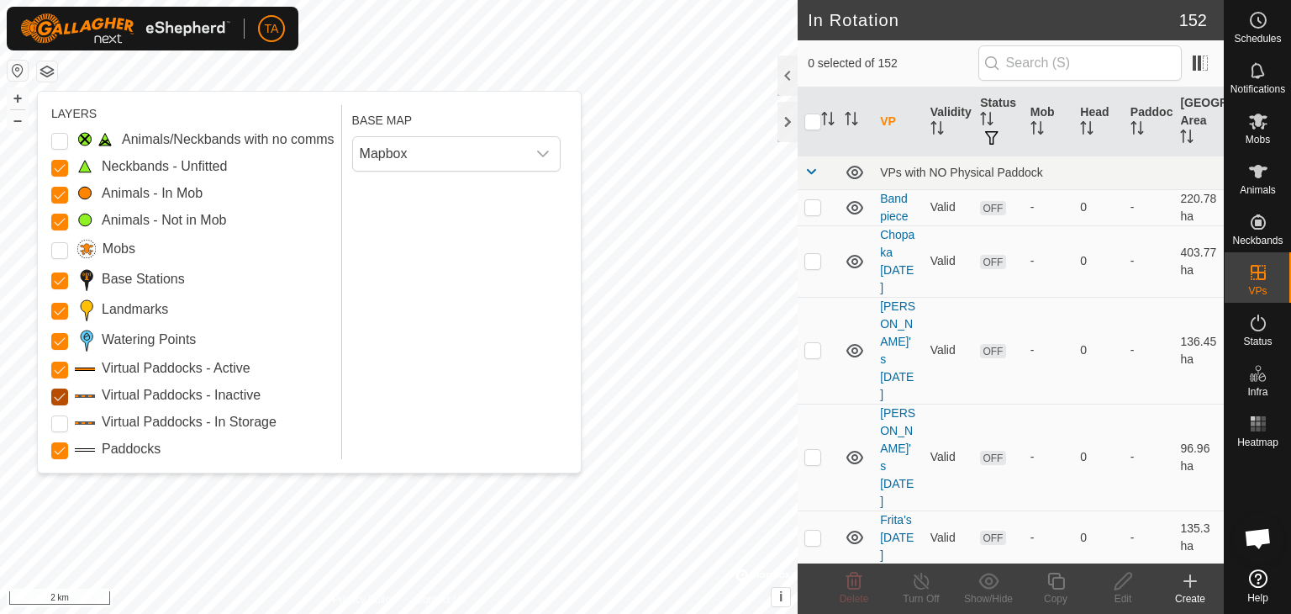
click at [57, 399] on Inactive "Virtual Paddocks - Inactive" at bounding box center [59, 396] width 17 height 17
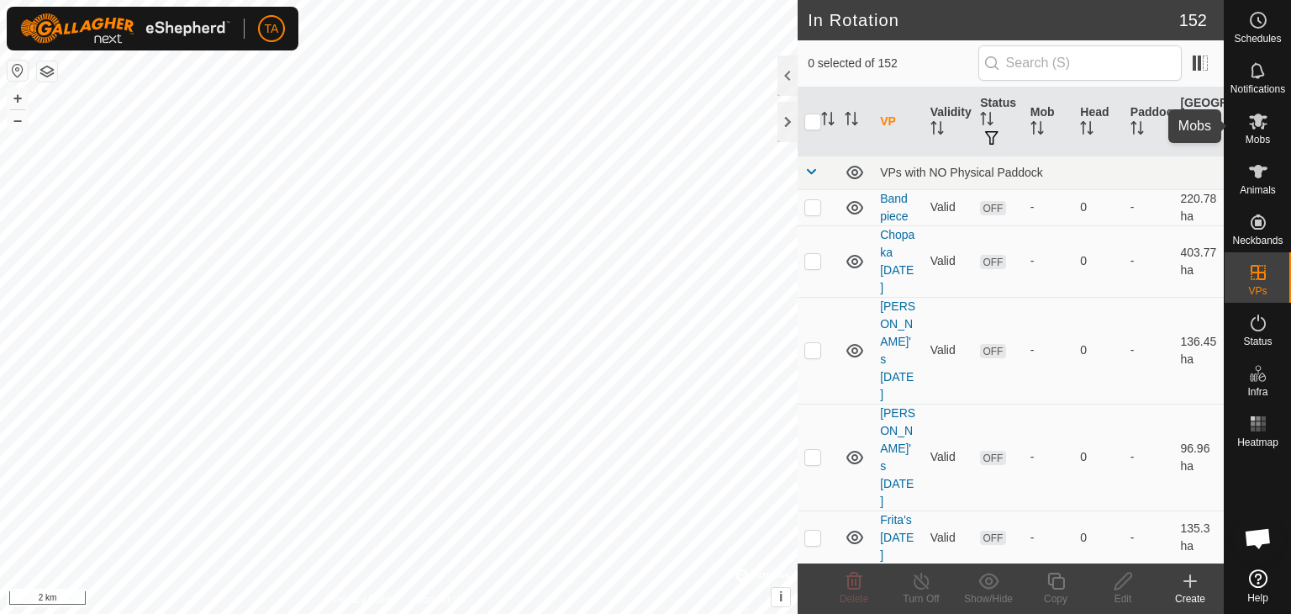
click at [1264, 136] on span "Mobs" at bounding box center [1258, 139] width 24 height 10
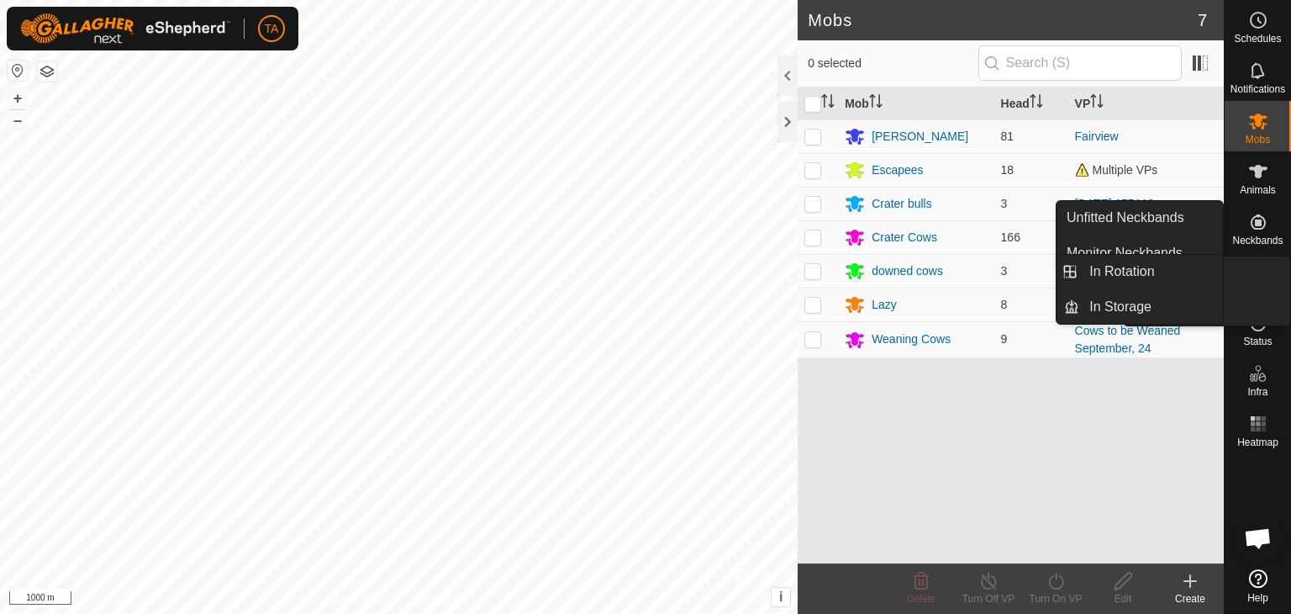
click at [1264, 273] on icon at bounding box center [1258, 272] width 15 height 15
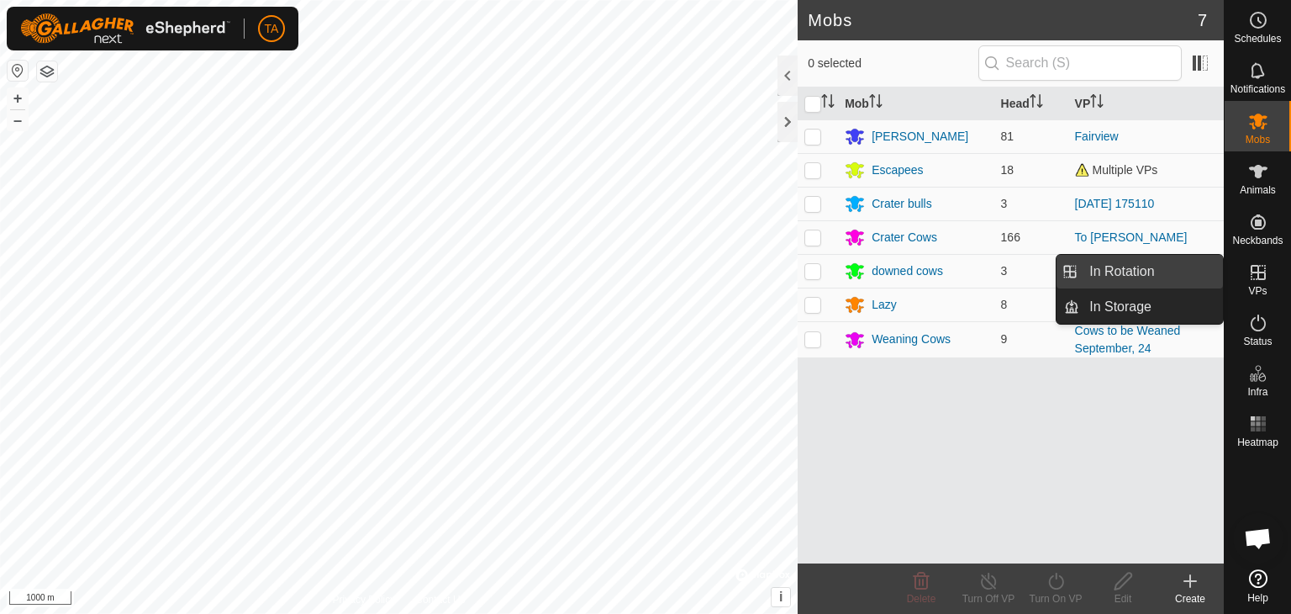
click at [1114, 275] on link "In Rotation" at bounding box center [1151, 272] width 144 height 34
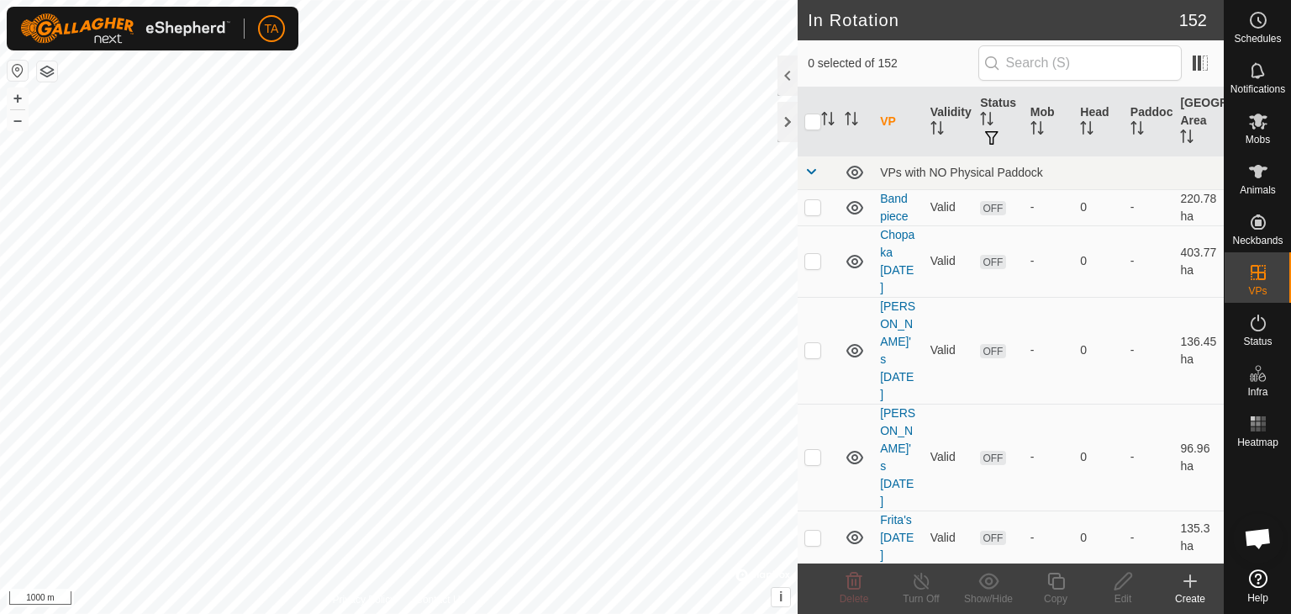
click at [1197, 591] on div "Create" at bounding box center [1190, 598] width 67 height 15
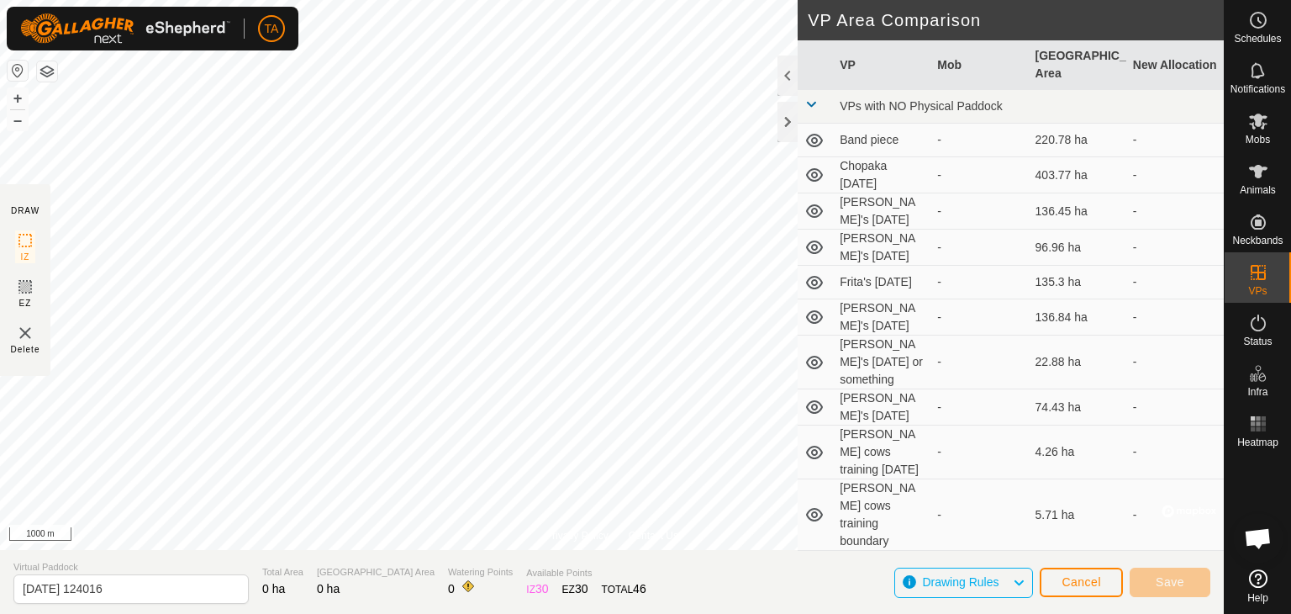
drag, startPoint x: 582, startPoint y: 586, endPoint x: 566, endPoint y: 587, distance: 16.0
click at [566, 587] on section "Virtual Paddock [DATE] 124016 Total Area 0 ha Grazing Area 0 ha Watering Points…" at bounding box center [612, 582] width 1224 height 64
click at [1262, 541] on span "Open chat" at bounding box center [1258, 540] width 28 height 24
click at [1073, 582] on span "Cancel" at bounding box center [1082, 581] width 40 height 13
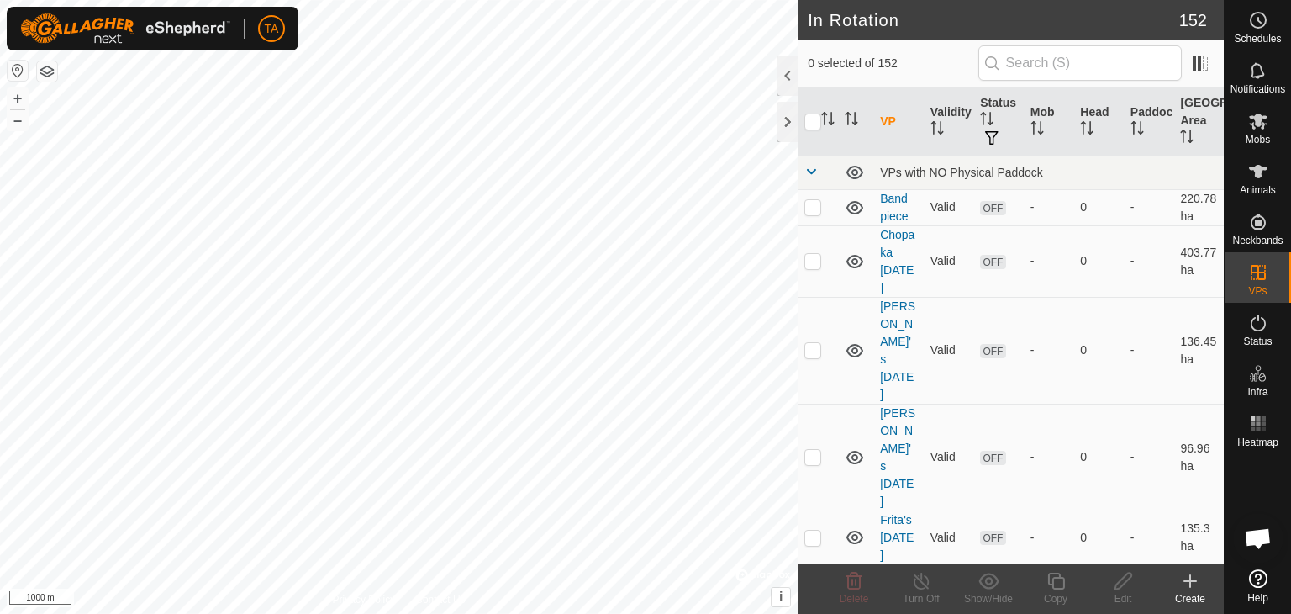
click at [1257, 541] on span "Open chat" at bounding box center [1258, 540] width 28 height 24
checkbox input "true"
checkbox input "false"
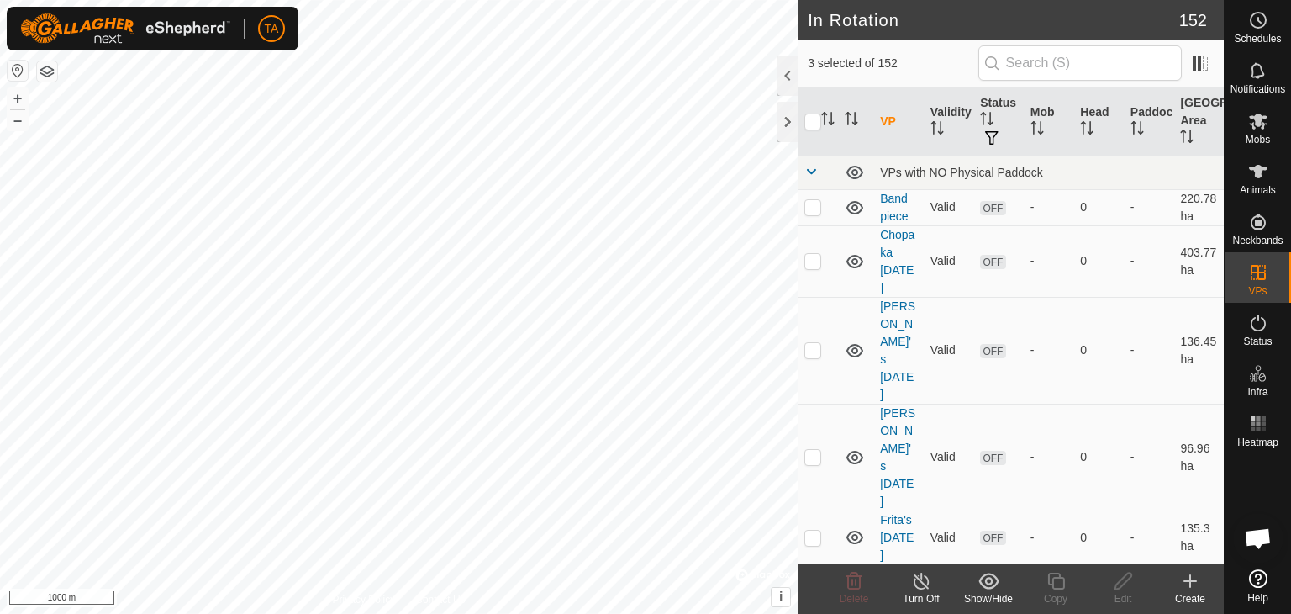
checkbox input "false"
click at [1263, 187] on span "Animals" at bounding box center [1258, 190] width 36 height 10
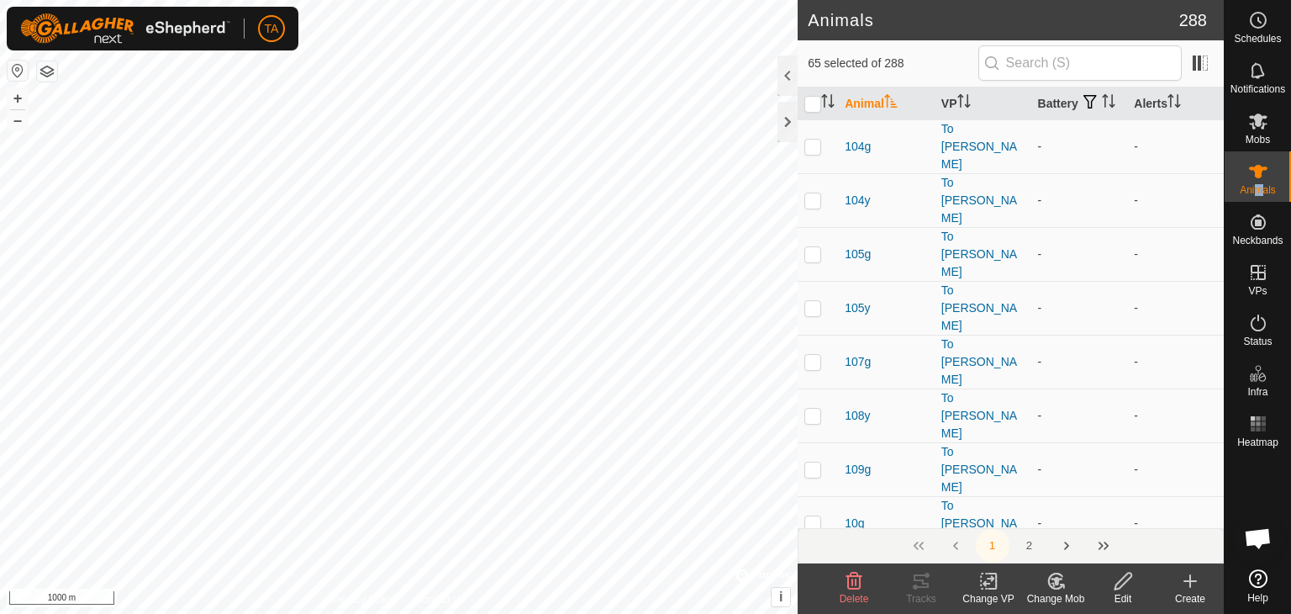
checkbox input "true"
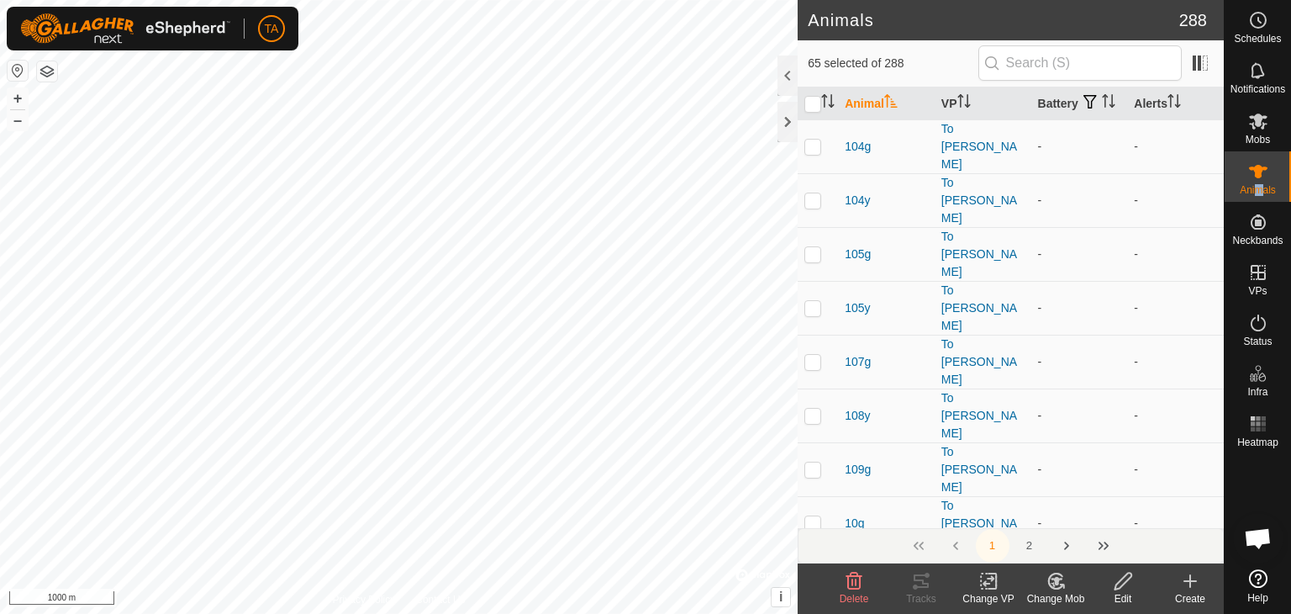
checkbox input "true"
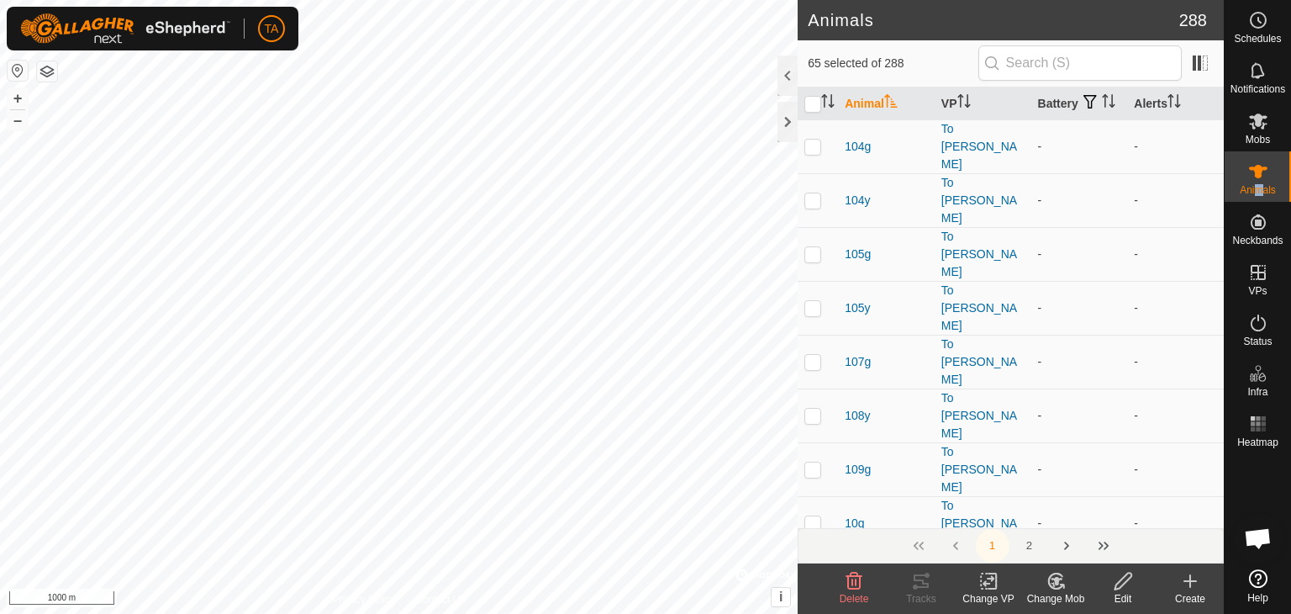
checkbox input "true"
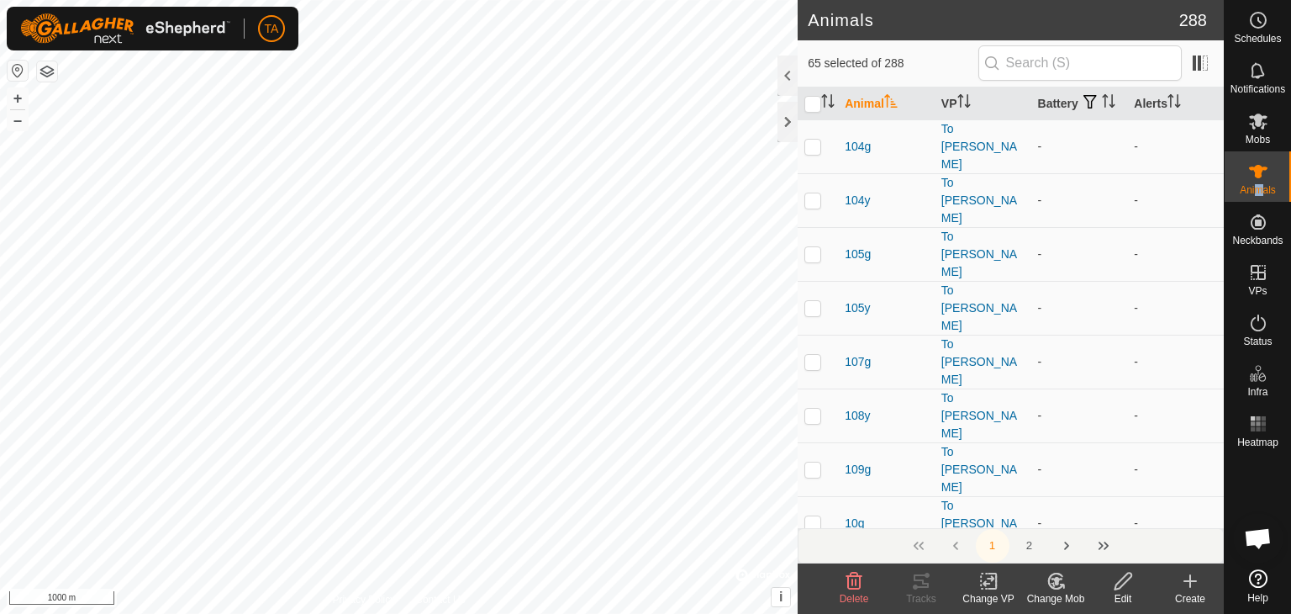
checkbox input "true"
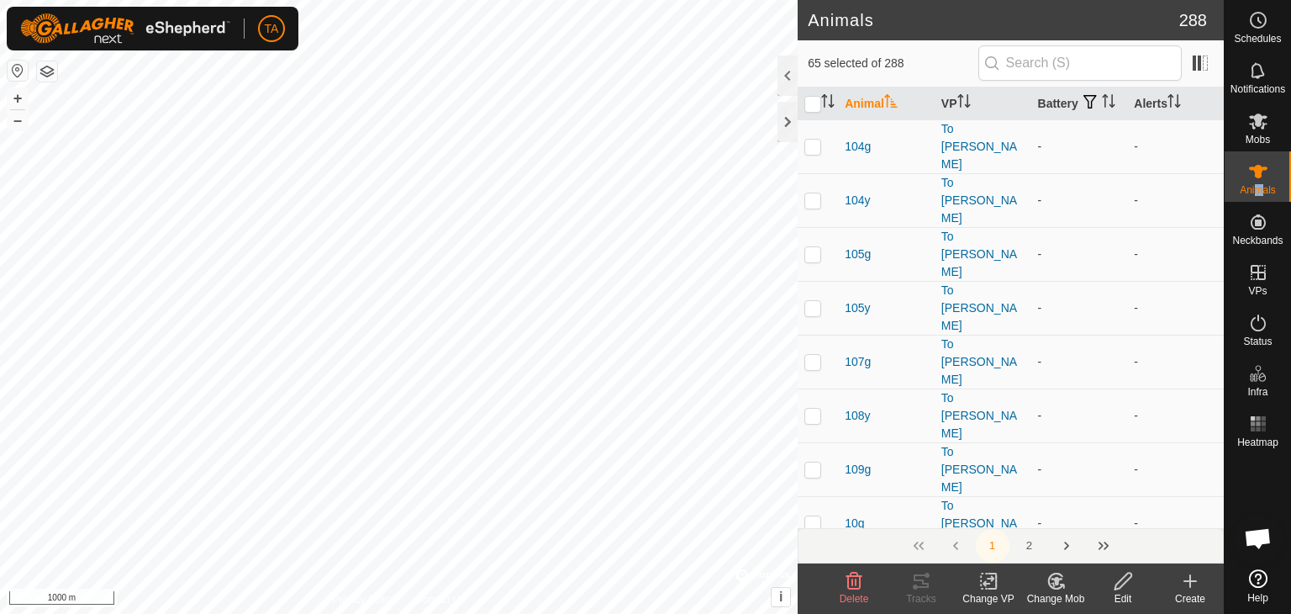
checkbox input "true"
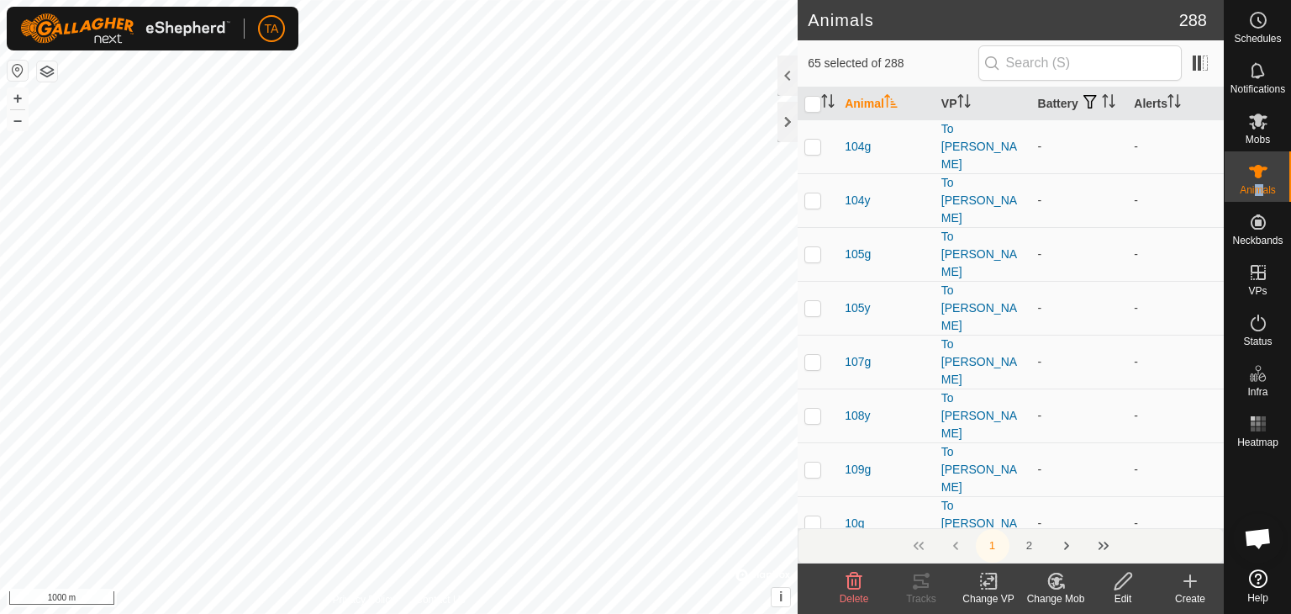
checkbox input "true"
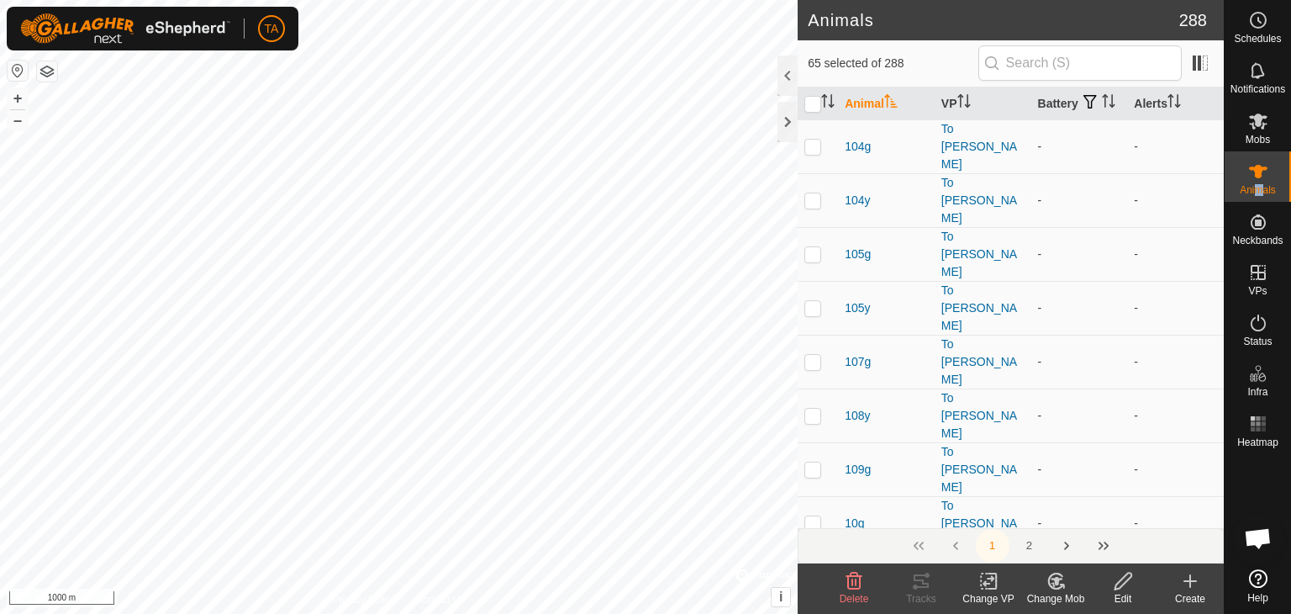
checkbox input "true"
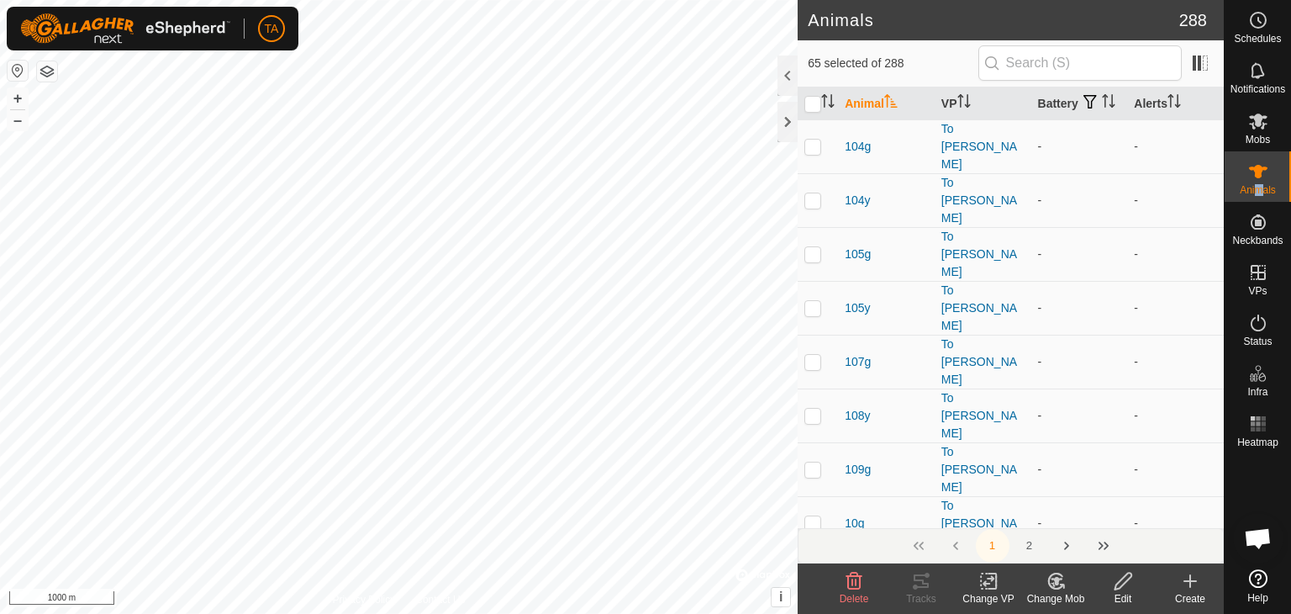
checkbox input "true"
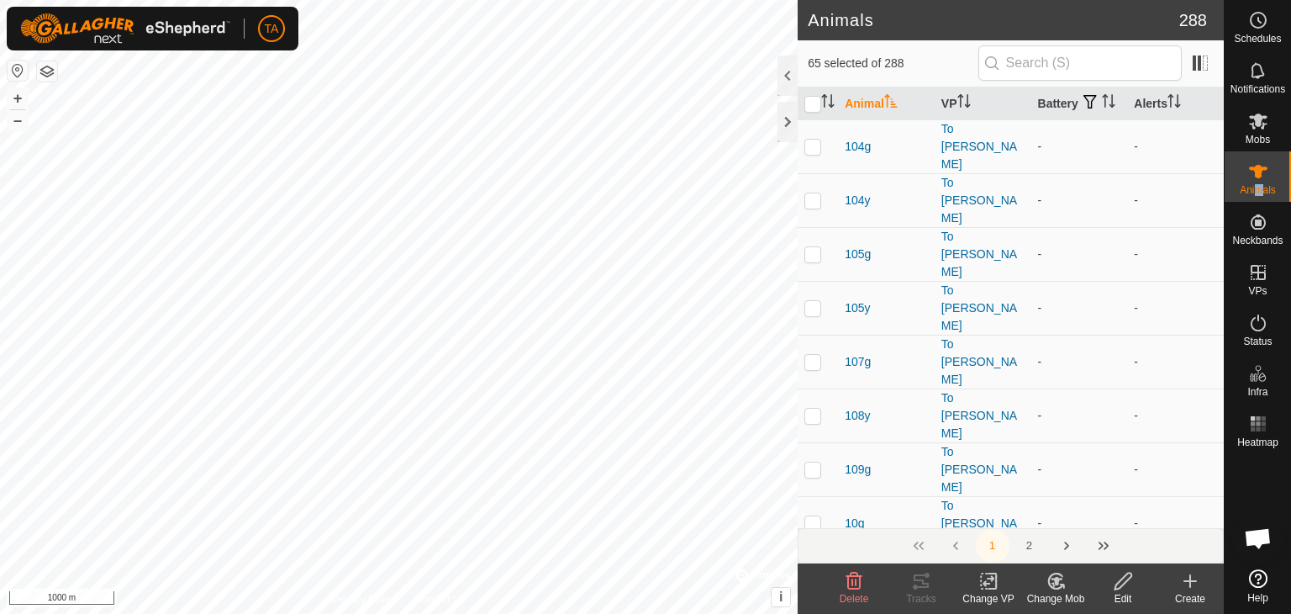
checkbox input "true"
checkbox input "false"
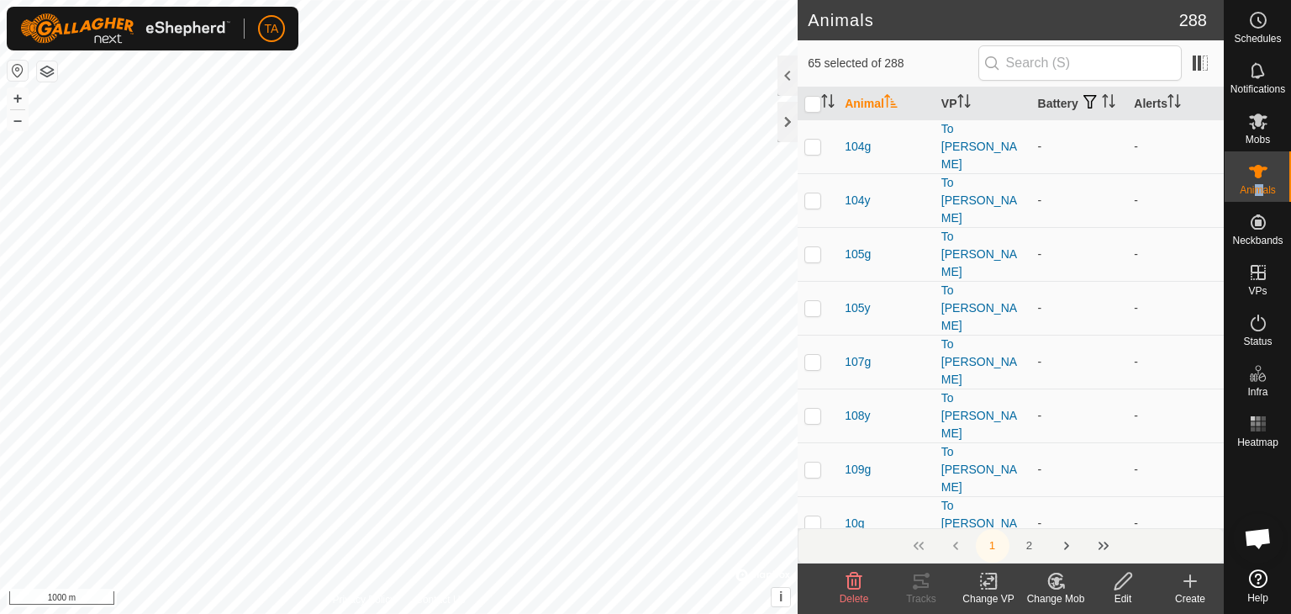
checkbox input "false"
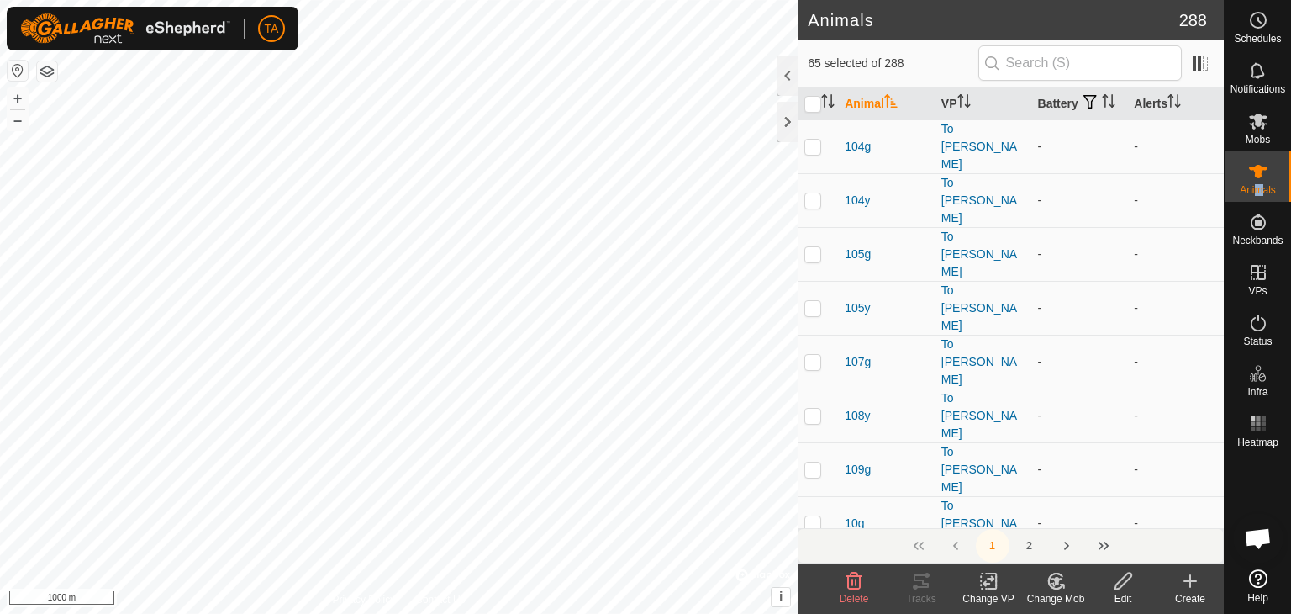
checkbox input "false"
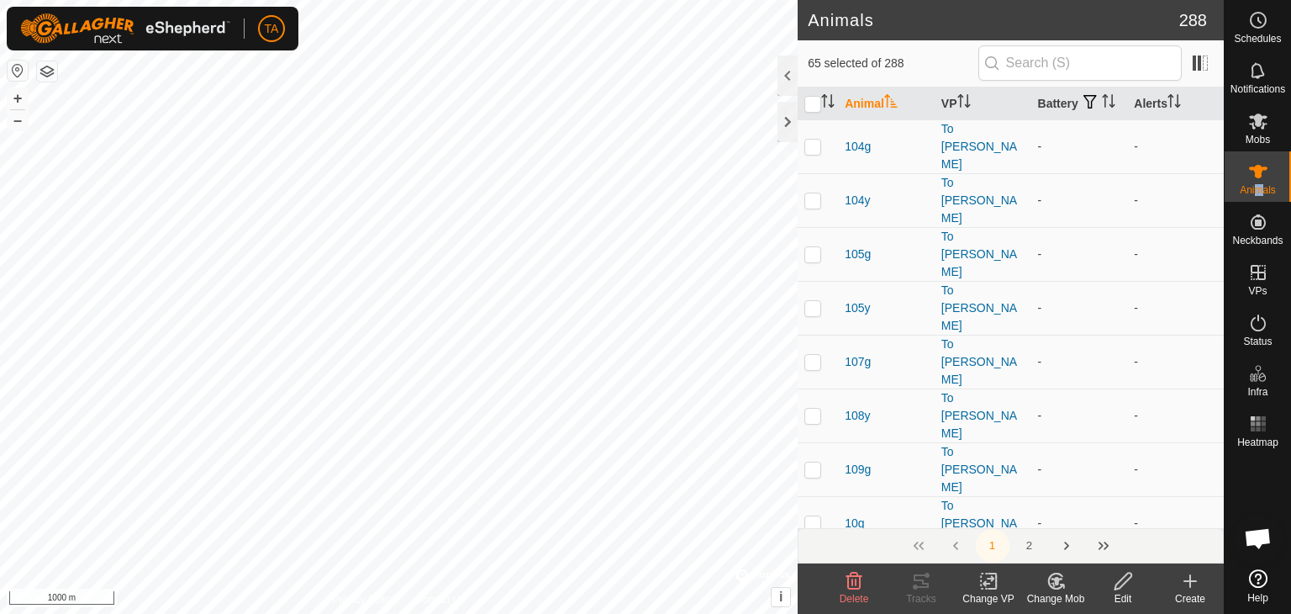
checkbox input "false"
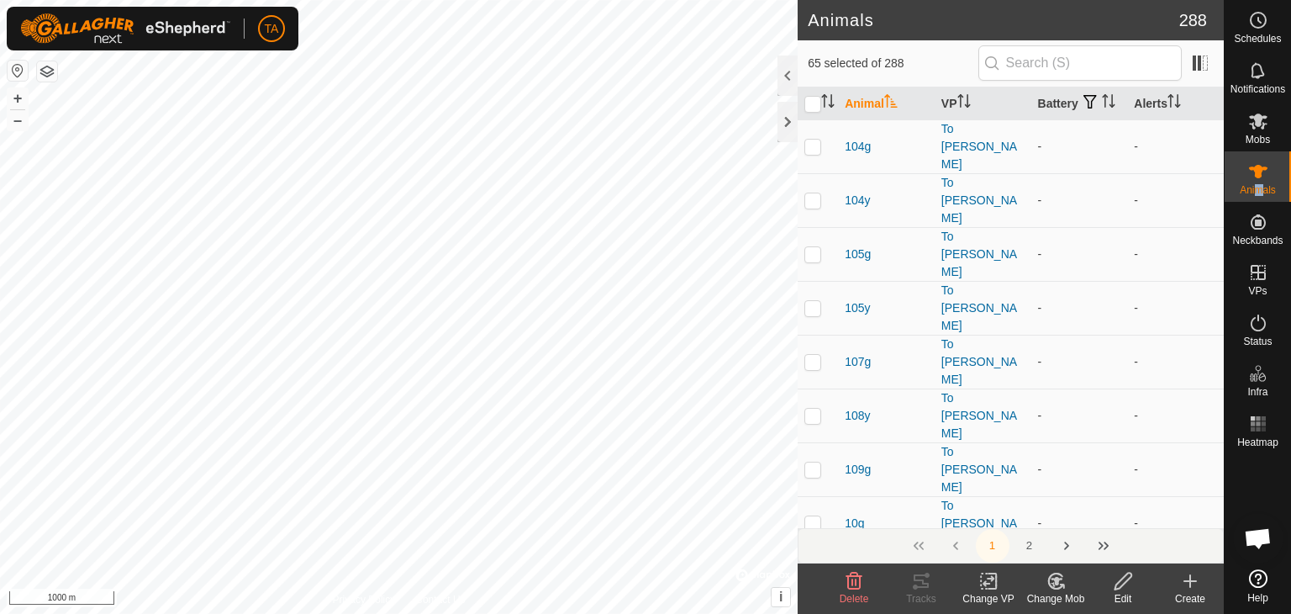
checkbox input "false"
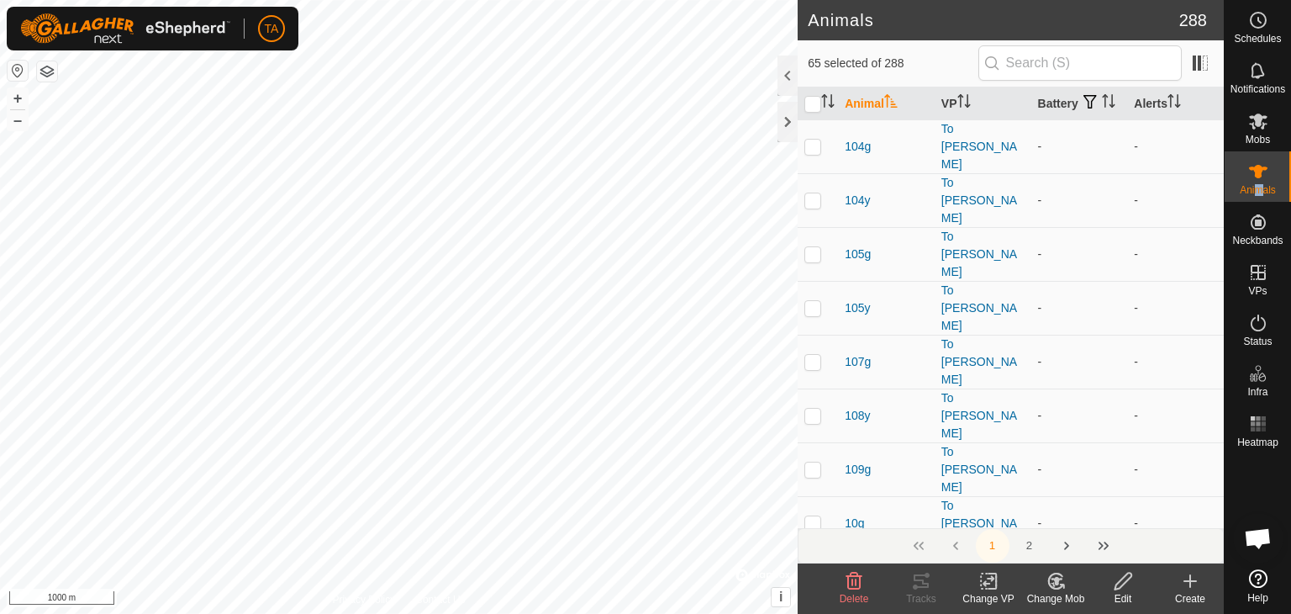
checkbox input "false"
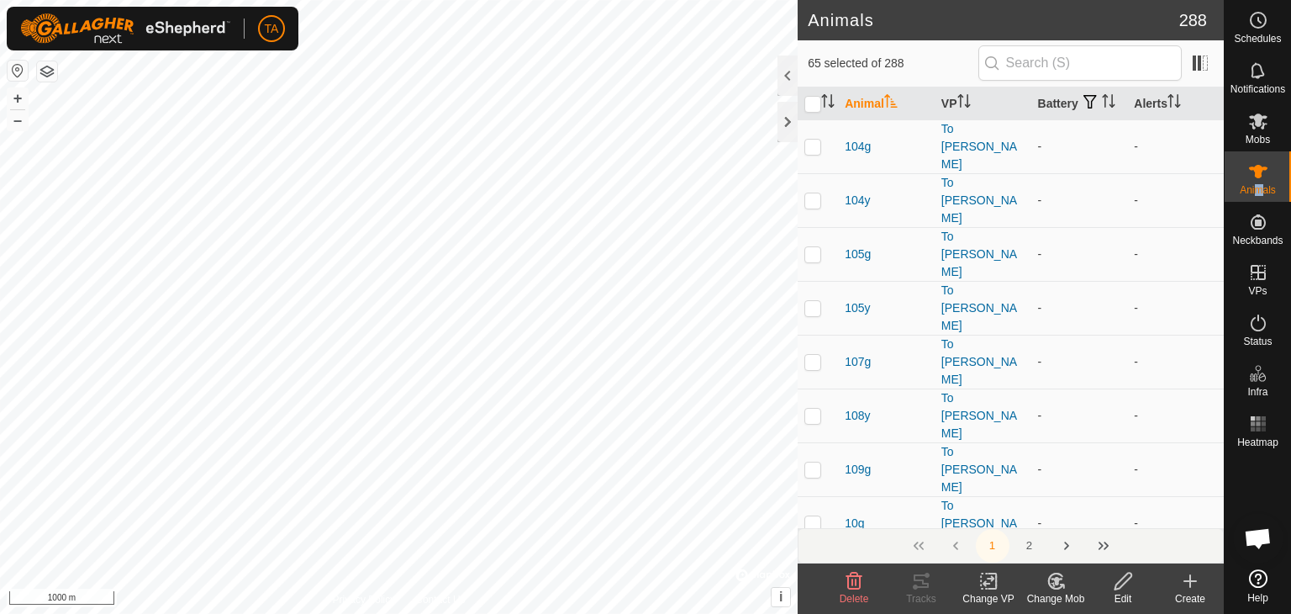
checkbox input "false"
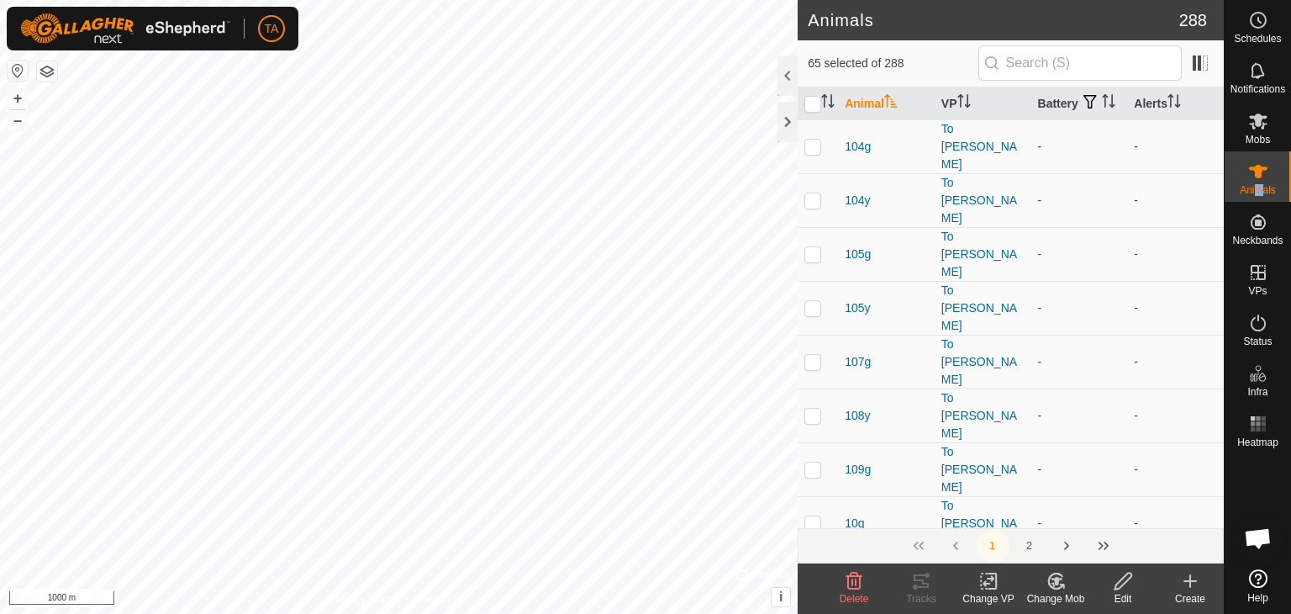
checkbox input "false"
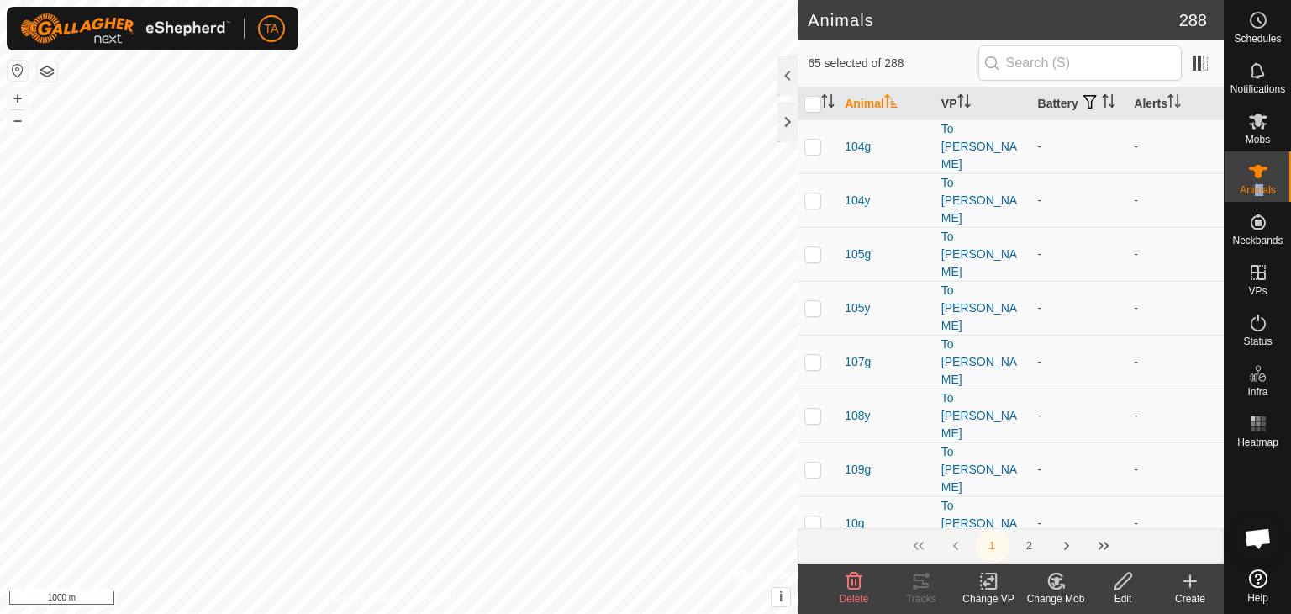
checkbox input "false"
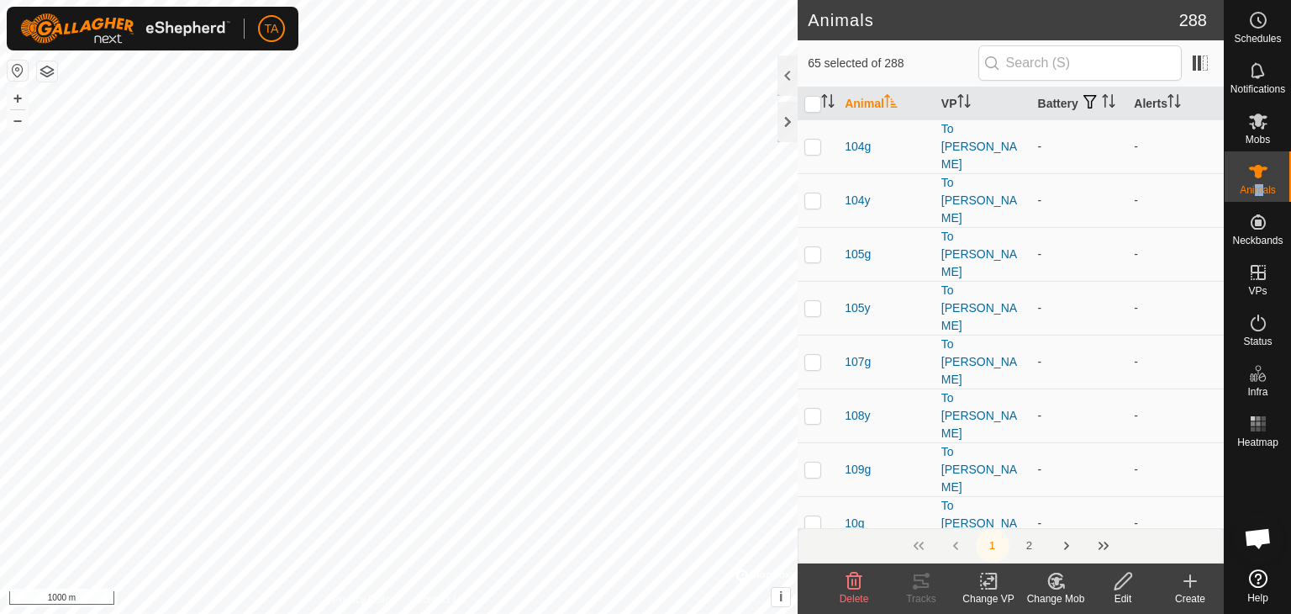
checkbox input "false"
click at [1272, 120] on es-mob-svg-icon at bounding box center [1258, 121] width 30 height 27
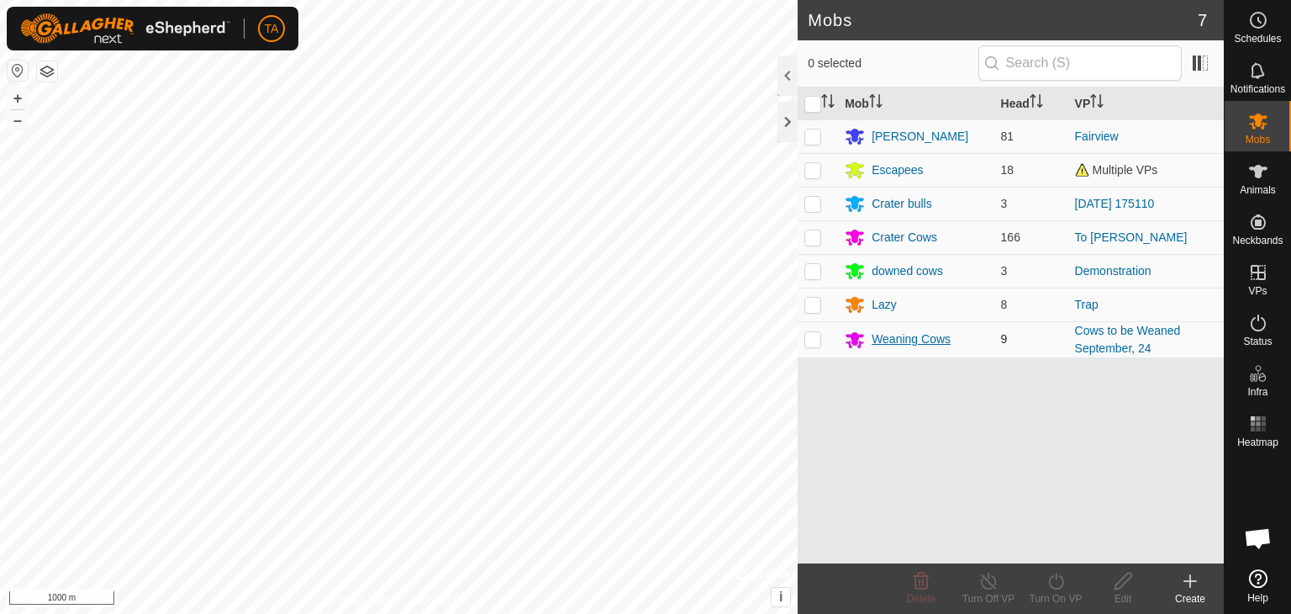
click at [934, 344] on div "Weaning Cows" at bounding box center [911, 339] width 79 height 18
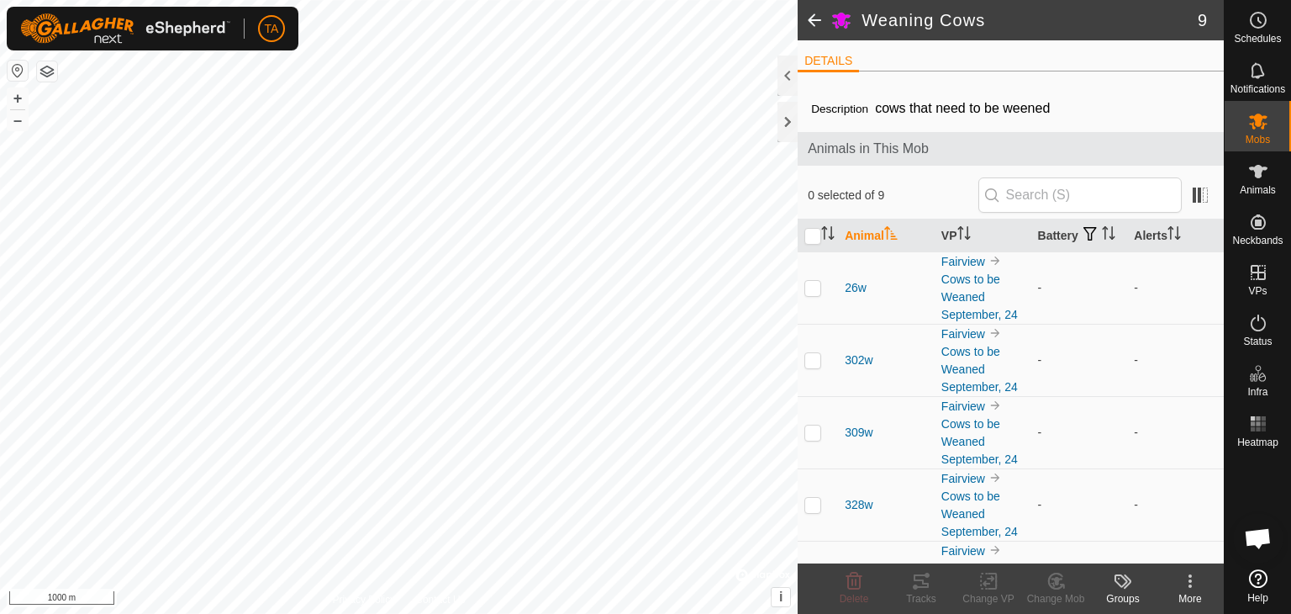
click at [822, 23] on span at bounding box center [815, 20] width 34 height 40
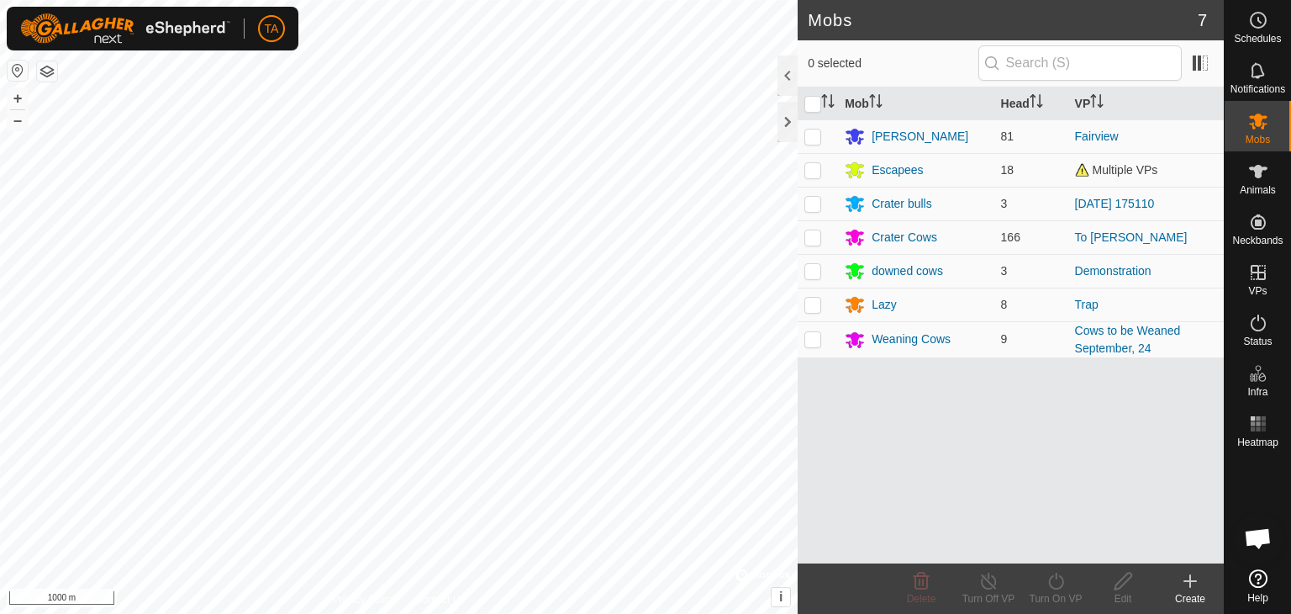
click at [807, 24] on header "Mobs 7" at bounding box center [1011, 20] width 426 height 40
